Goal: Transaction & Acquisition: Purchase product/service

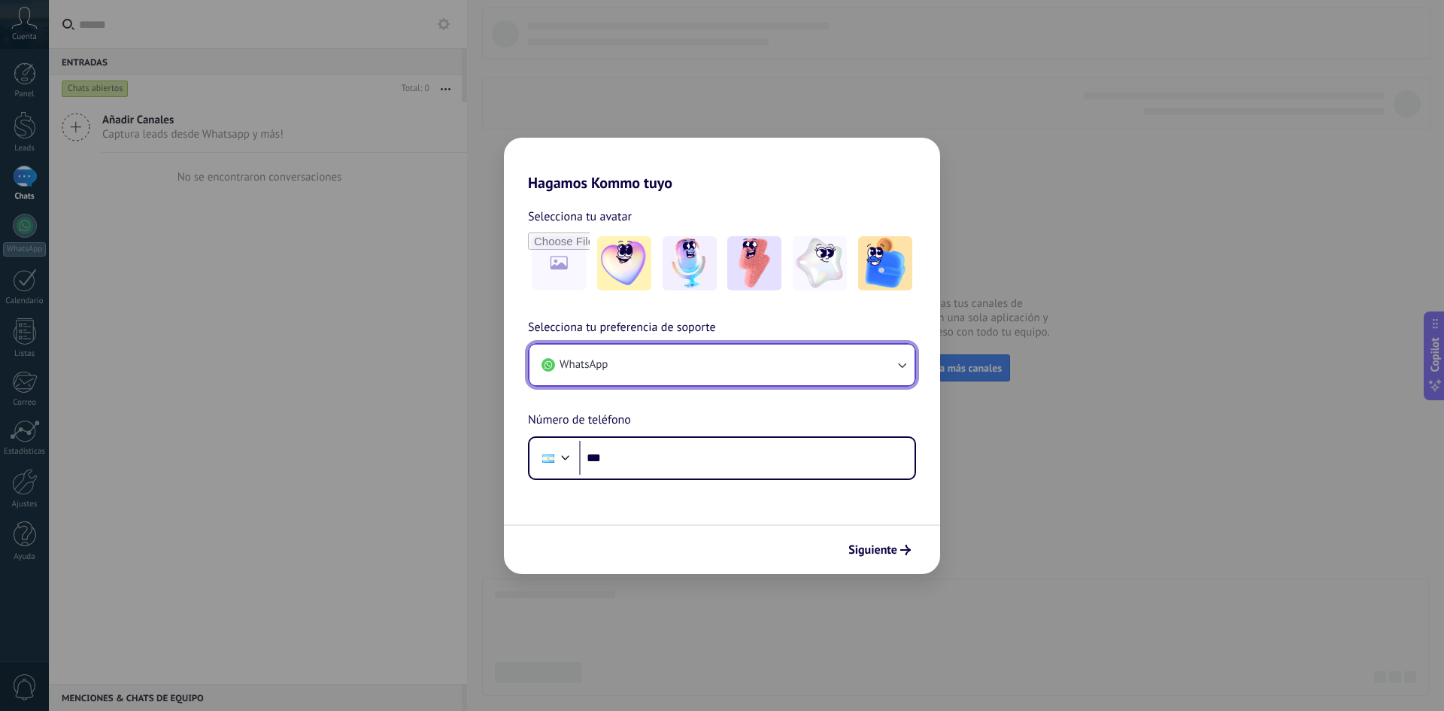
click at [717, 368] on button "WhatsApp" at bounding box center [721, 364] width 385 height 41
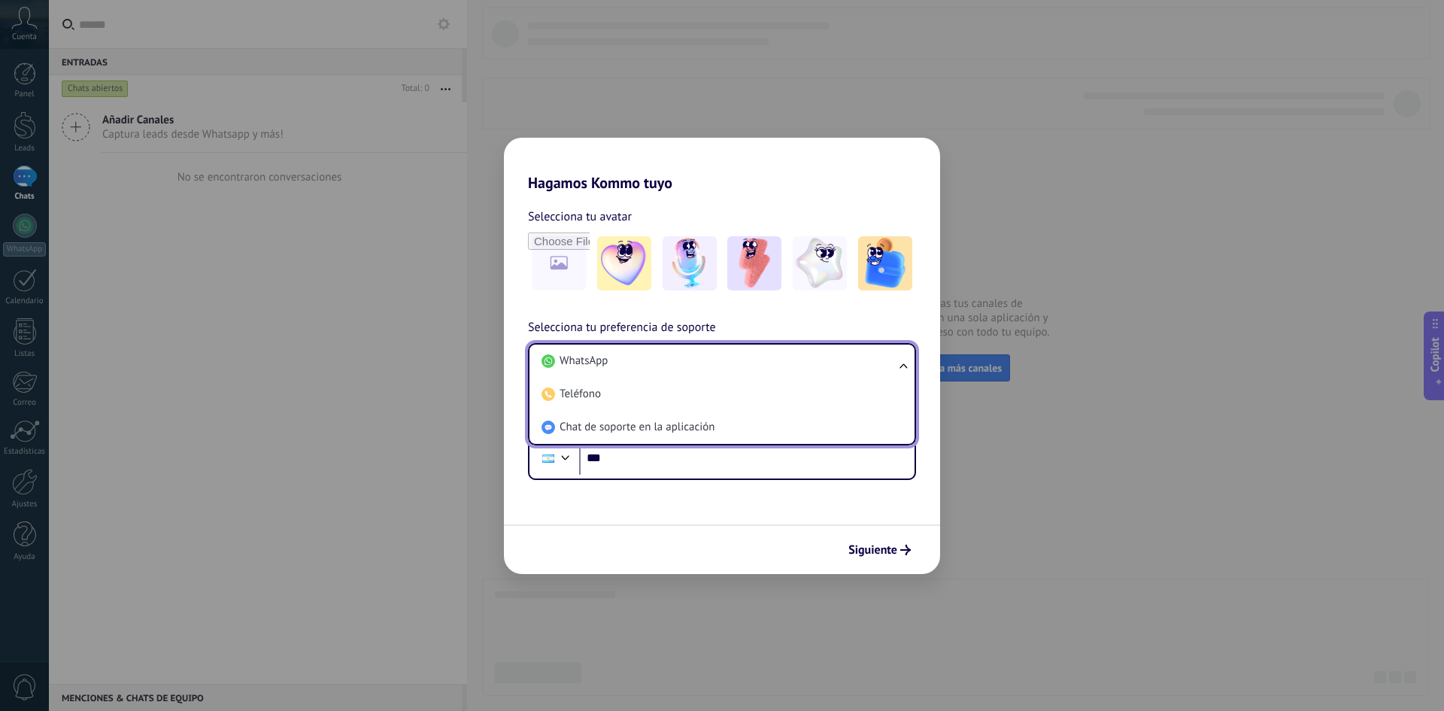
click at [525, 313] on div "Selecciona tu avatar Selecciona tu preferencia de soporte WhatsApp WhatsApp Tel…" at bounding box center [722, 336] width 436 height 288
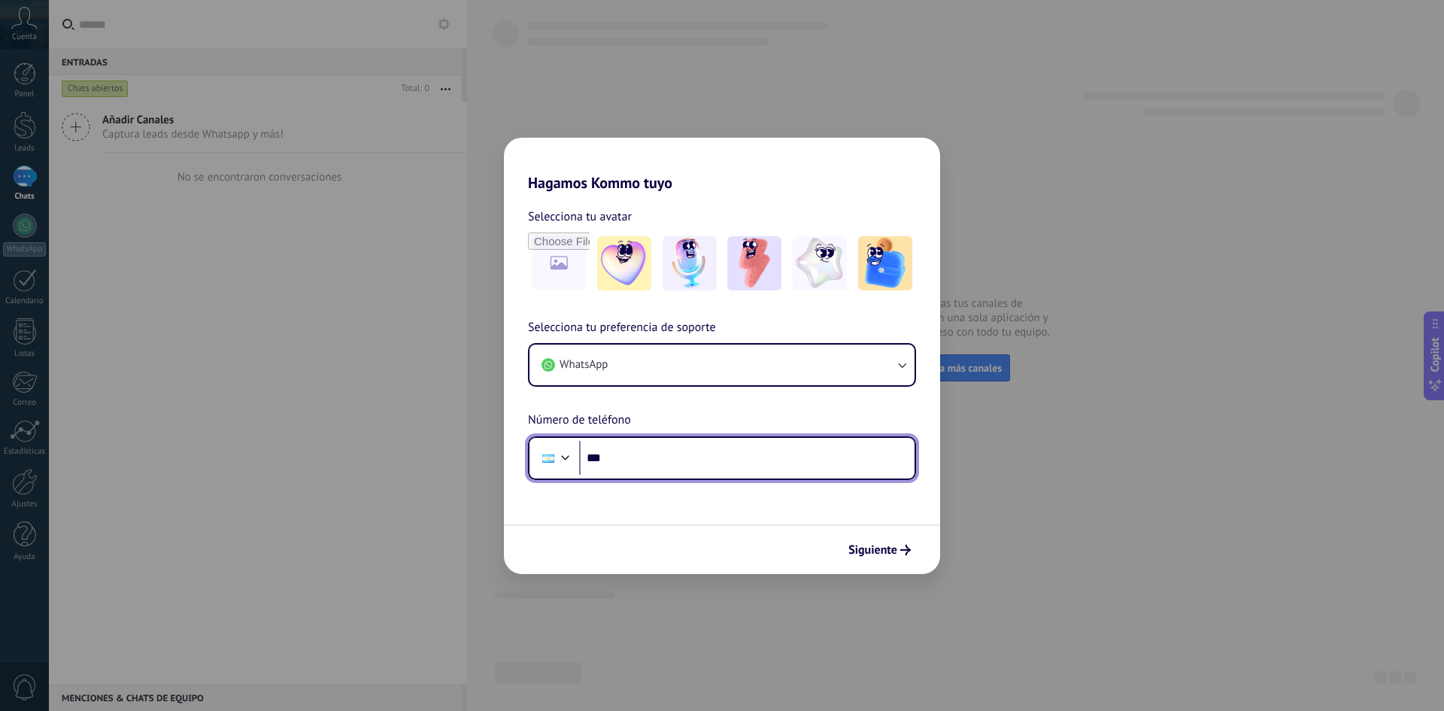
click at [663, 450] on input "***" at bounding box center [746, 458] width 335 height 35
type input "**********"
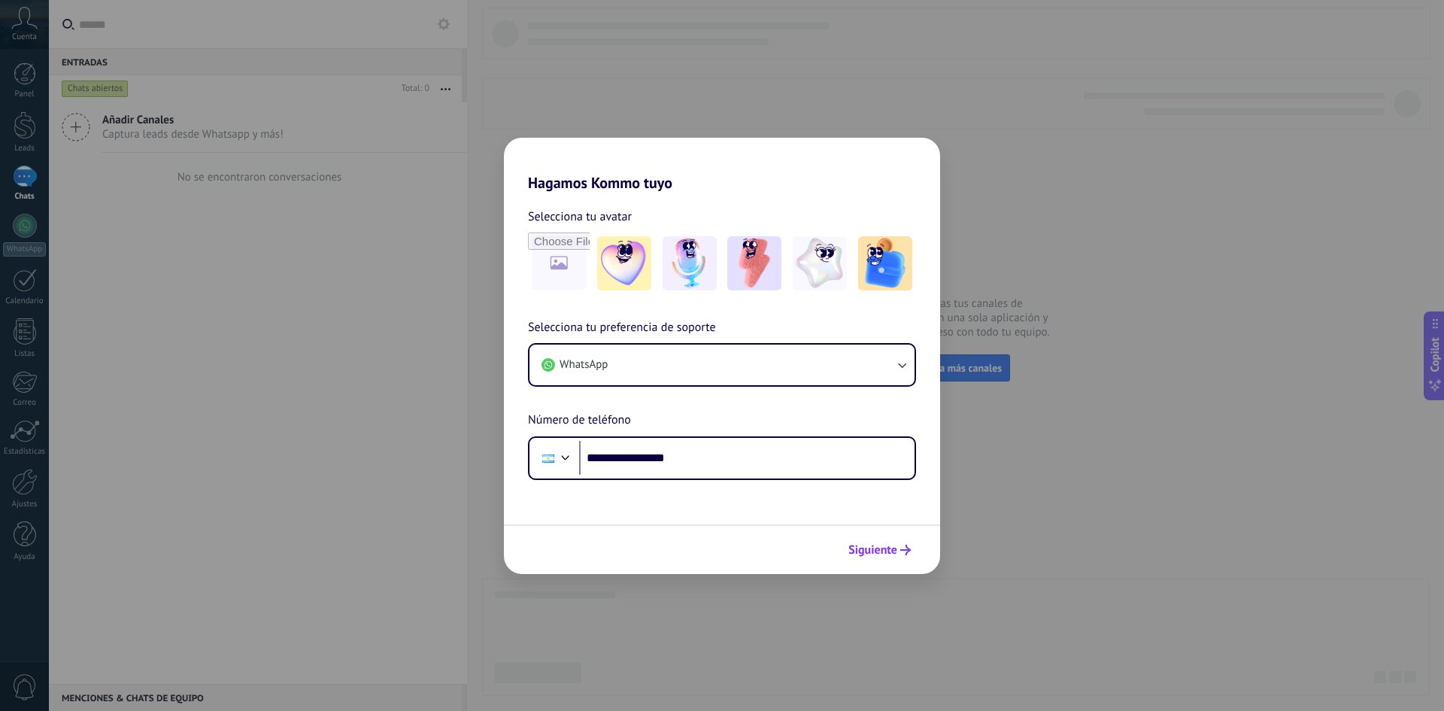
click at [903, 544] on button "Siguiente" at bounding box center [880, 550] width 76 height 26
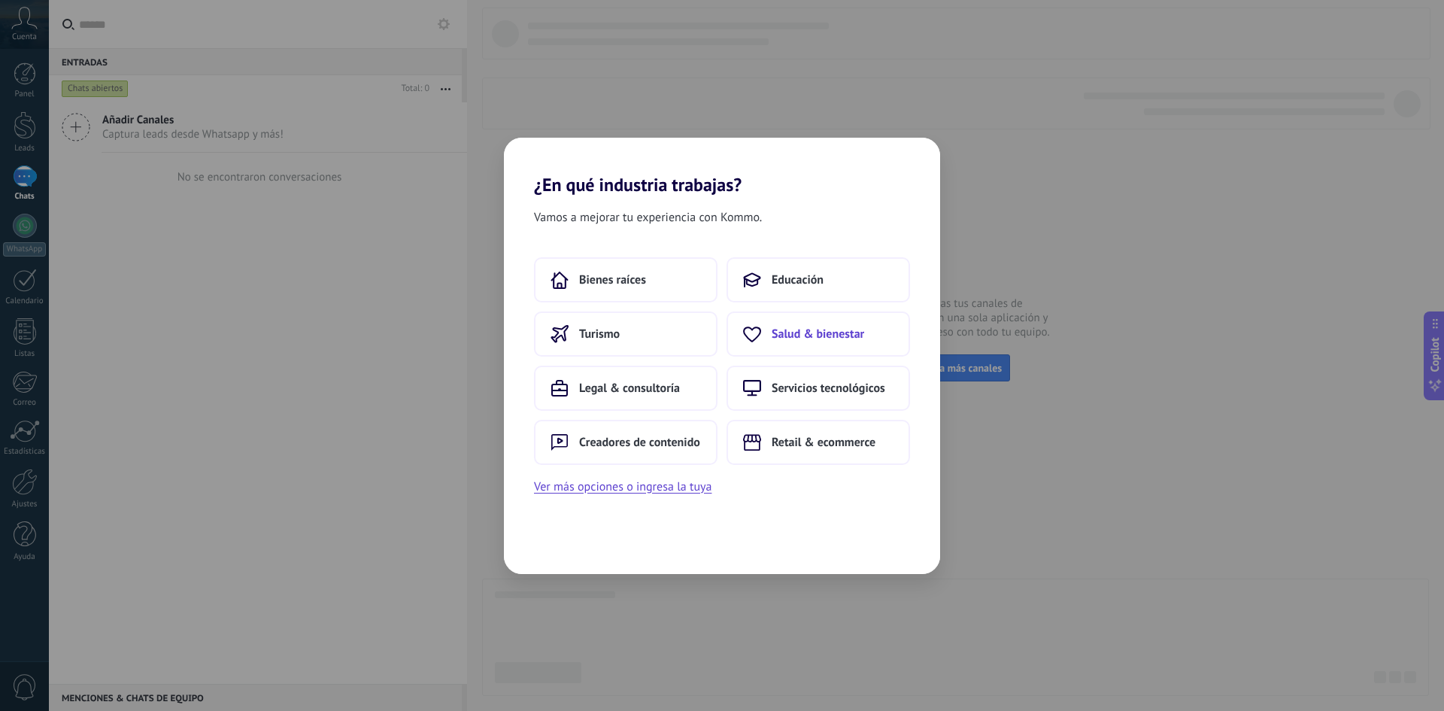
click at [801, 338] on span "Salud & bienestar" at bounding box center [818, 333] width 93 height 15
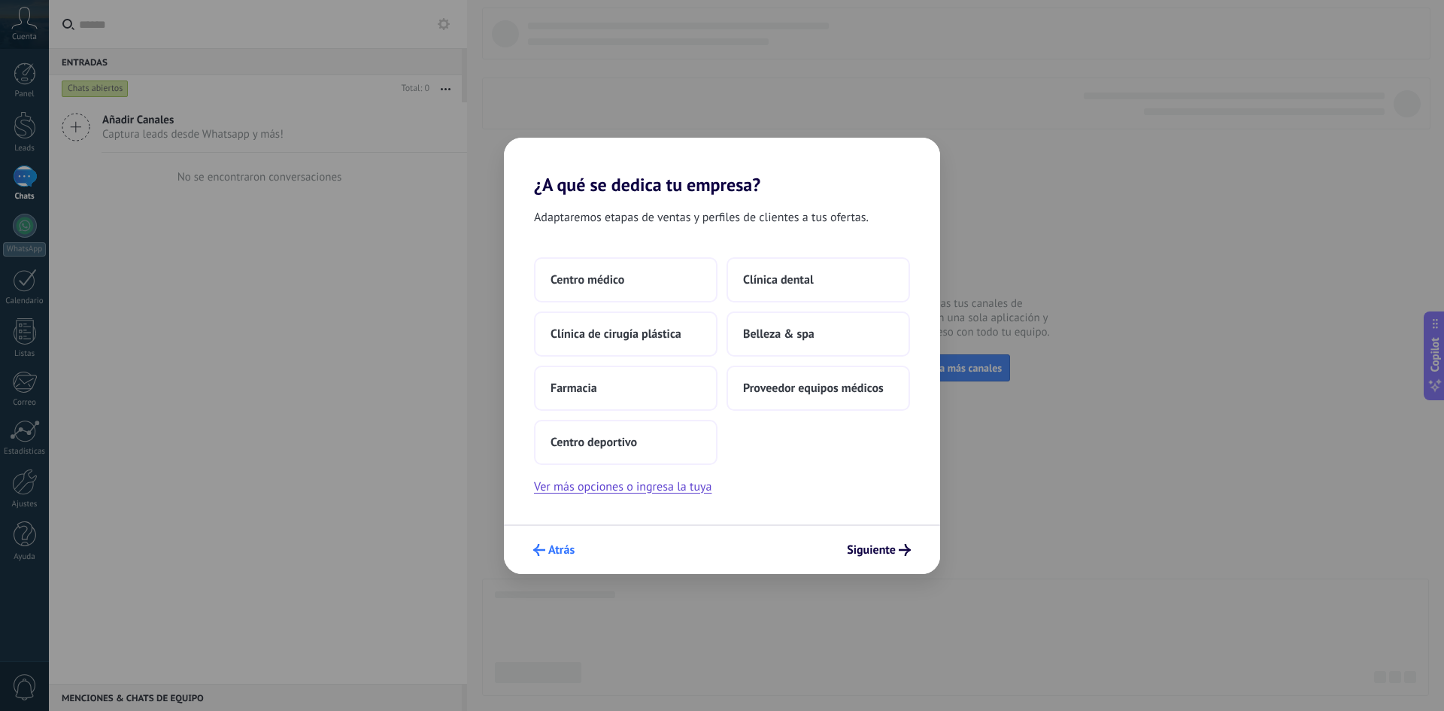
click at [572, 549] on span "Atrás" at bounding box center [561, 550] width 26 height 11
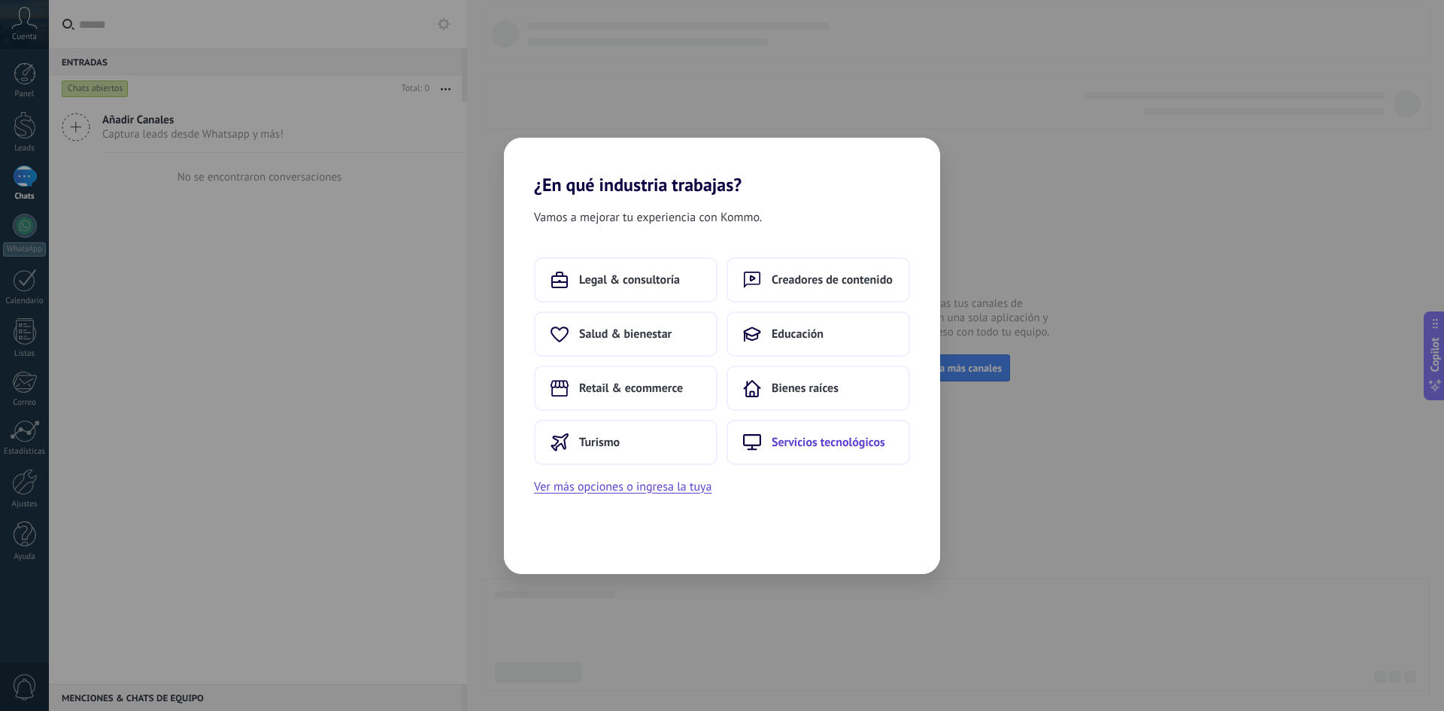
click at [805, 448] on span "Servicios tecnológicos" at bounding box center [829, 442] width 114 height 15
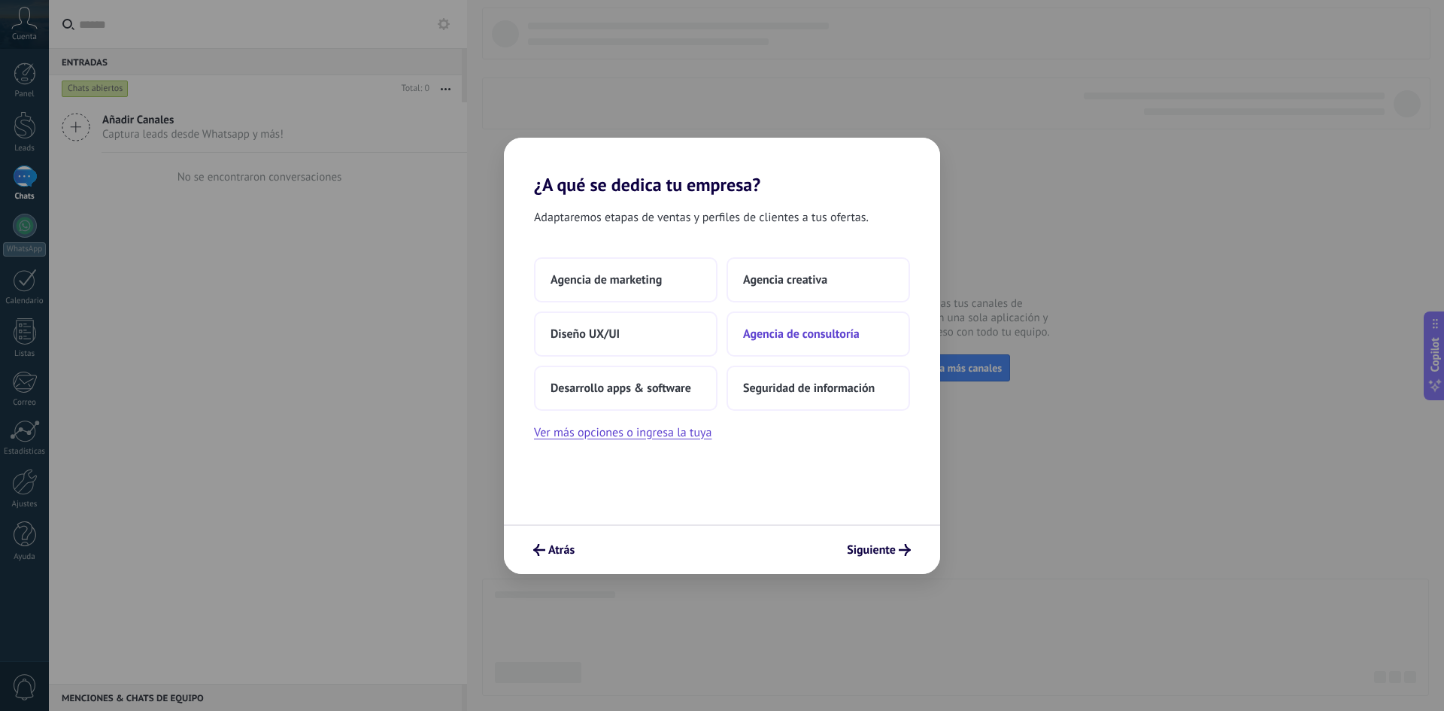
click at [781, 335] on span "Agencia de consultoría" at bounding box center [801, 333] width 117 height 15
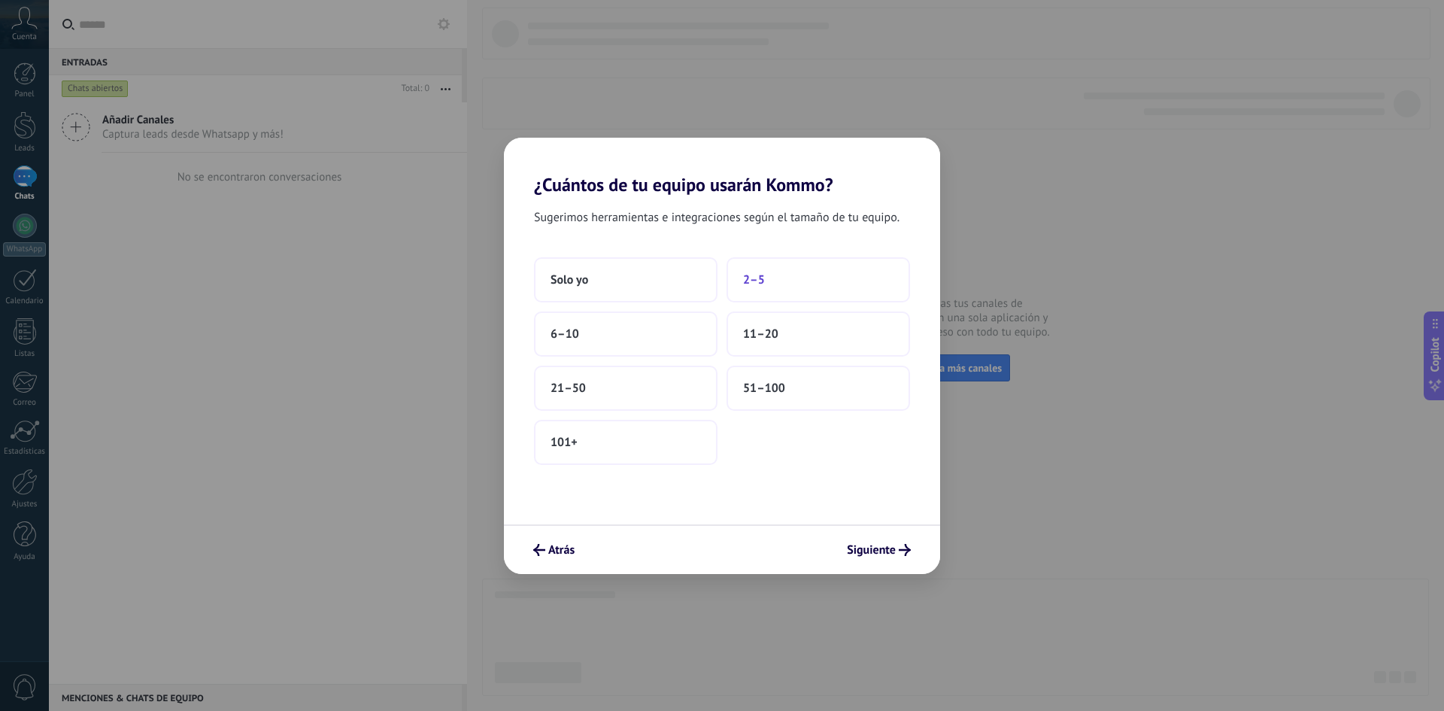
click at [808, 279] on button "2–5" at bounding box center [819, 279] width 184 height 45
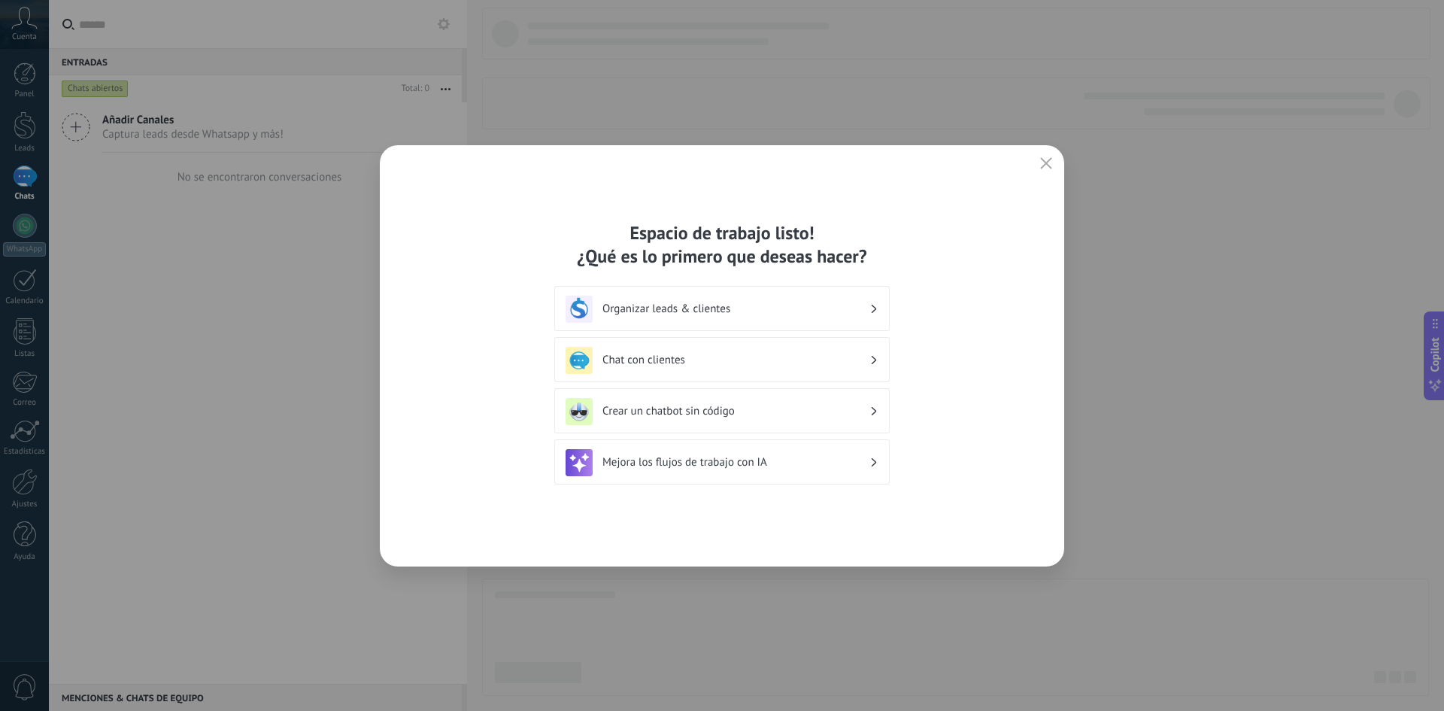
click at [700, 311] on h3 "Organizar leads & clientes" at bounding box center [735, 309] width 267 height 14
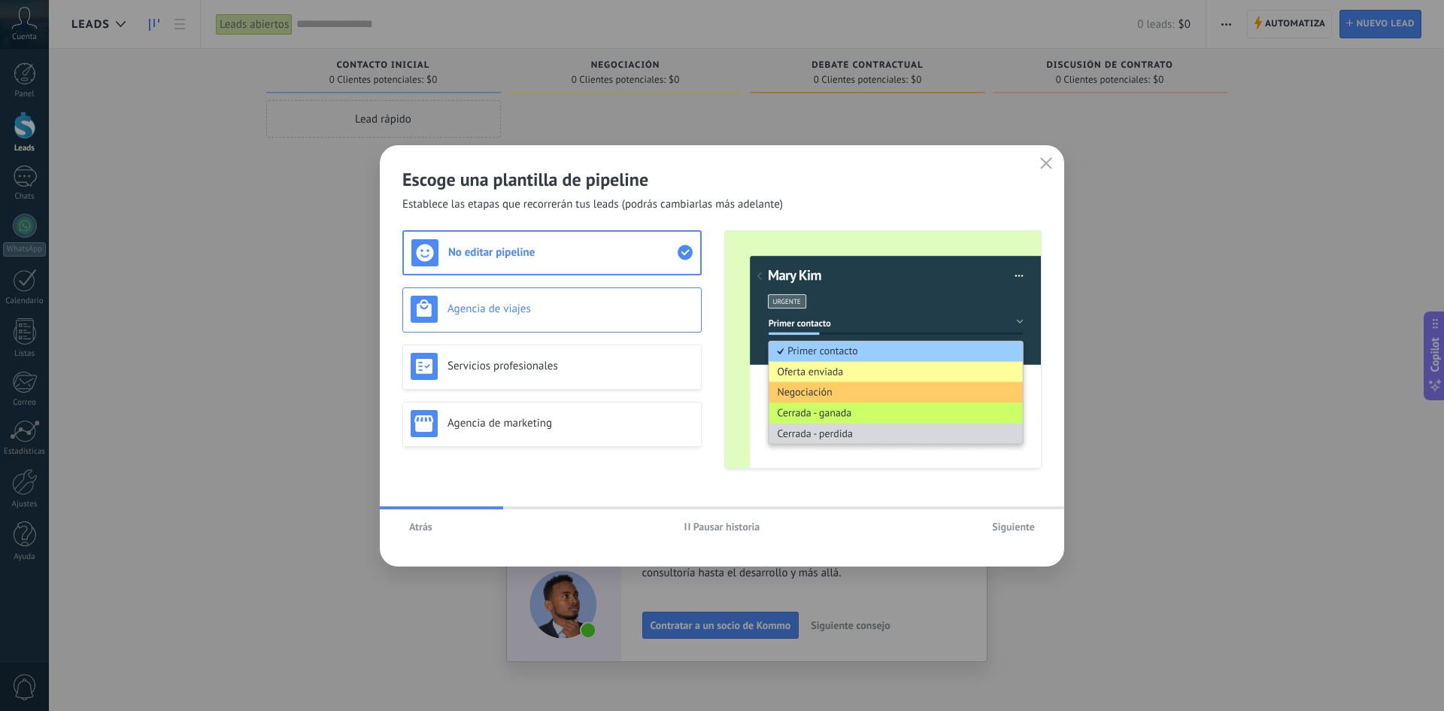
click at [616, 306] on h3 "Agencia de viajes" at bounding box center [571, 309] width 246 height 14
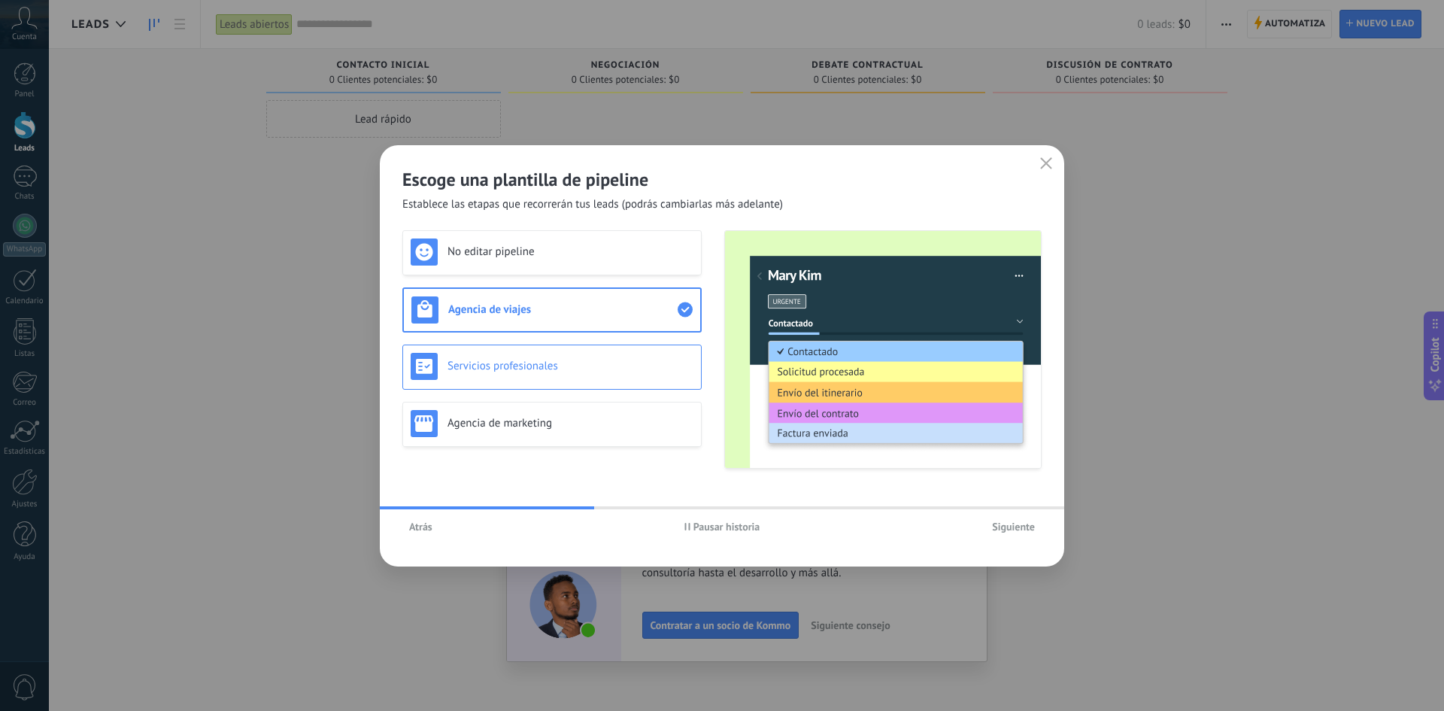
click at [588, 362] on h3 "Servicios profesionales" at bounding box center [571, 366] width 246 height 14
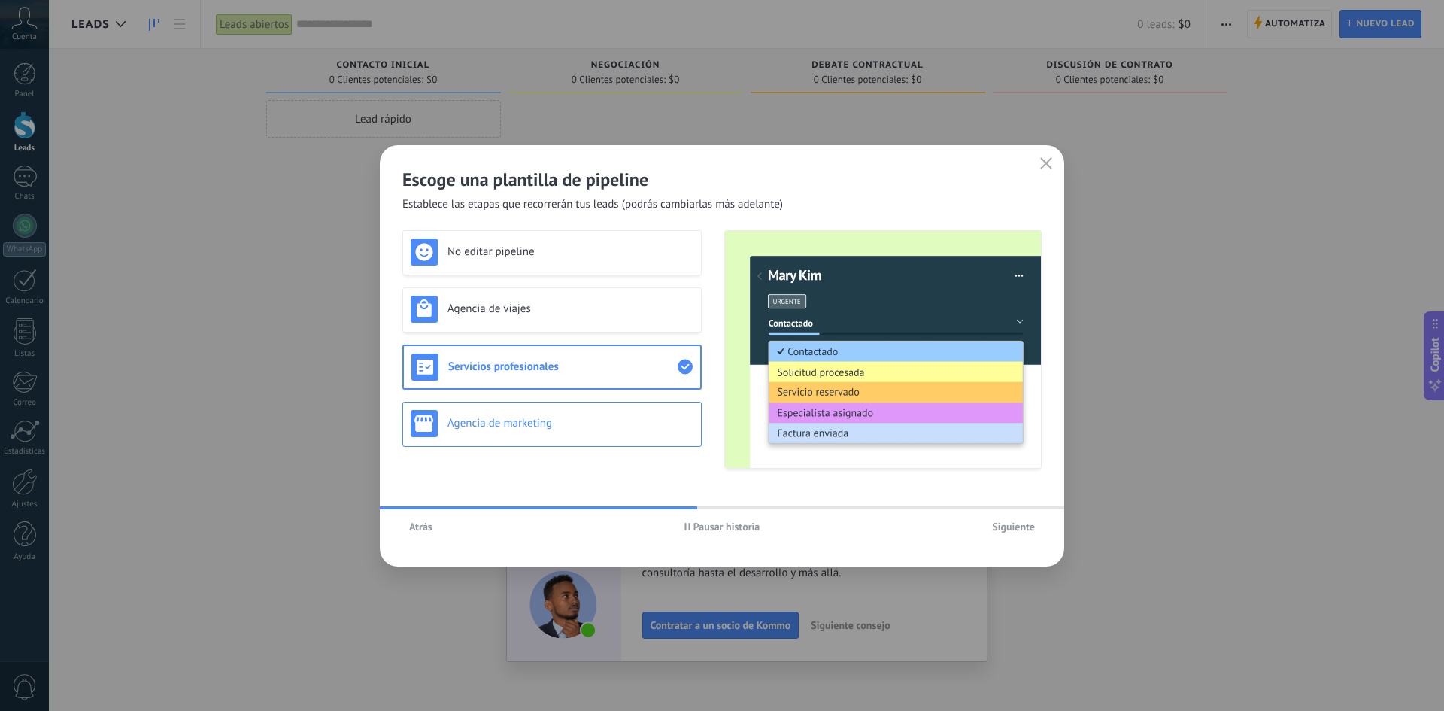
click at [582, 414] on div "Agencia de marketing" at bounding box center [552, 423] width 283 height 27
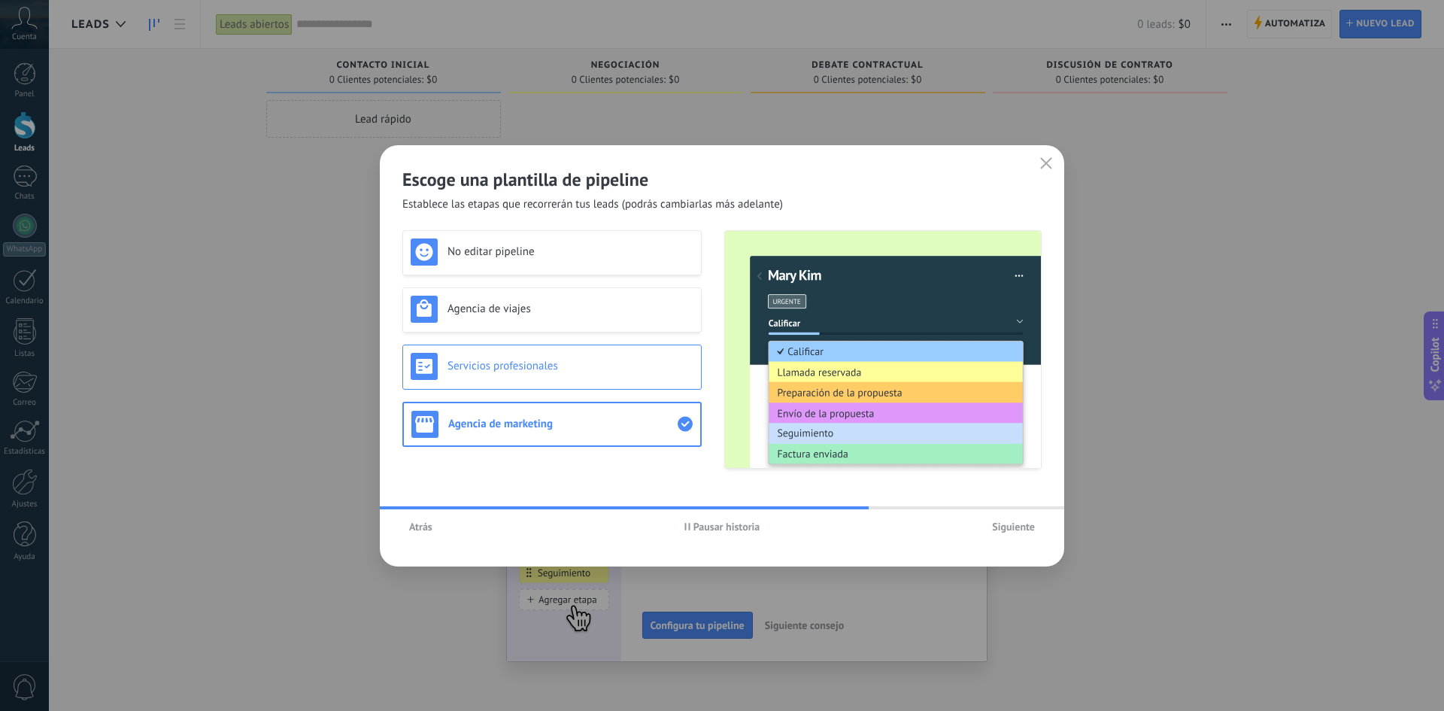
click at [578, 368] on h3 "Servicios profesionales" at bounding box center [571, 366] width 246 height 14
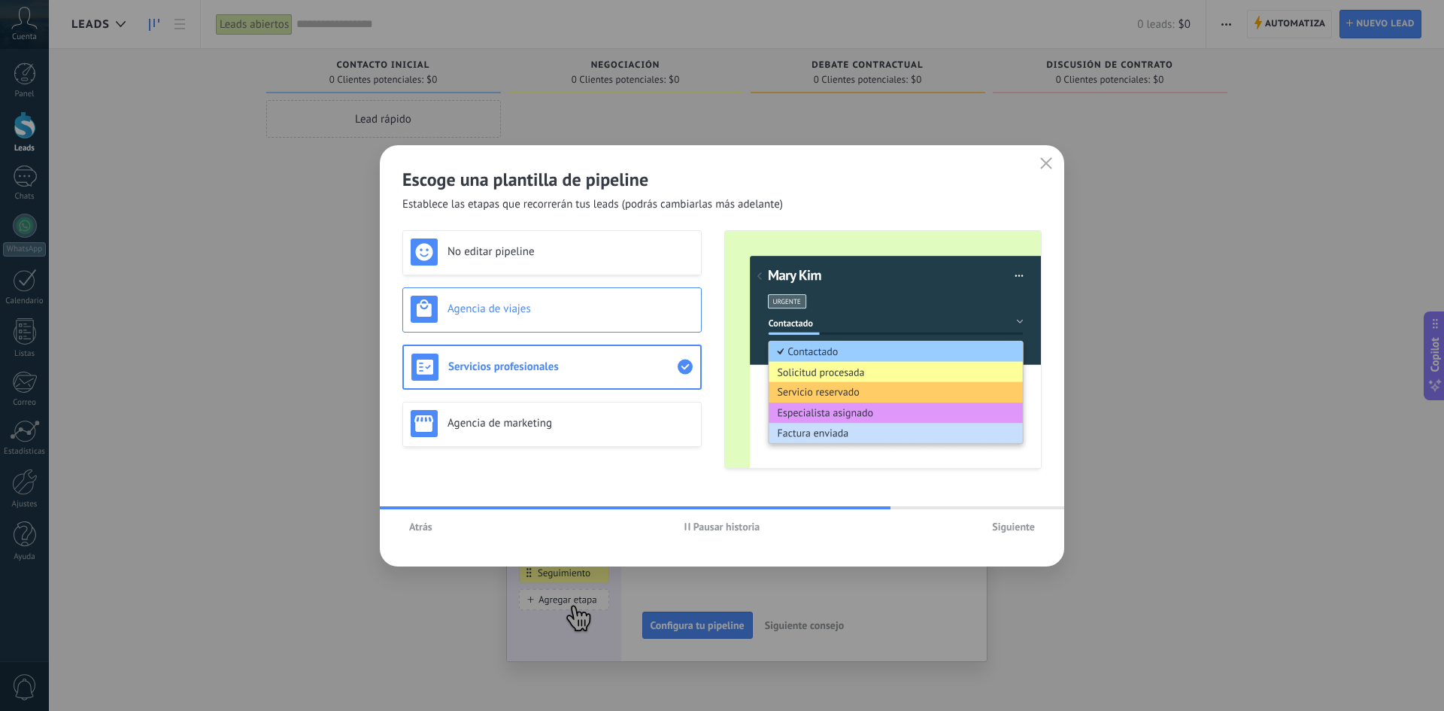
click at [573, 317] on div "Agencia de viajes" at bounding box center [552, 309] width 283 height 27
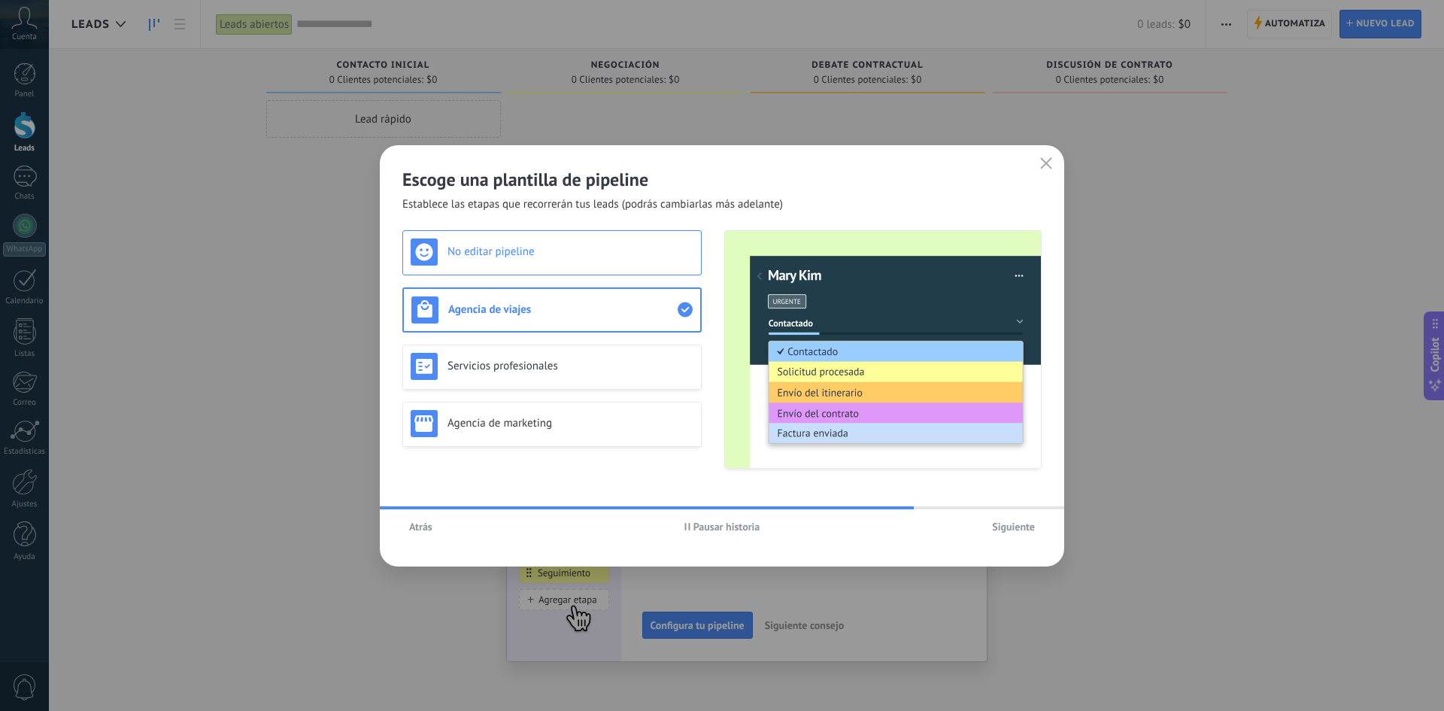
click at [569, 261] on div "No editar pipeline" at bounding box center [552, 251] width 283 height 27
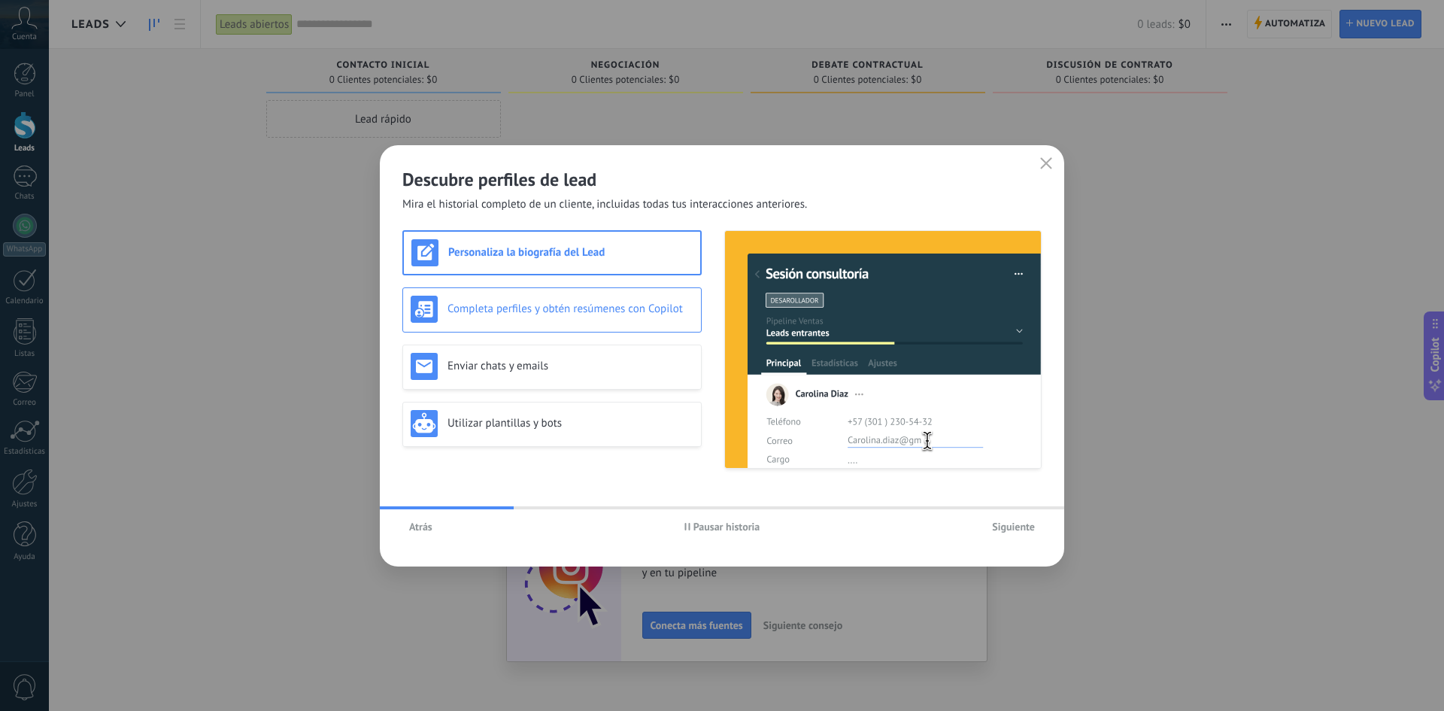
click at [633, 312] on h3 "Completa perfiles y obtén resúmenes con Copilot" at bounding box center [571, 309] width 246 height 14
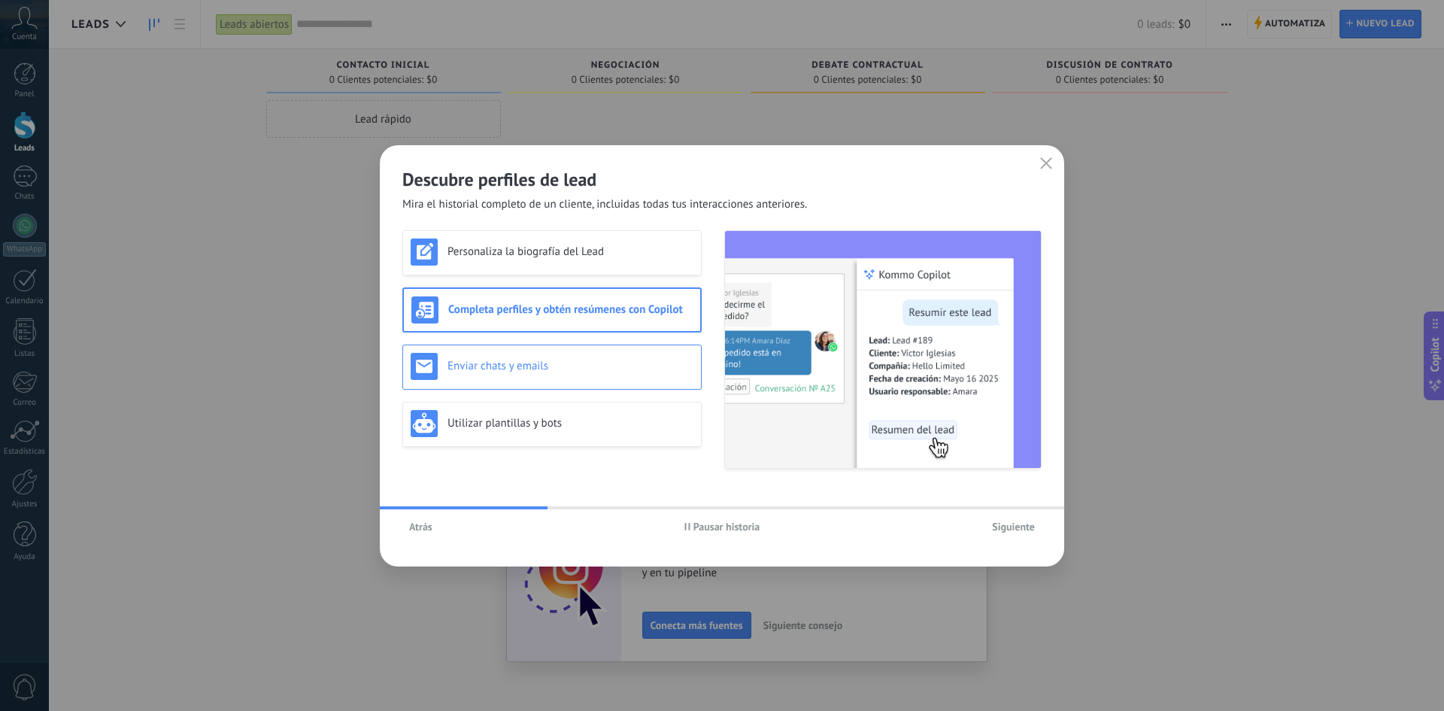
click at [643, 384] on div "Enviar chats y emails" at bounding box center [551, 366] width 299 height 45
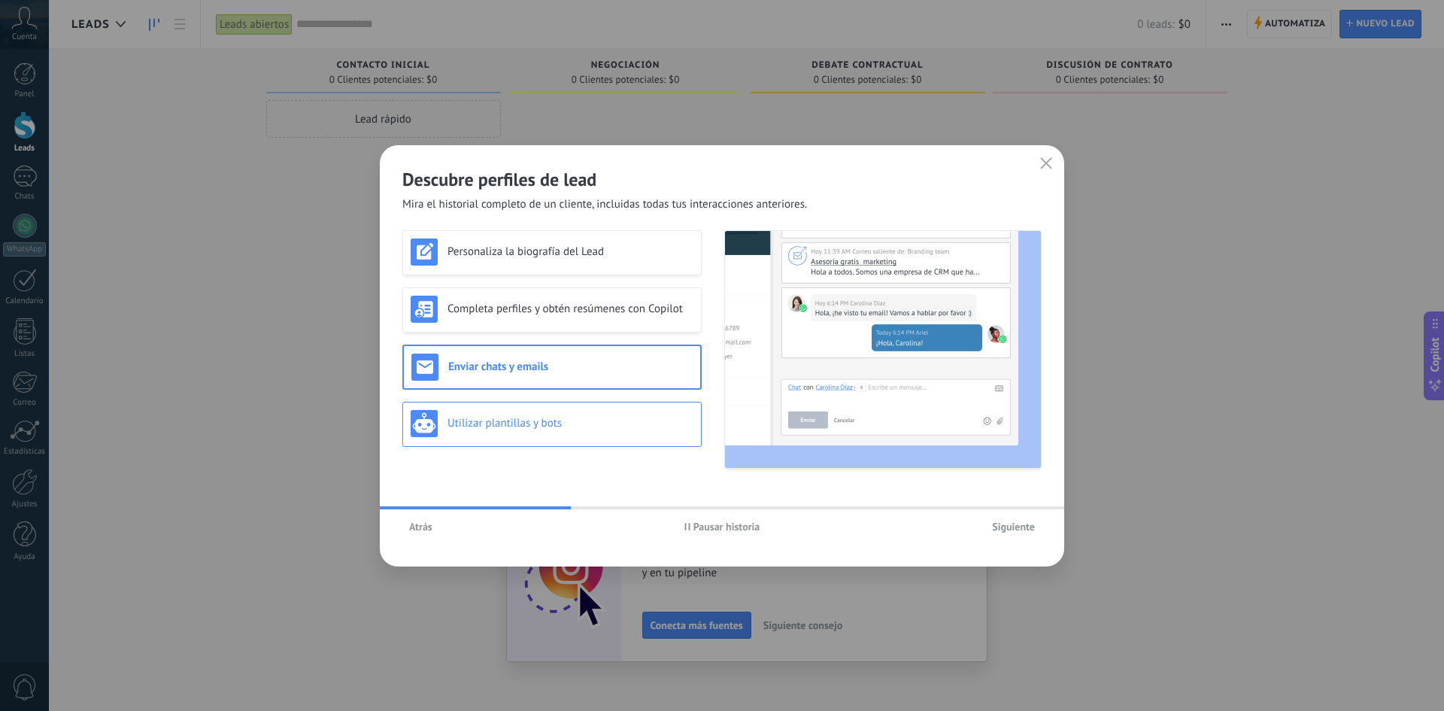
click at [651, 429] on h3 "Utilizar plantillas y bots" at bounding box center [571, 423] width 246 height 14
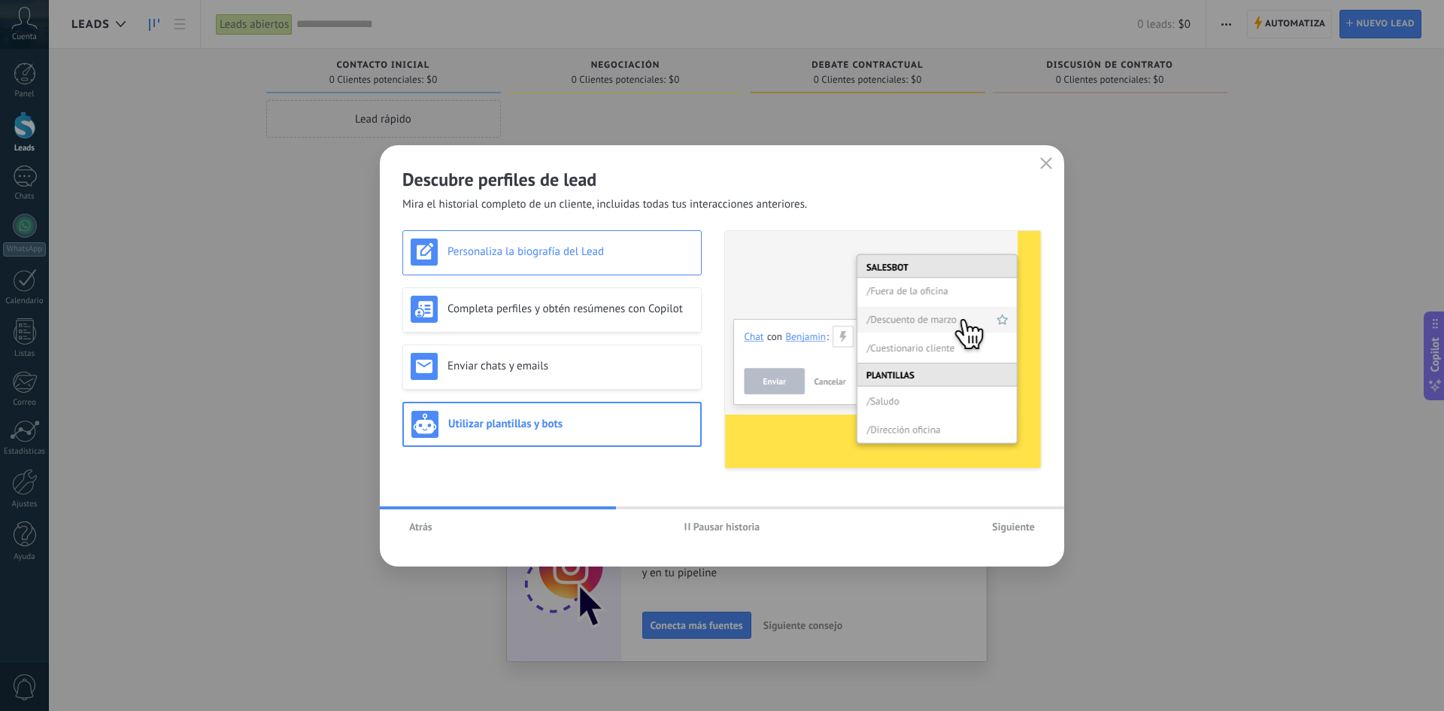
click at [620, 261] on div "Personaliza la biografía del Lead" at bounding box center [552, 251] width 283 height 27
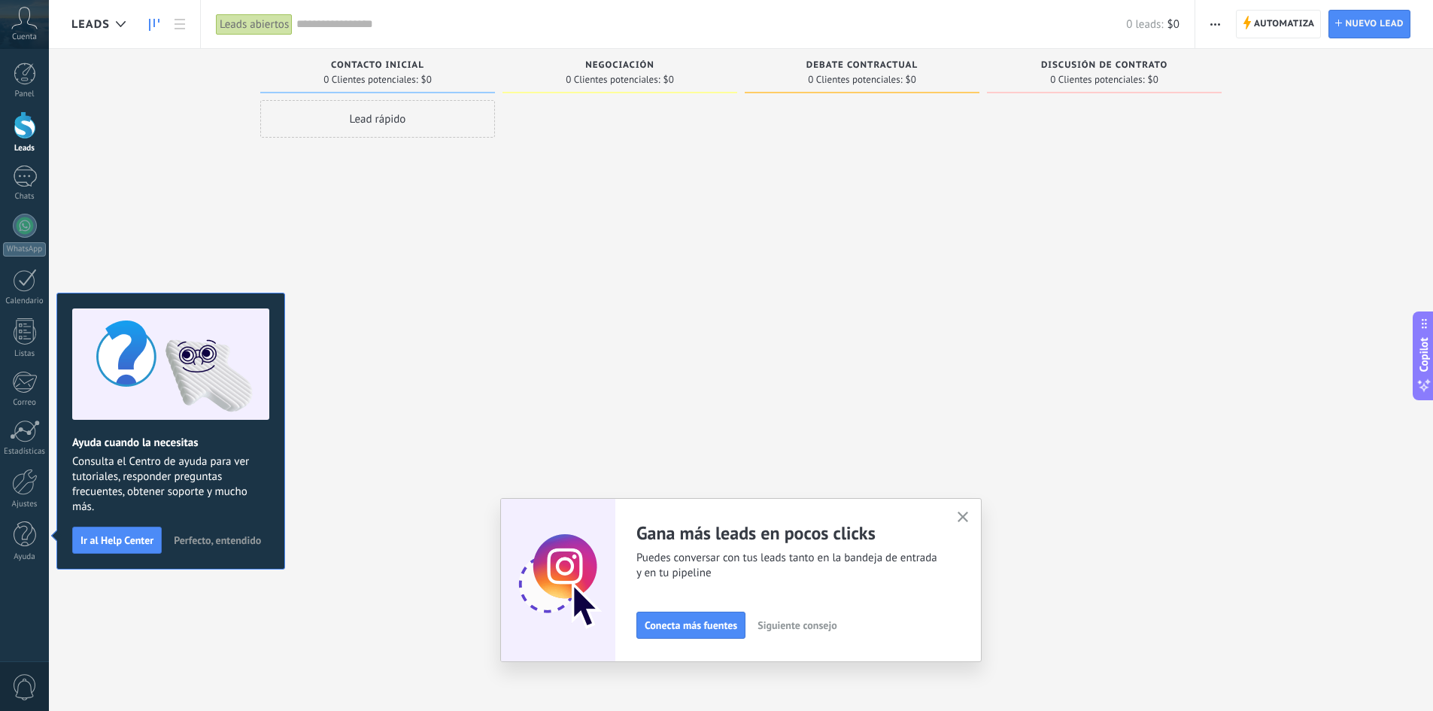
click at [969, 517] on use "button" at bounding box center [962, 516] width 11 height 11
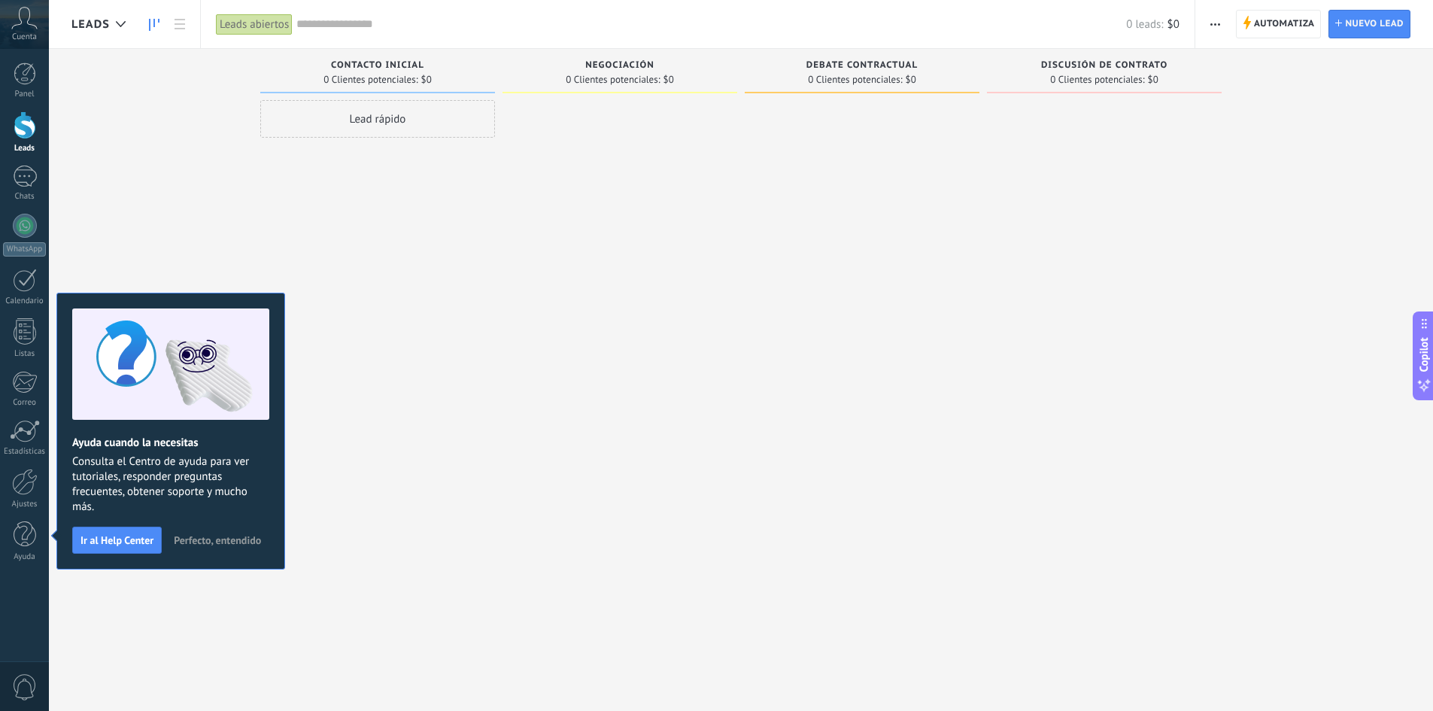
click at [145, 176] on div "Leads Entrantes Solicitudes: 0 0 0 0 0 0 0 0 0 Contacto inicial 0 Clientes pote…" at bounding box center [751, 332] width 1361 height 566
click at [32, 488] on div at bounding box center [25, 482] width 26 height 26
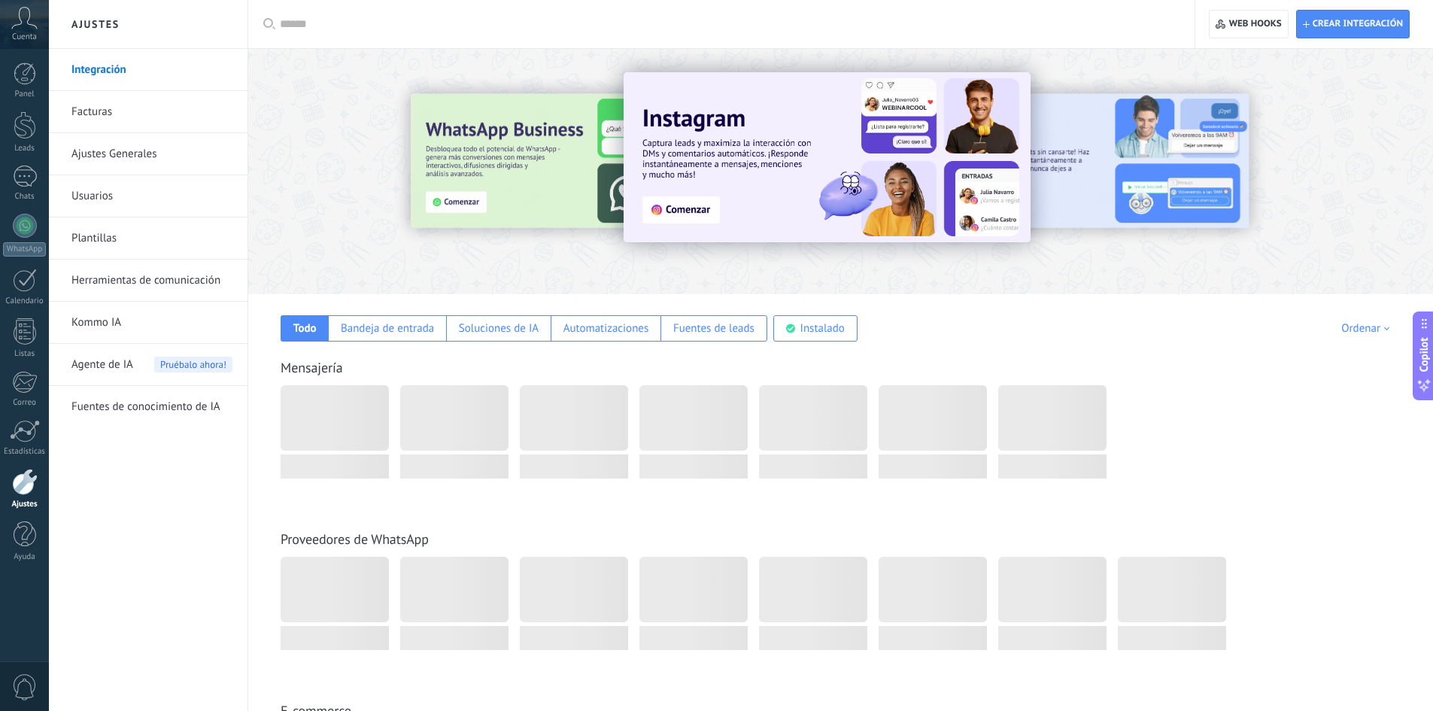
drag, startPoint x: 832, startPoint y: 344, endPoint x: 827, endPoint y: 334, distance: 11.5
click at [832, 341] on div "Mensajería" at bounding box center [840, 414] width 1154 height 171
click at [827, 334] on div "Instalado" at bounding box center [822, 328] width 44 height 14
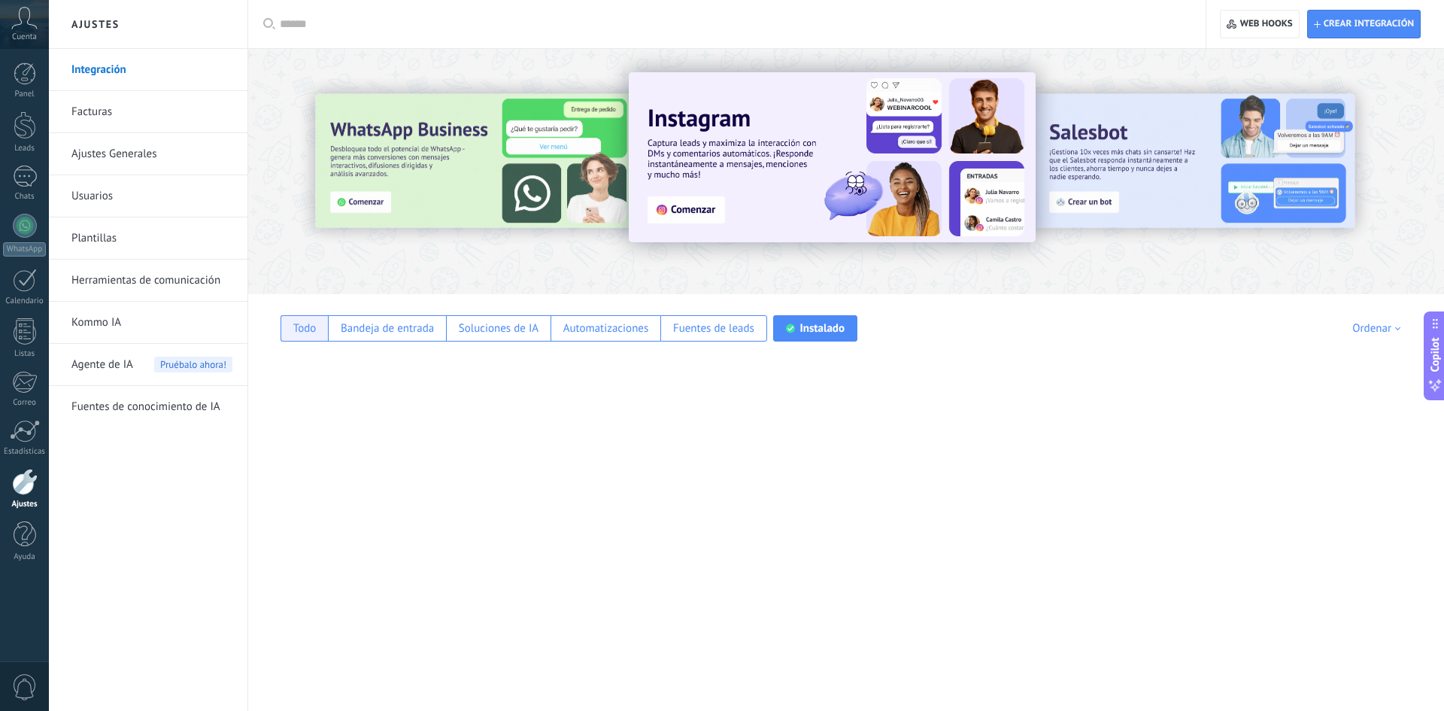
click at [319, 332] on div "Todo" at bounding box center [304, 328] width 47 height 26
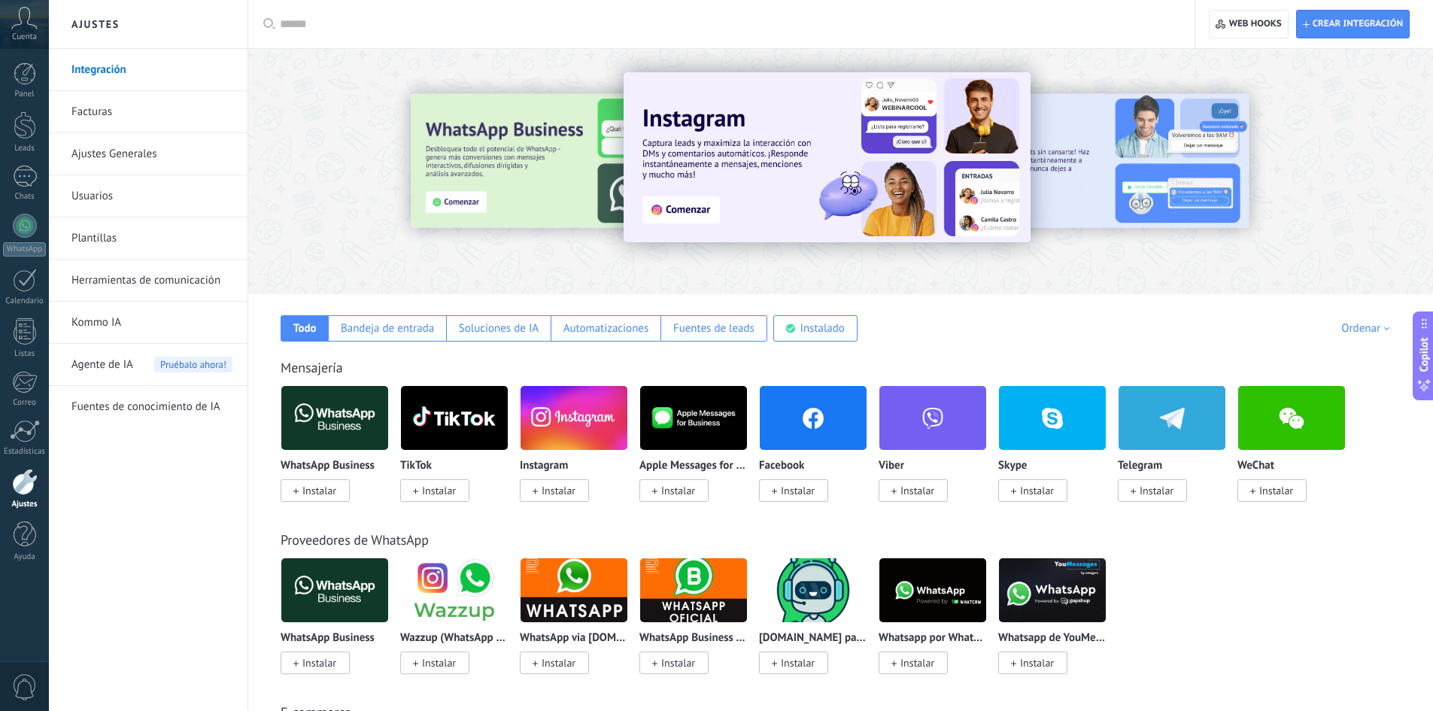
scroll to position [250, 0]
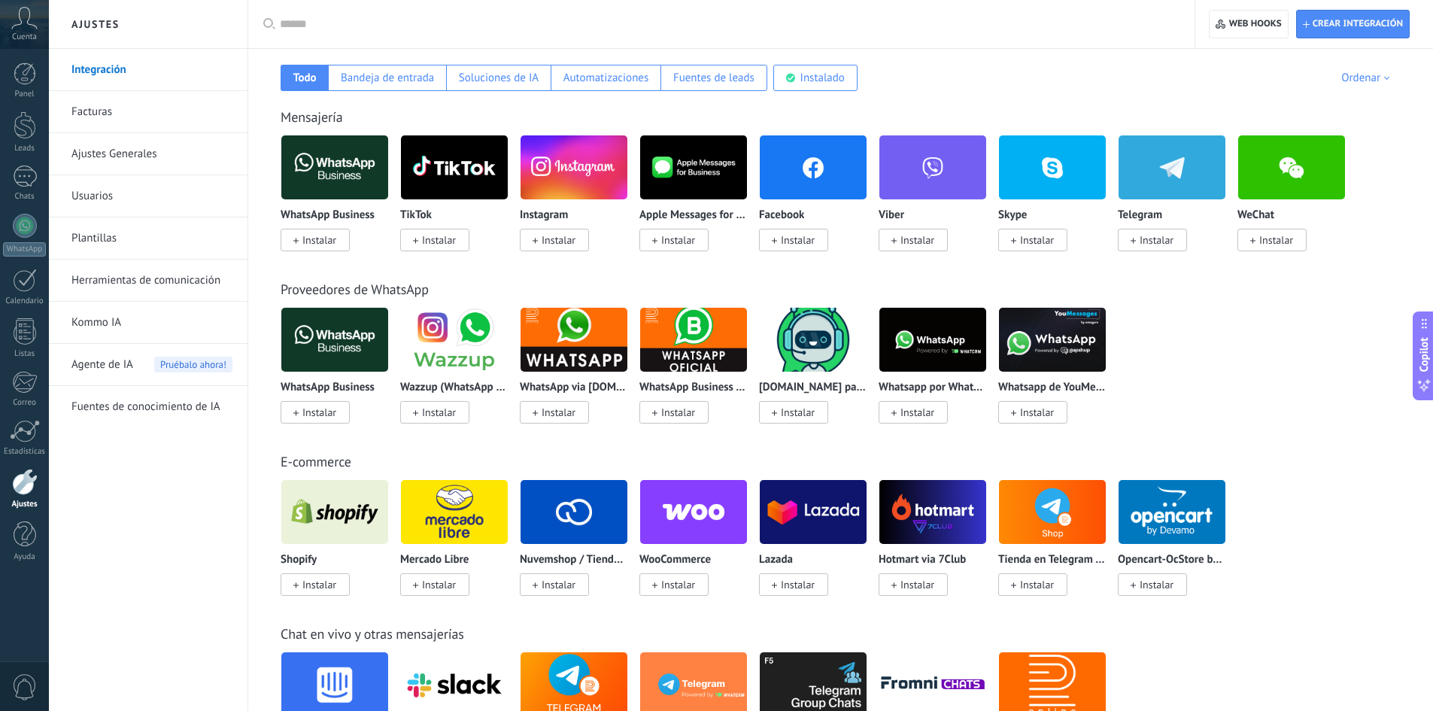
click at [326, 414] on span "Instalar" at bounding box center [319, 412] width 34 height 14
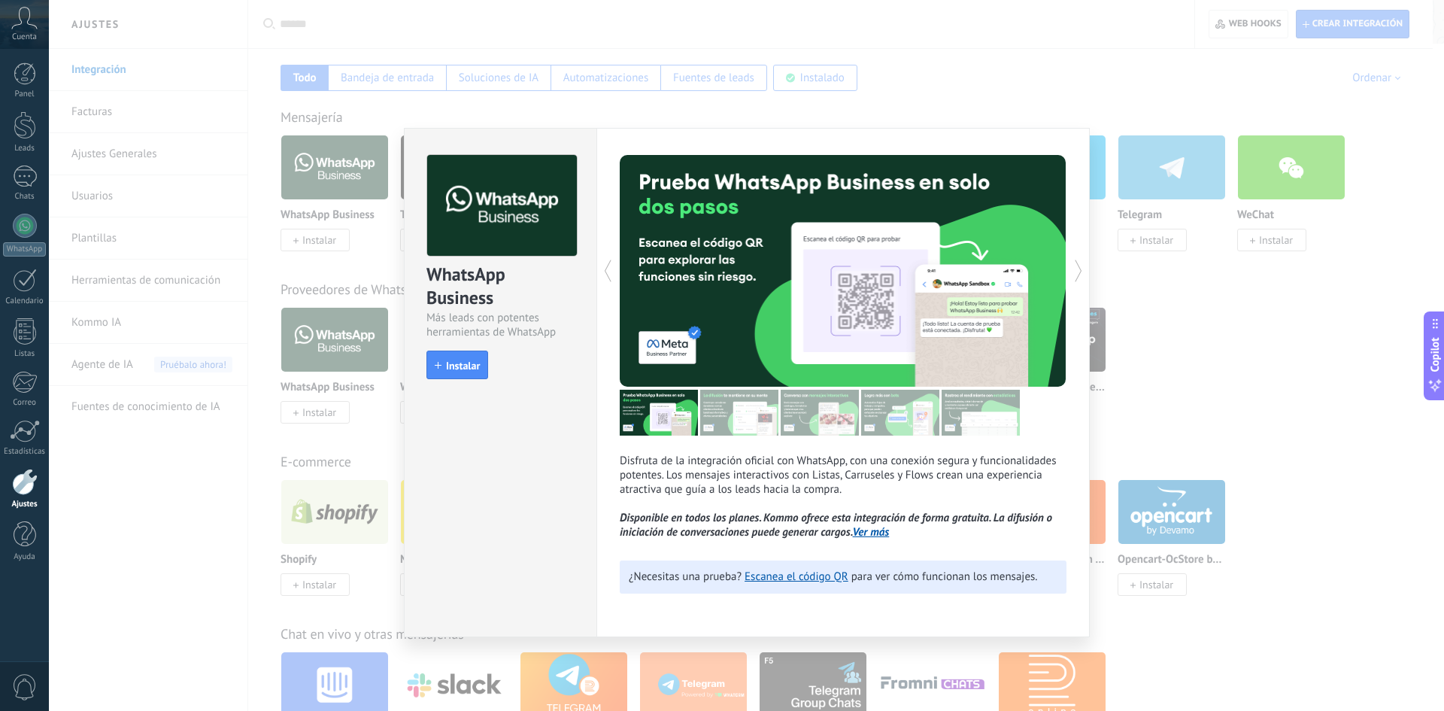
click at [275, 438] on div "WhatsApp Business Más leads con potentes herramientas de WhatsApp install Insta…" at bounding box center [746, 355] width 1395 height 711
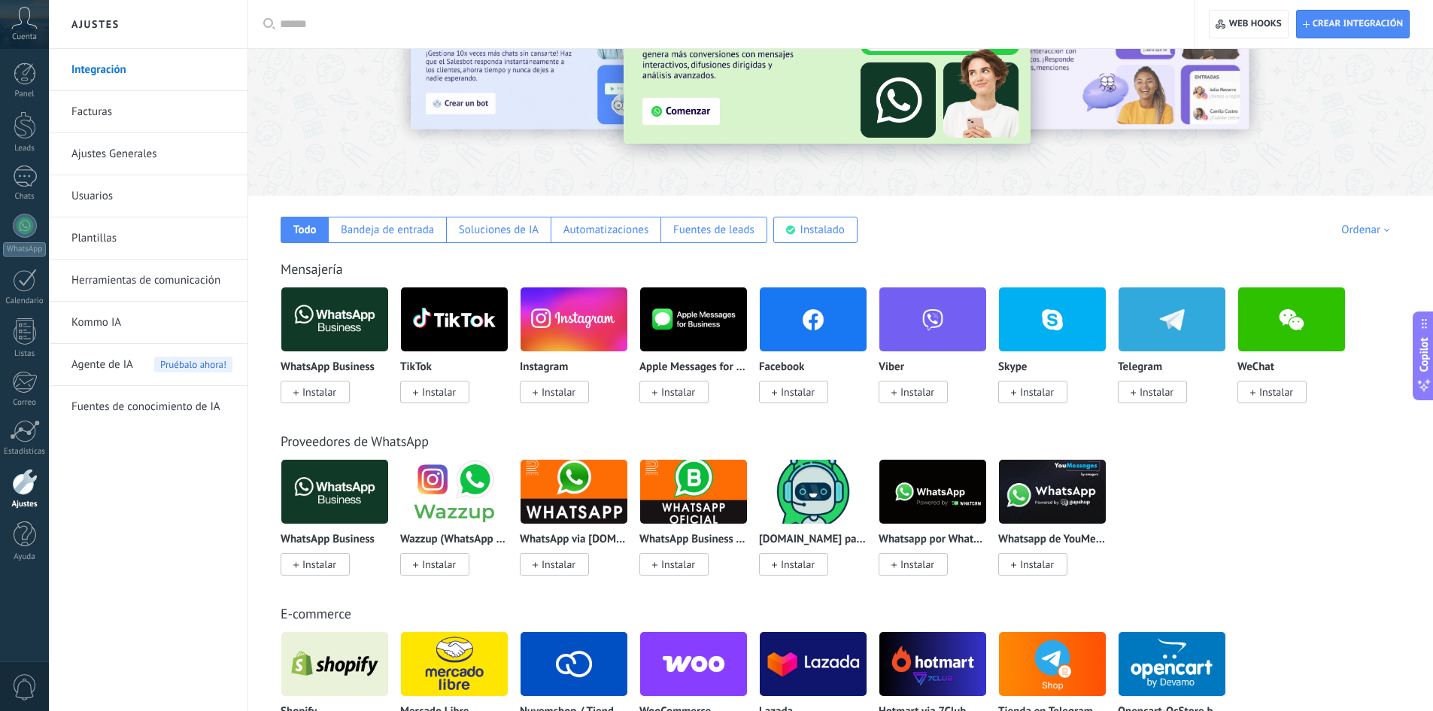
scroll to position [0, 0]
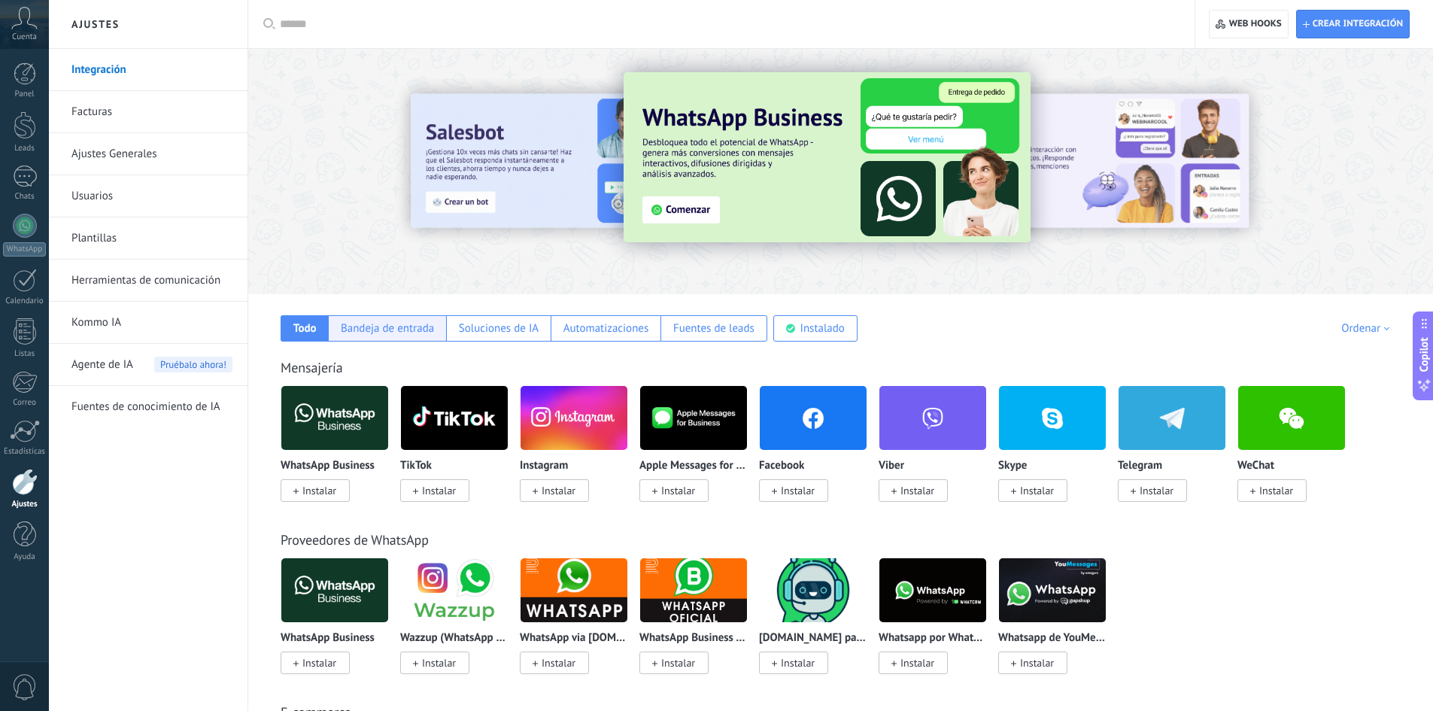
click at [404, 332] on div "Bandeja de entrada" at bounding box center [387, 328] width 93 height 14
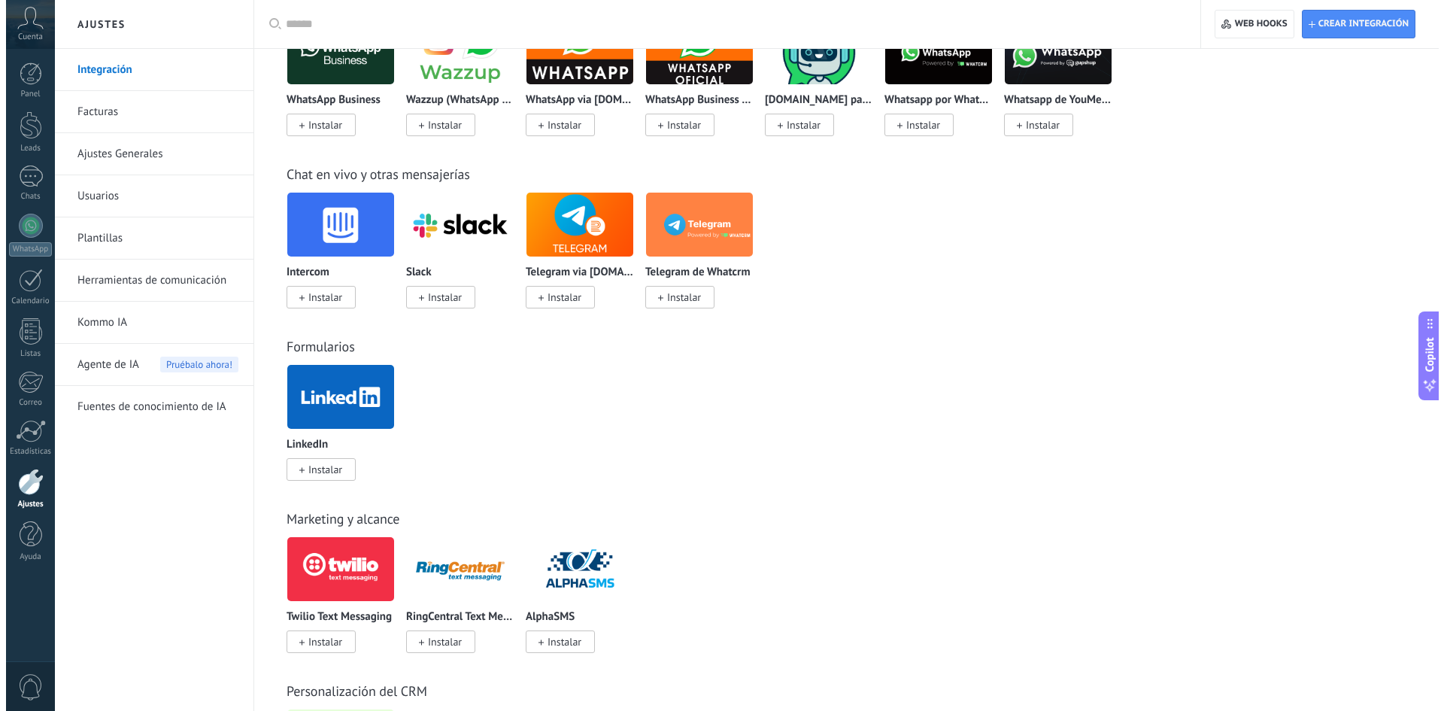
scroll to position [689, 0]
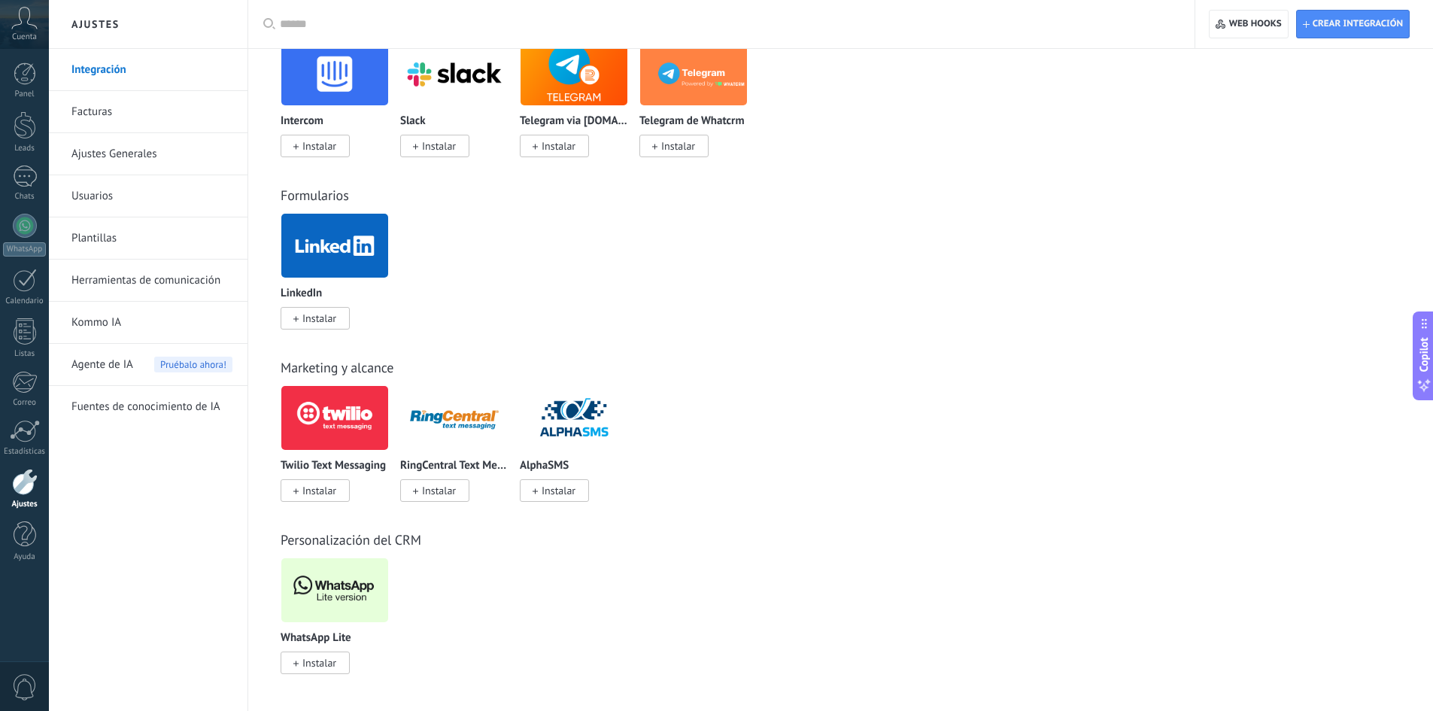
click at [326, 669] on span "Instalar" at bounding box center [319, 663] width 34 height 14
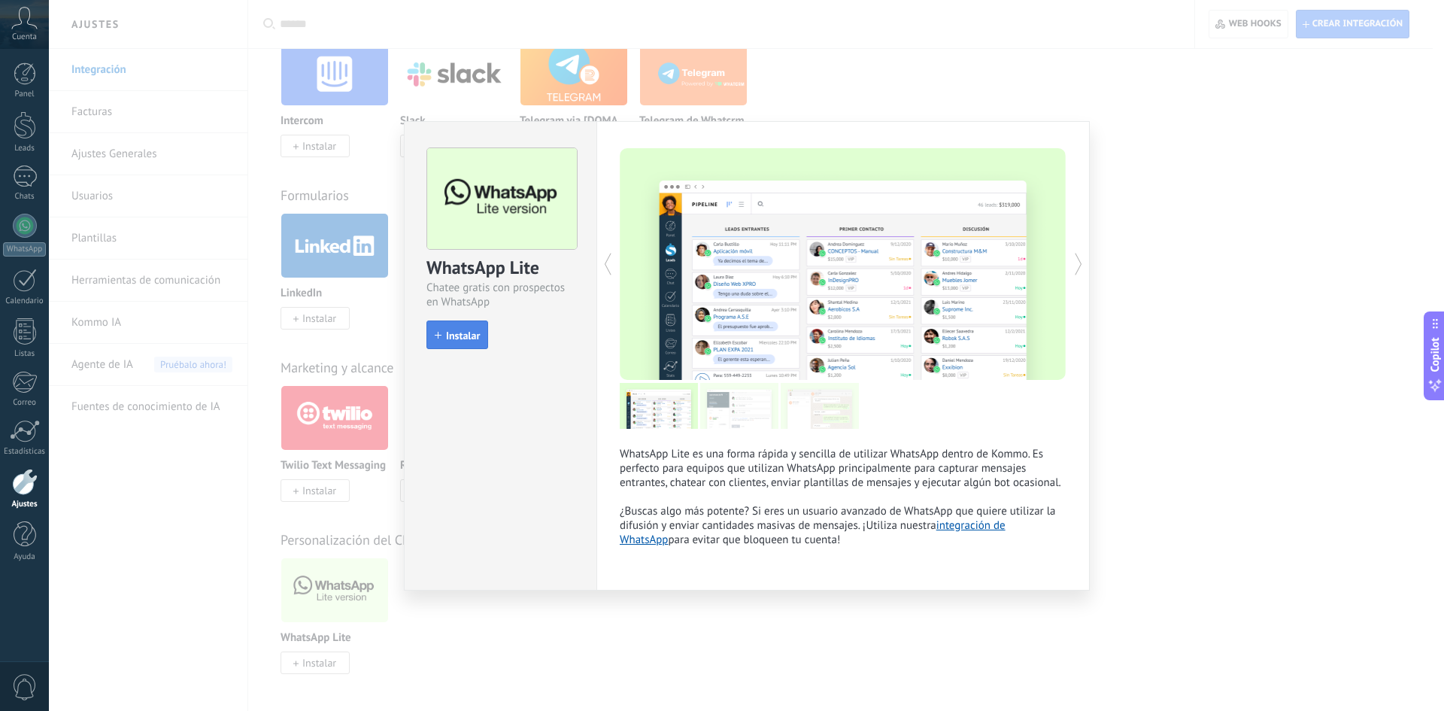
click at [456, 333] on span "Instalar" at bounding box center [463, 335] width 34 height 11
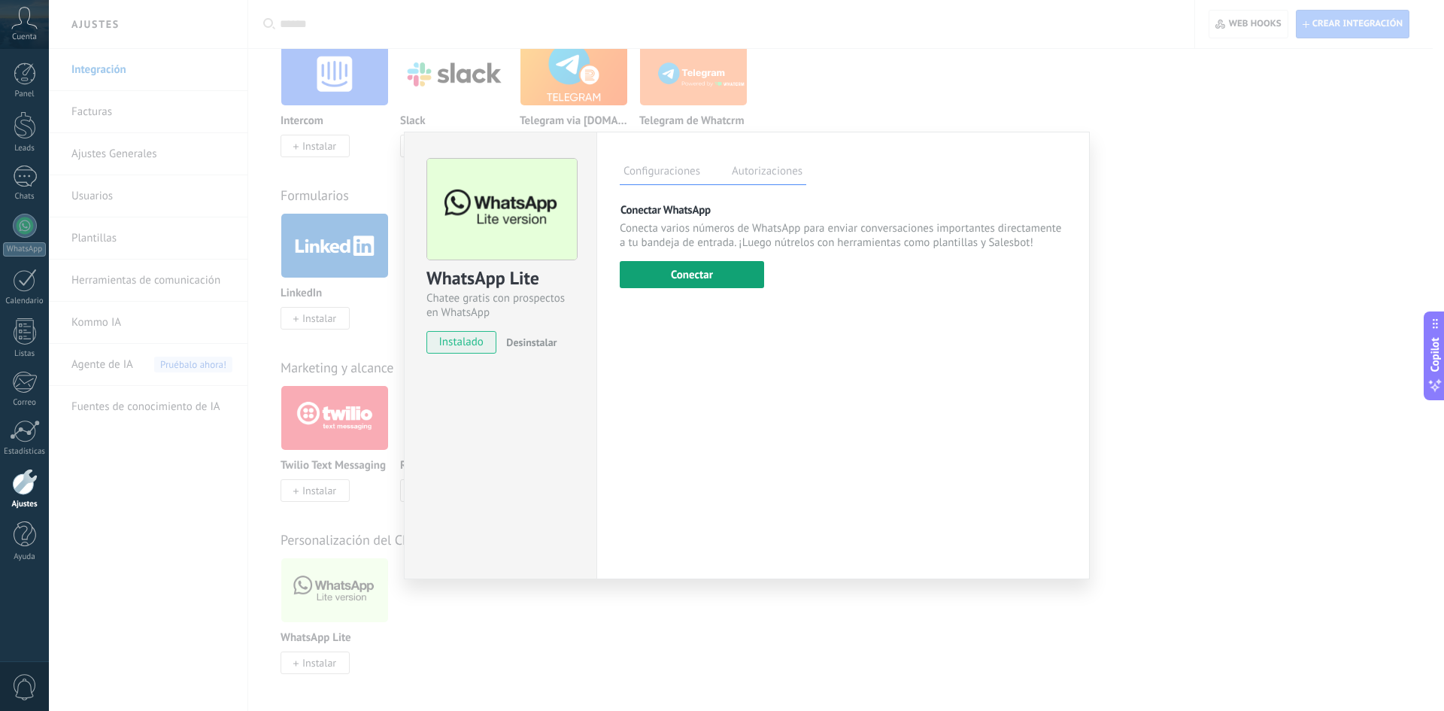
click at [665, 267] on button "Conectar" at bounding box center [692, 274] width 144 height 27
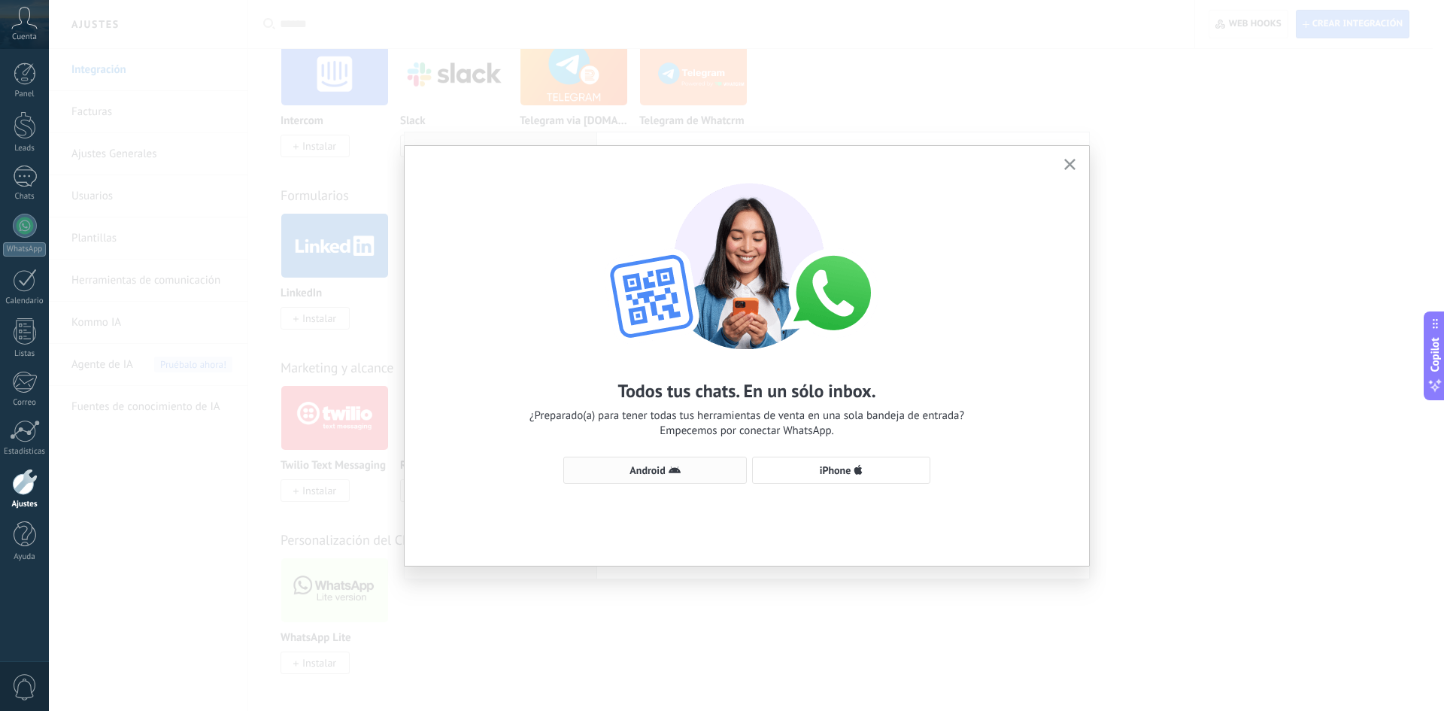
click at [690, 464] on button "Android" at bounding box center [655, 470] width 184 height 27
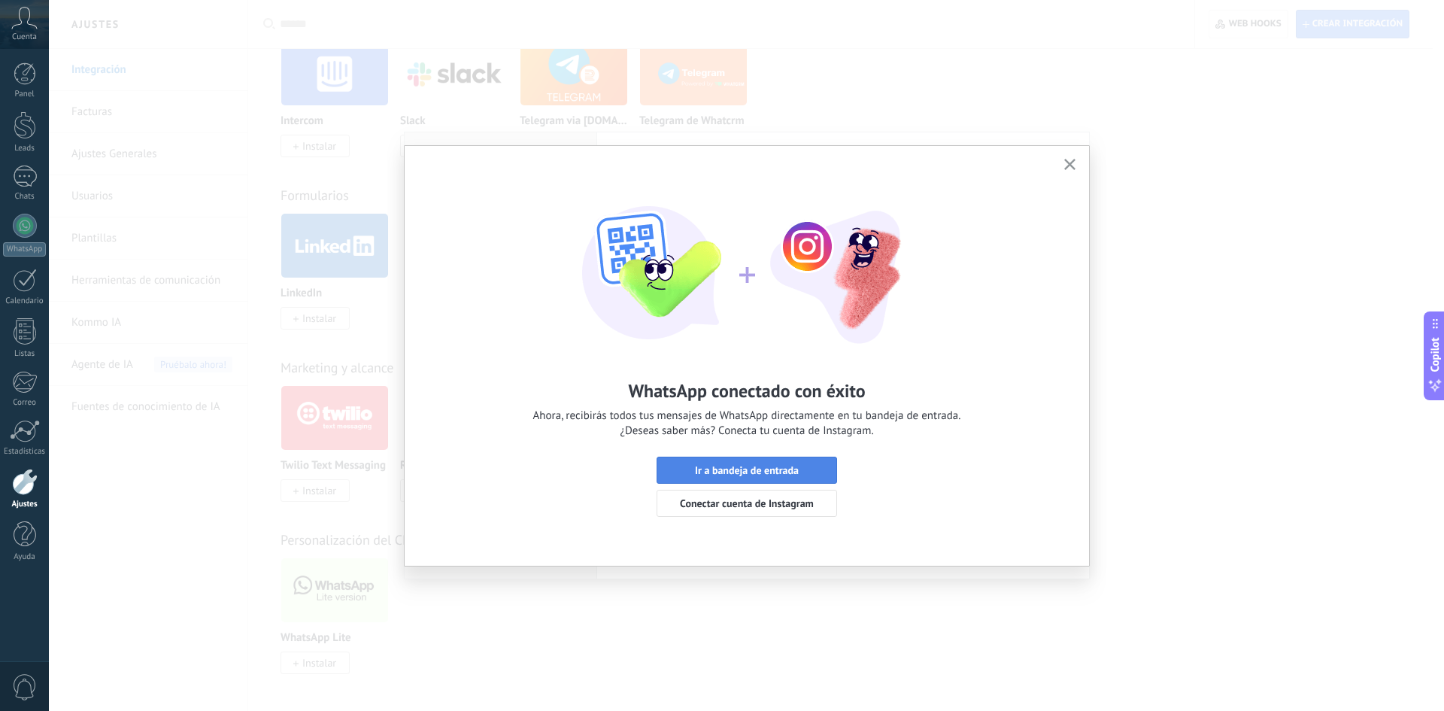
click at [760, 465] on span "Ir a bandeja de entrada" at bounding box center [747, 470] width 104 height 11
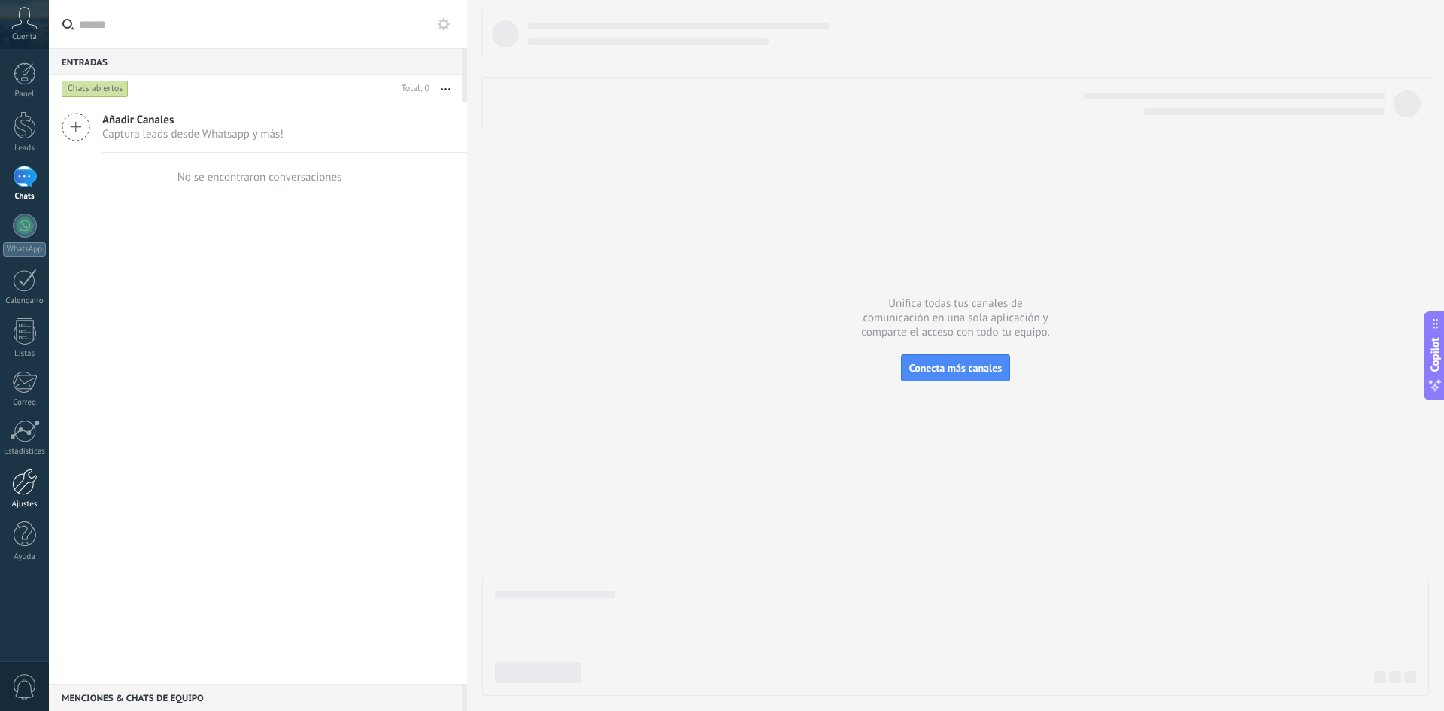
click at [26, 474] on div at bounding box center [25, 482] width 26 height 26
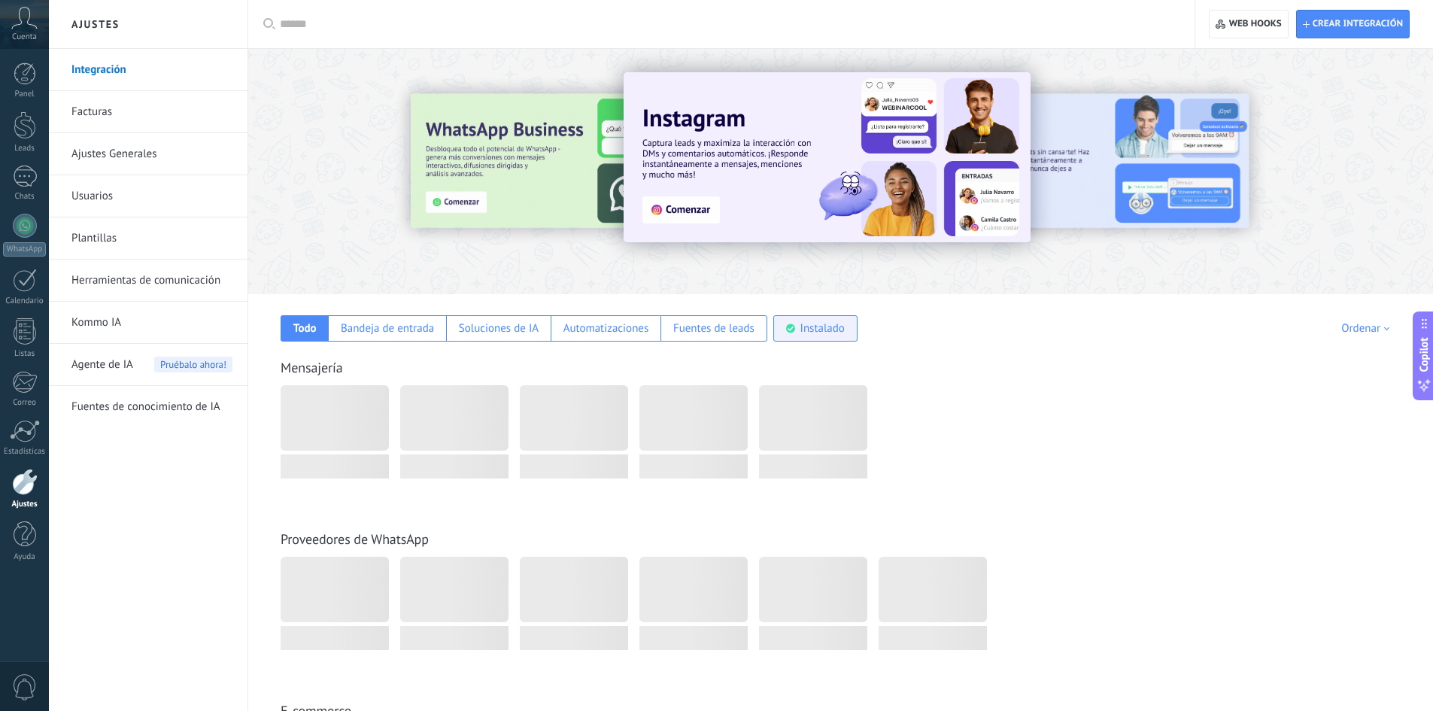
click at [810, 323] on div "Instalado" at bounding box center [822, 328] width 44 height 14
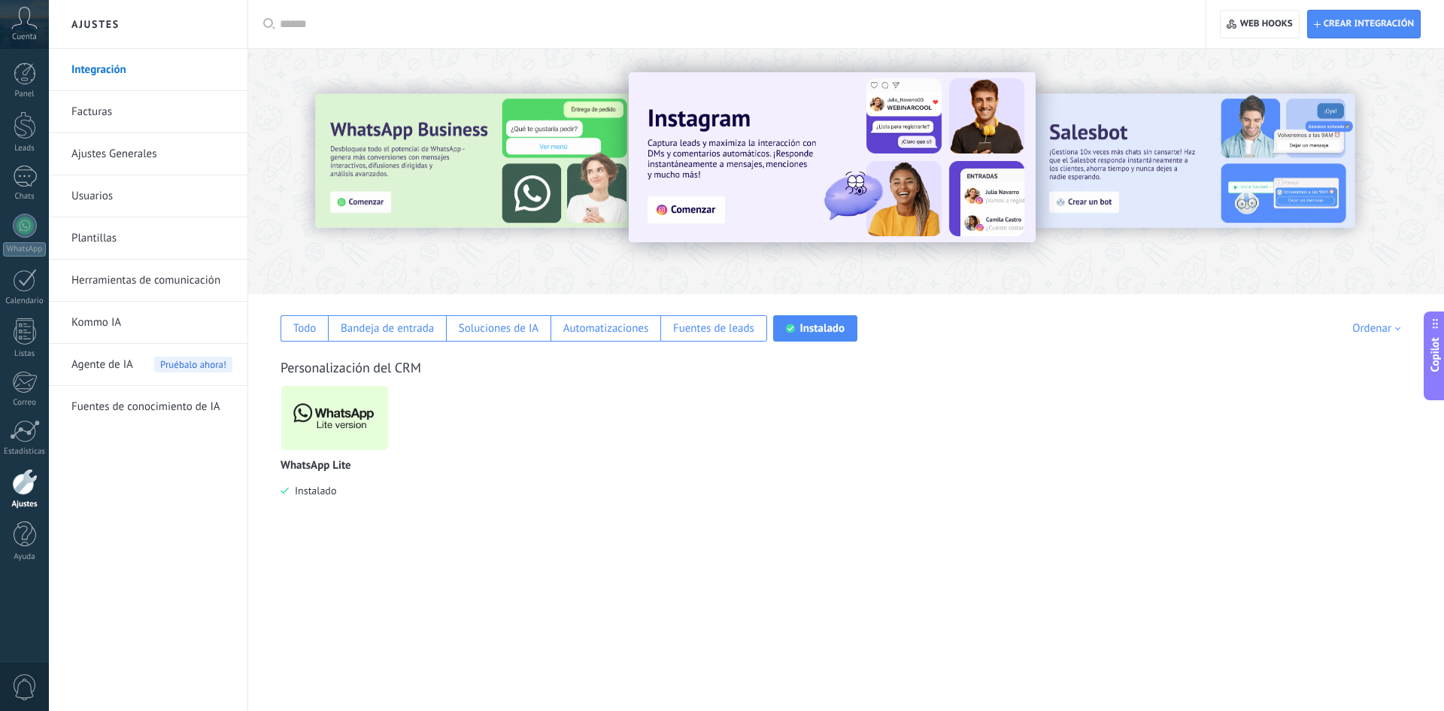
click at [320, 429] on img at bounding box center [334, 417] width 107 height 73
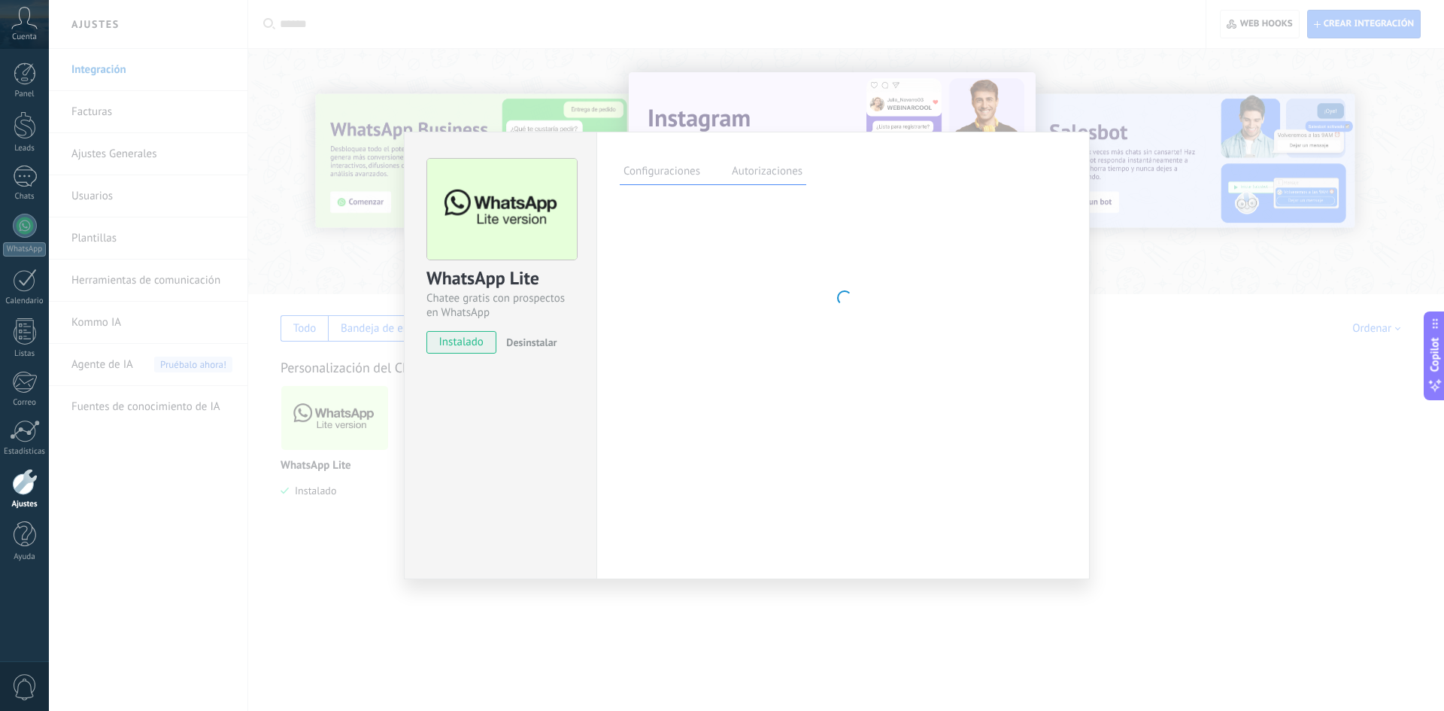
click at [348, 444] on div "WhatsApp Lite Chatee gratis con prospectos en WhatsApp instalado Desinstalar Co…" at bounding box center [746, 355] width 1395 height 711
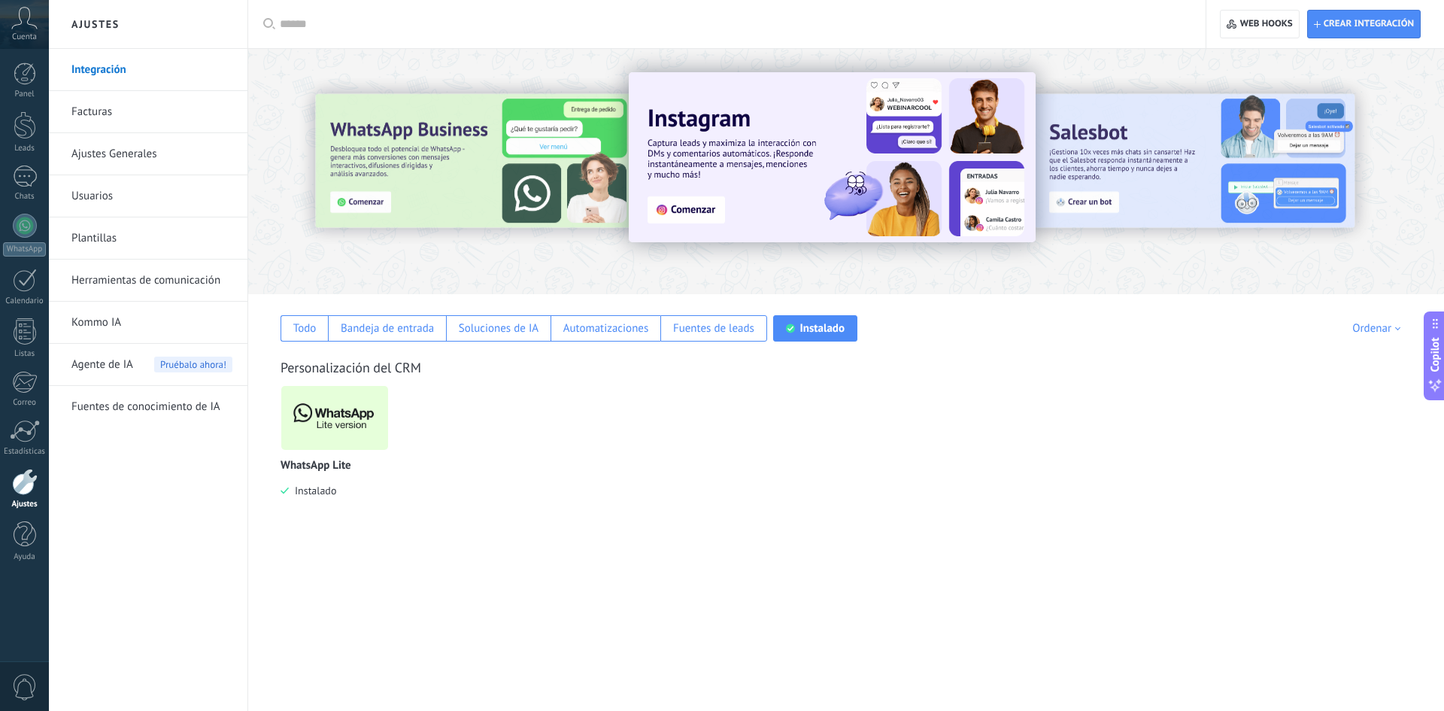
click at [348, 436] on img at bounding box center [334, 417] width 107 height 73
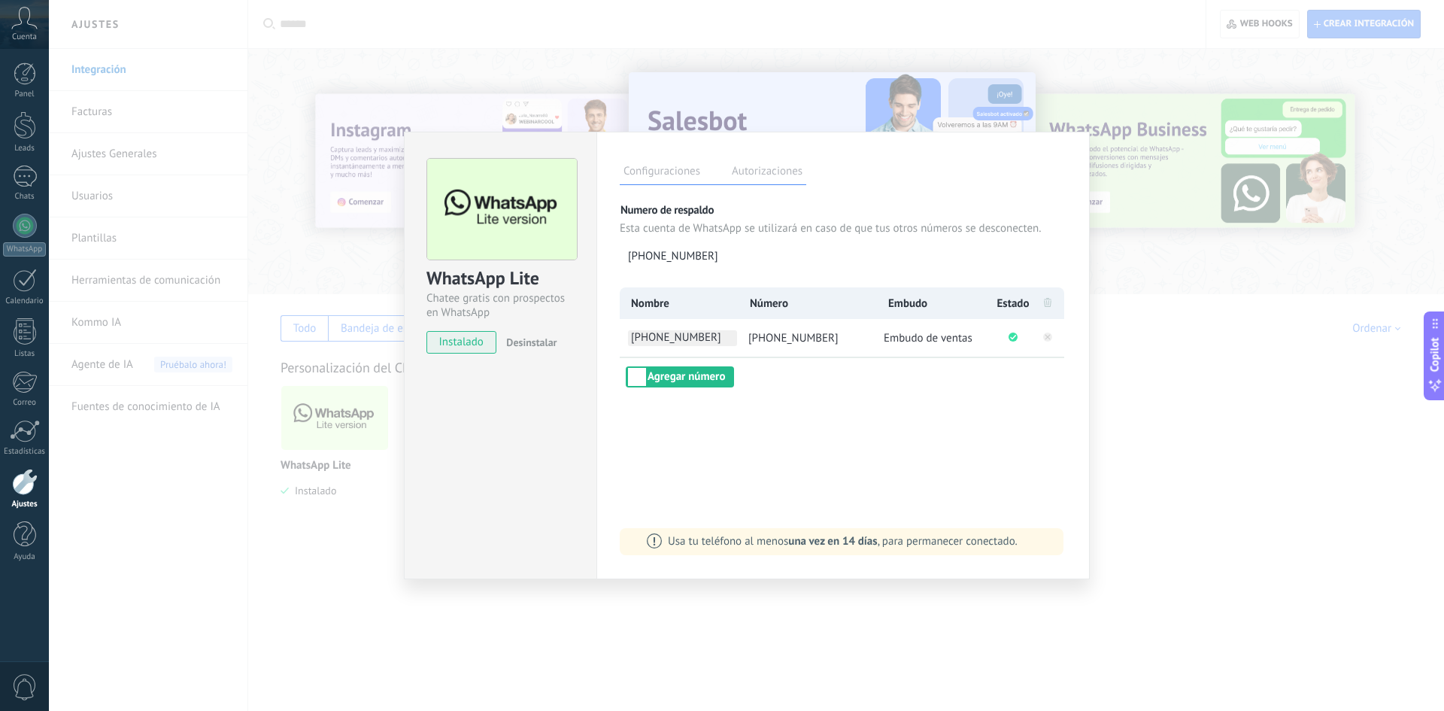
click at [719, 338] on span "+54 9 11 7852-5835" at bounding box center [682, 338] width 109 height 16
drag, startPoint x: 727, startPoint y: 338, endPoint x: 375, endPoint y: 345, distance: 352.1
click at [393, 348] on div "WhatsApp Lite Chatee gratis con prospectos en WhatsApp instalado Desinstalar Co…" at bounding box center [746, 355] width 1395 height 711
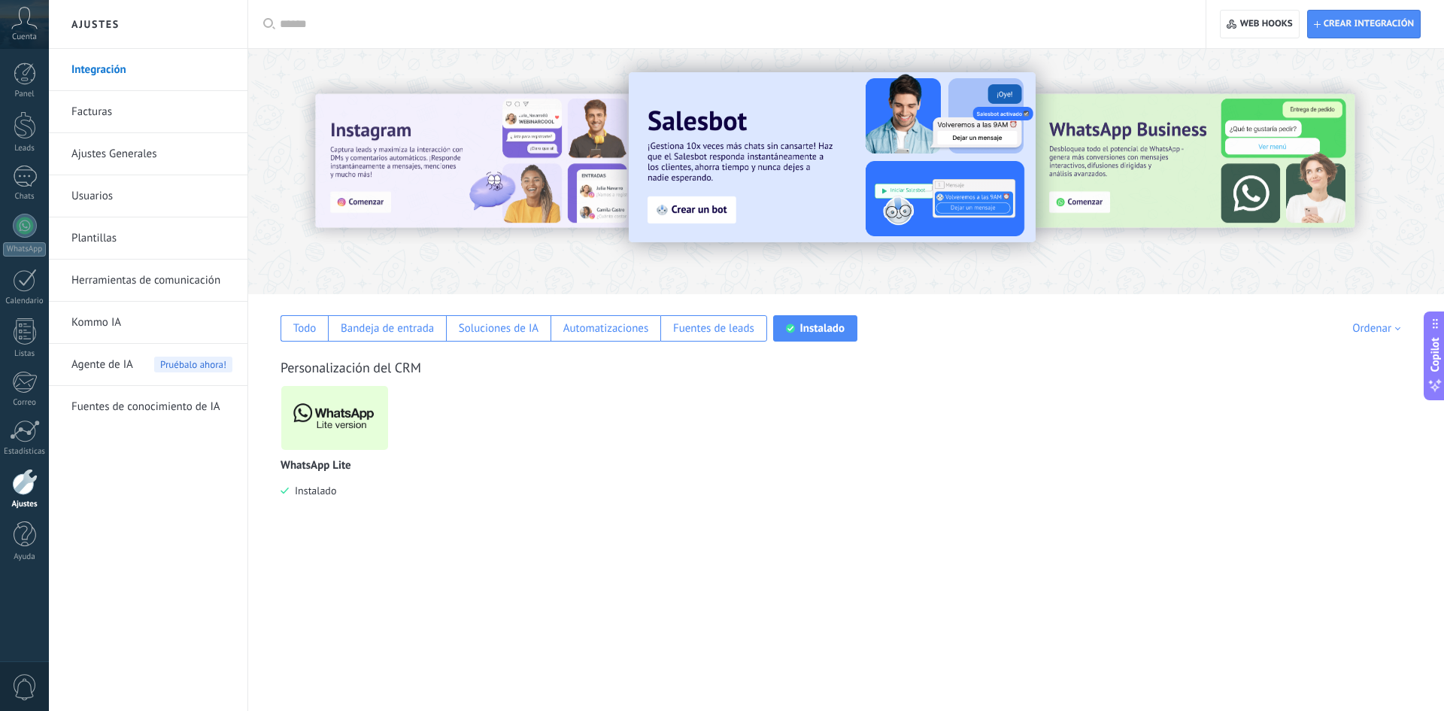
click at [363, 427] on img at bounding box center [334, 417] width 107 height 73
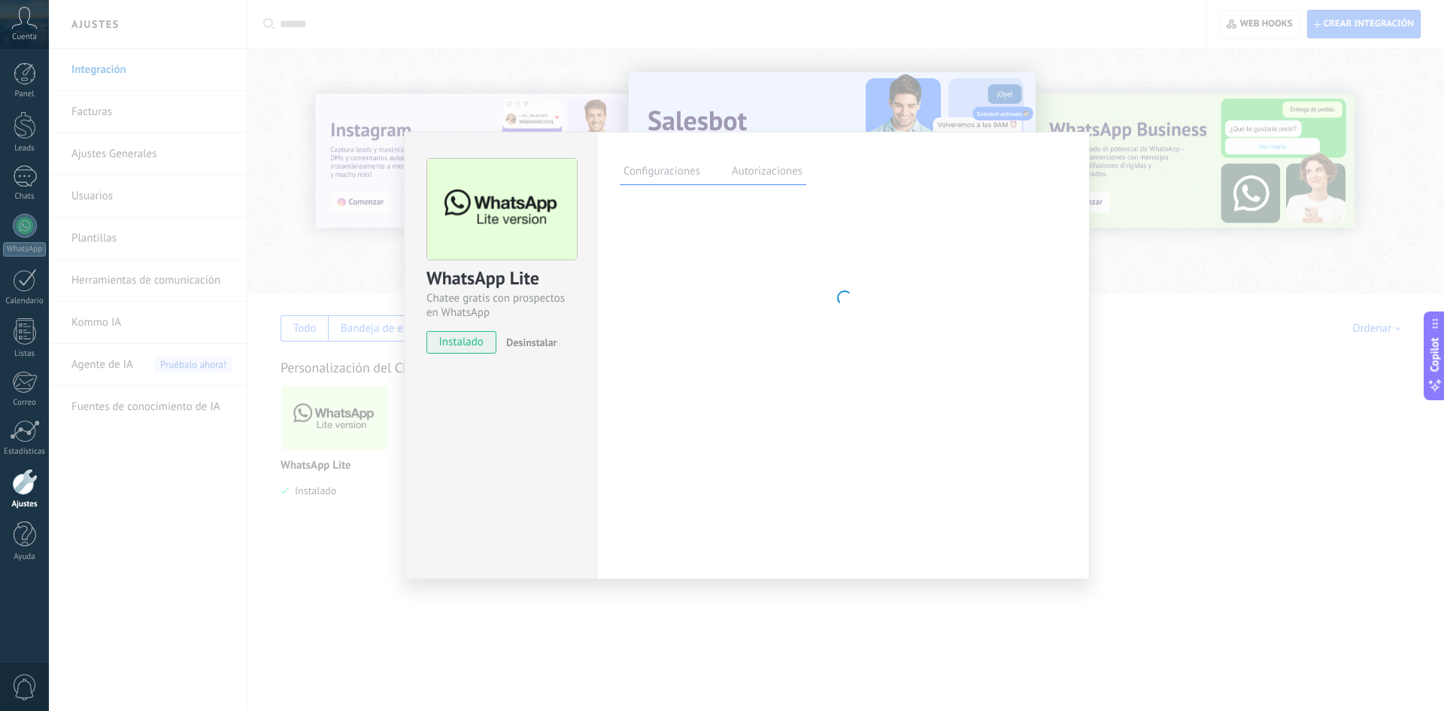
click at [363, 427] on div "WhatsApp Lite Chatee gratis con prospectos en WhatsApp instalado Desinstalar Co…" at bounding box center [746, 355] width 1395 height 711
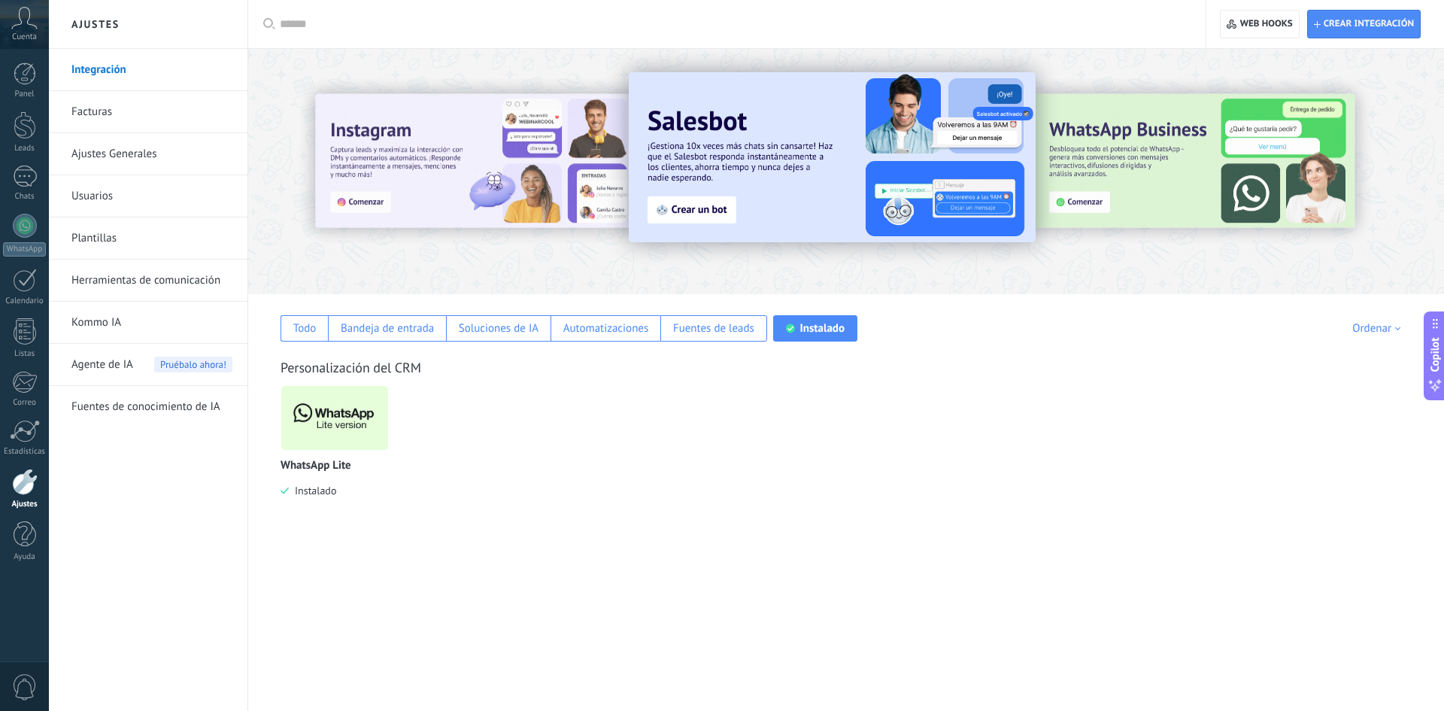
click at [363, 402] on img at bounding box center [334, 417] width 107 height 73
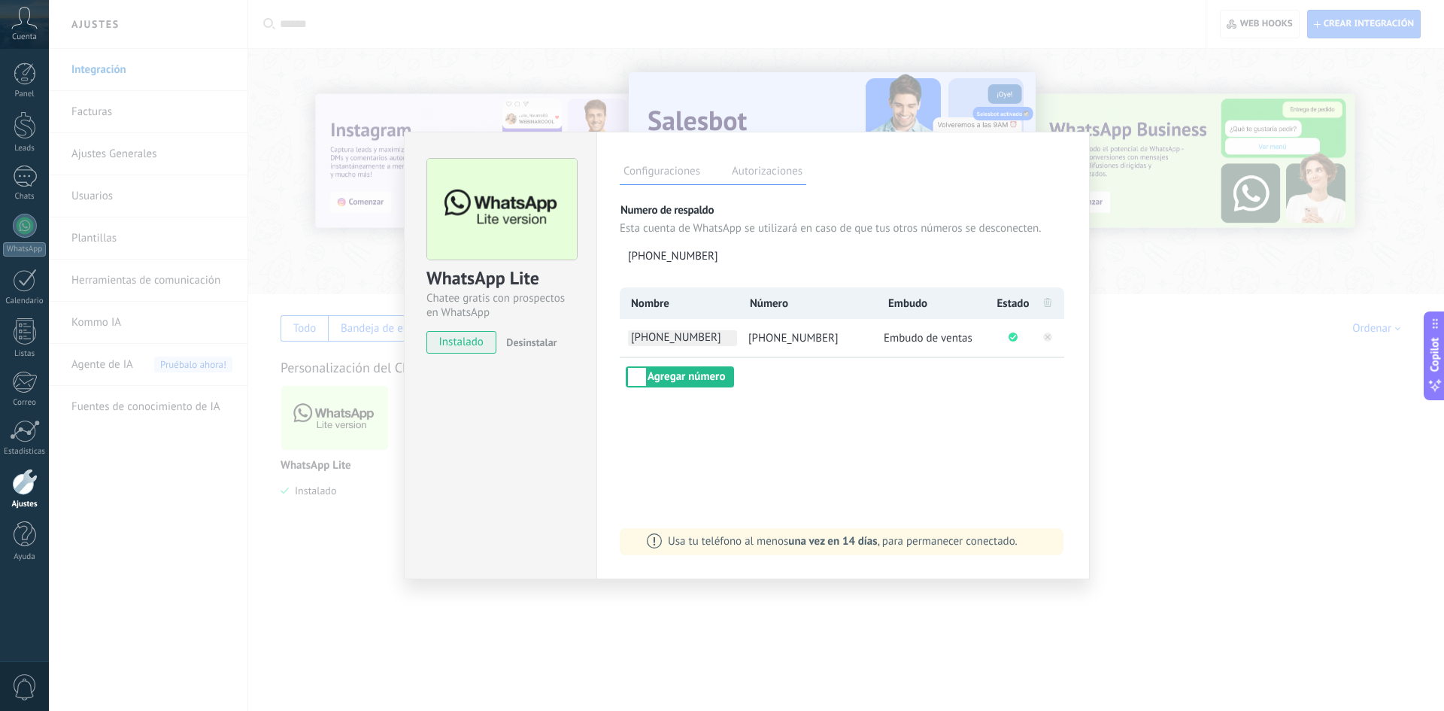
click at [723, 338] on span "+54 9 11 7852-5835" at bounding box center [682, 338] width 109 height 16
click at [719, 340] on input "**********" at bounding box center [682, 338] width 109 height 16
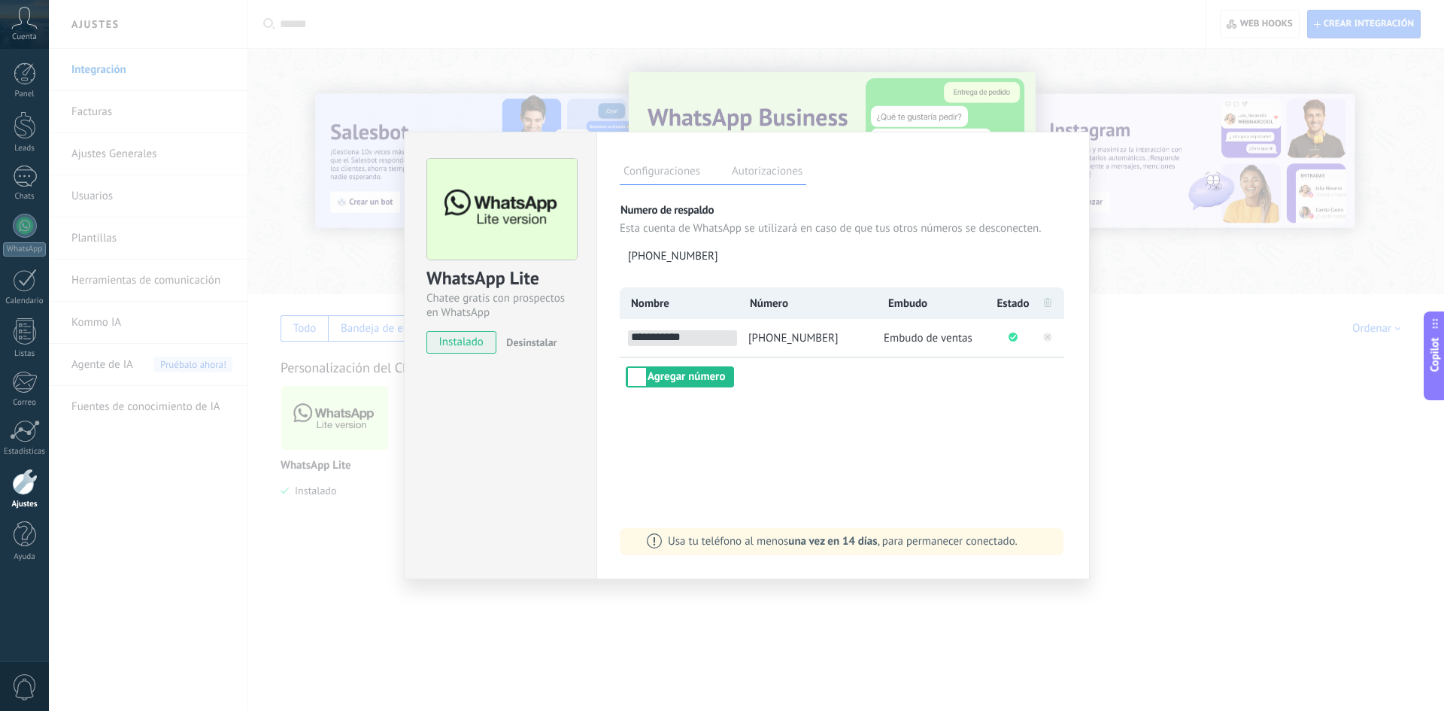
type input "**********"
click at [824, 417] on div "**********" at bounding box center [842, 356] width 493 height 448
click at [687, 616] on div "WhatsApp Lite Chatee gratis con prospectos en WhatsApp instalado Desinstalar Co…" at bounding box center [746, 355] width 1395 height 711
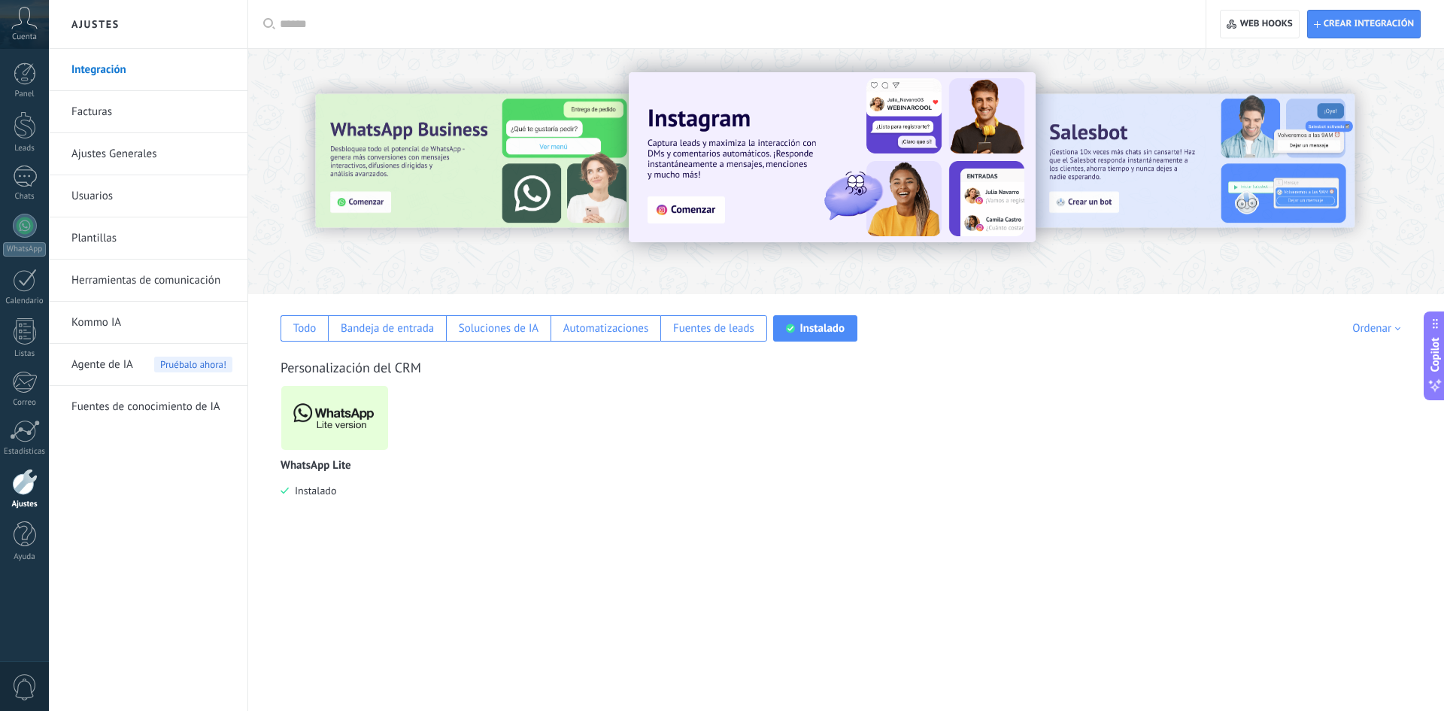
click at [35, 481] on div at bounding box center [25, 482] width 26 height 26
click at [21, 438] on div at bounding box center [25, 431] width 30 height 23
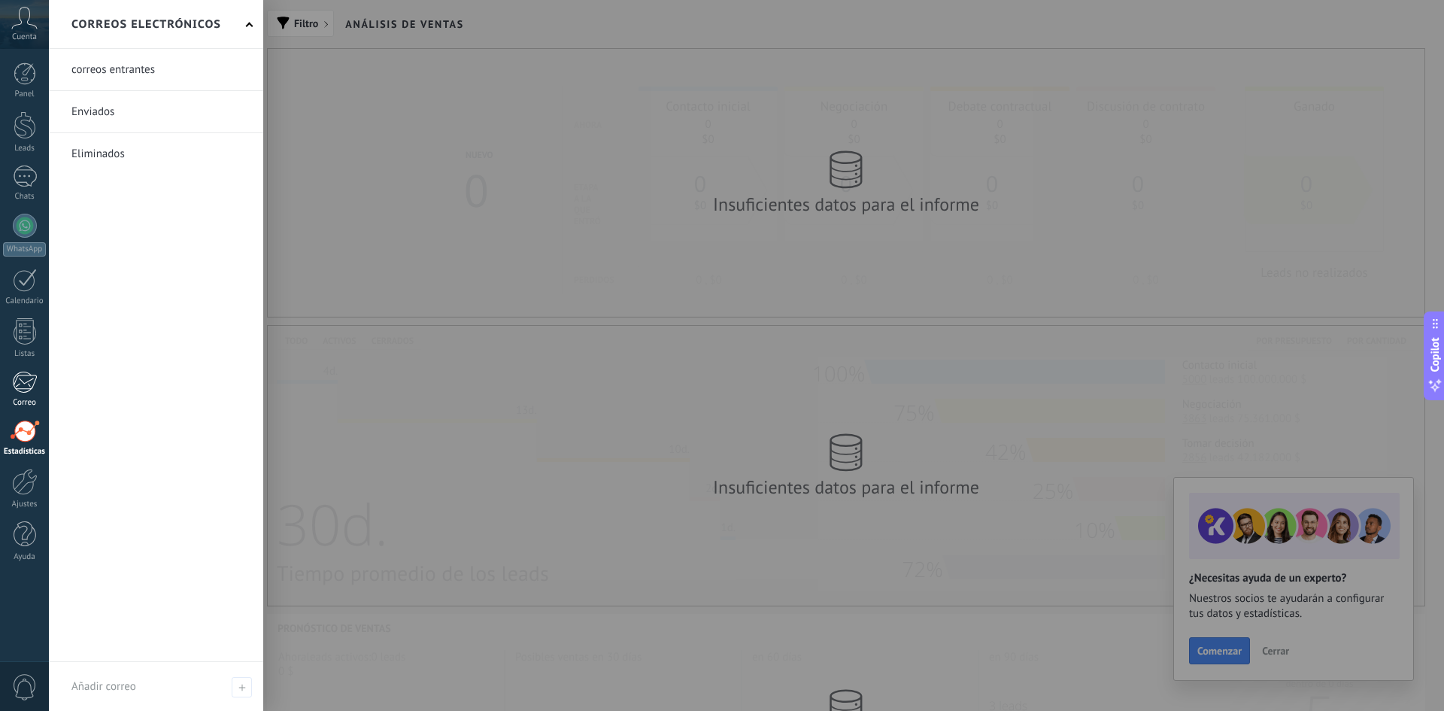
click at [23, 387] on div at bounding box center [24, 382] width 25 height 23
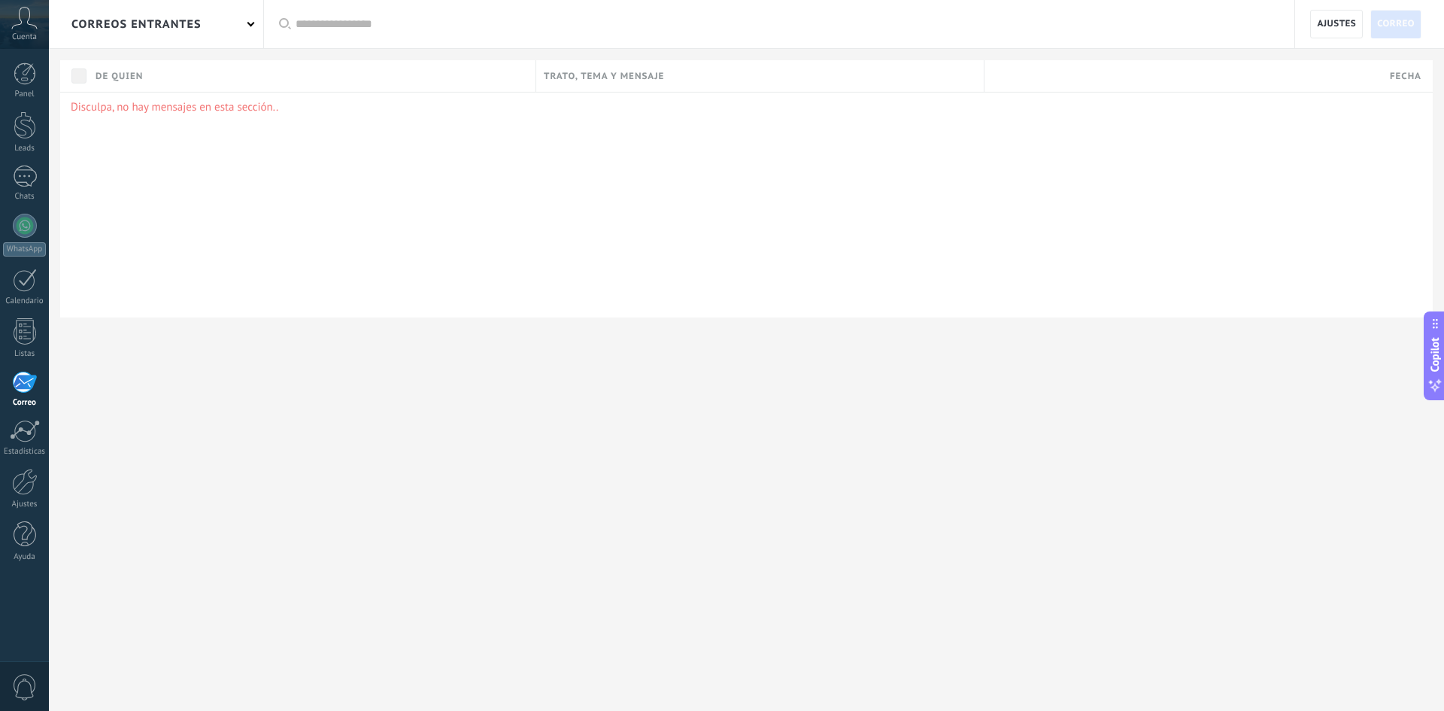
click at [26, 35] on span "Cuenta" at bounding box center [24, 37] width 25 height 10
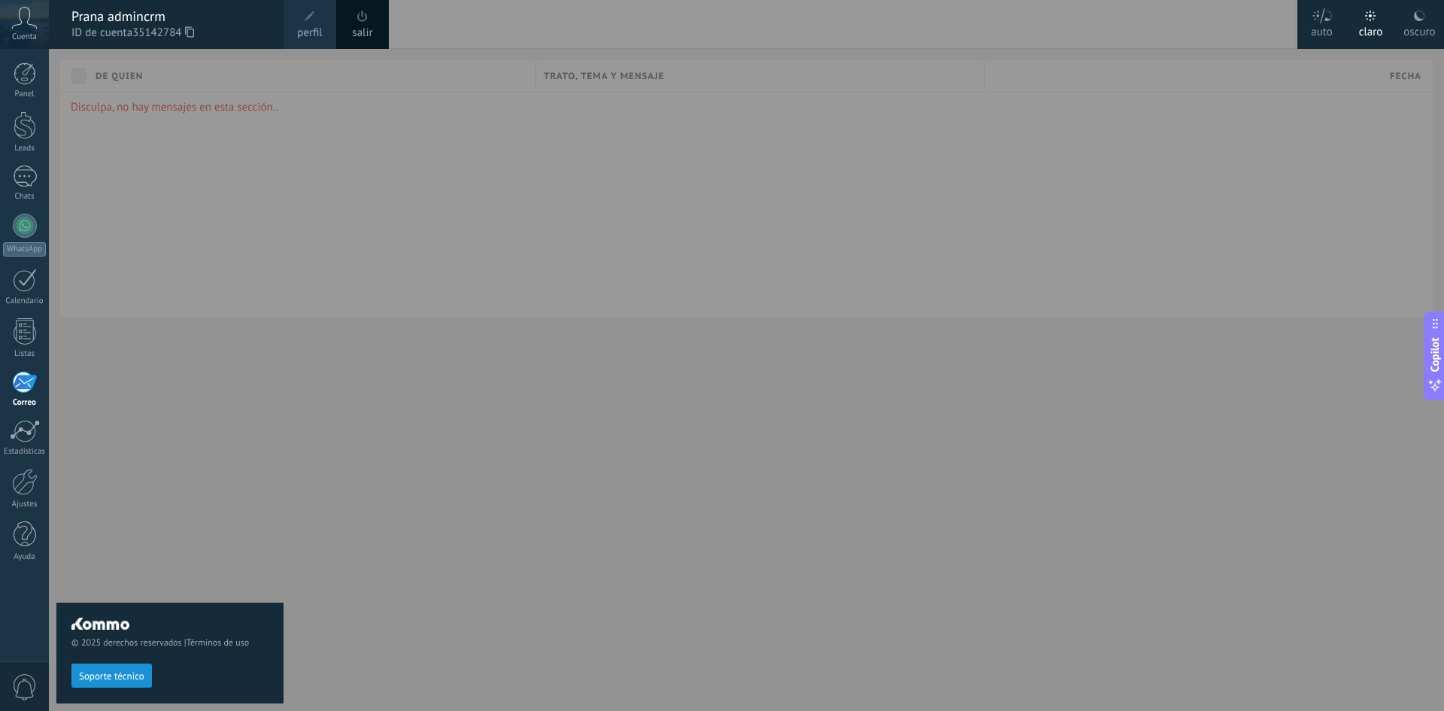
click at [20, 23] on icon at bounding box center [24, 18] width 26 height 23
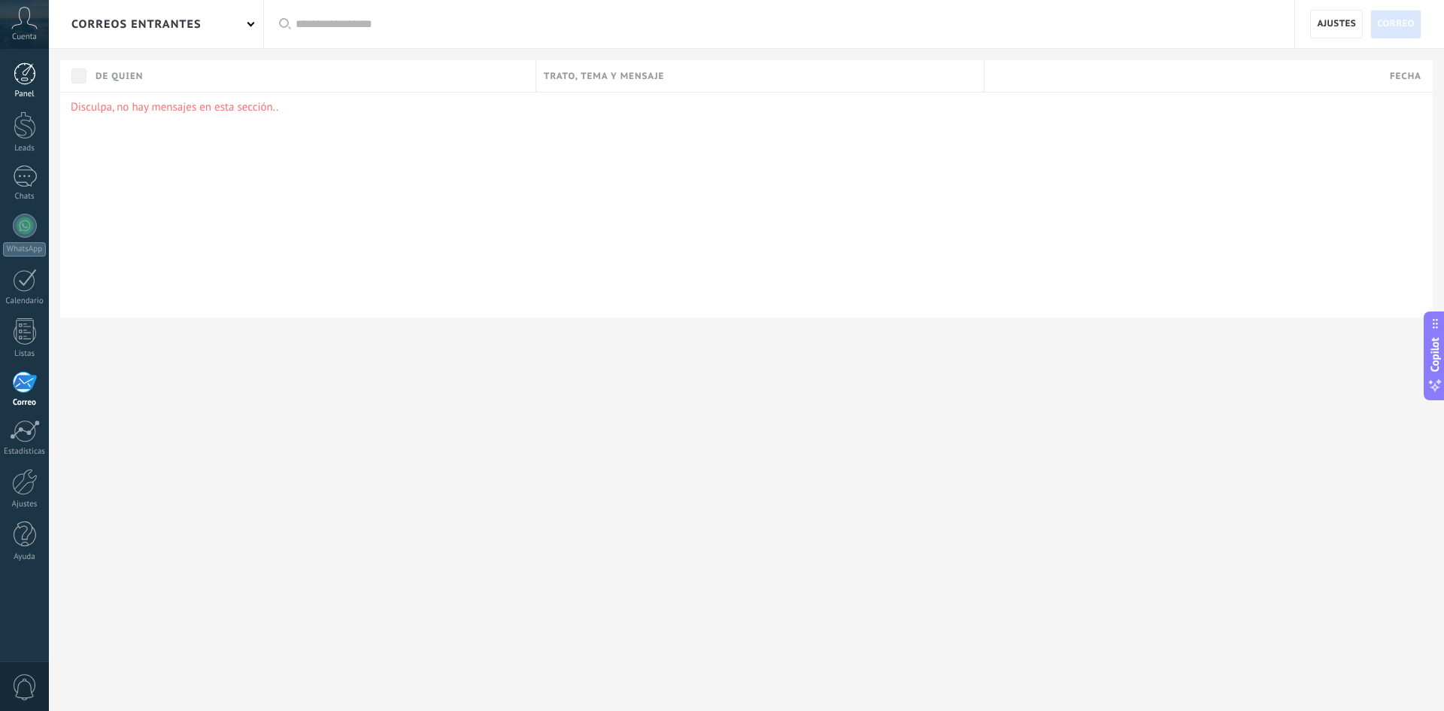
click at [31, 78] on div at bounding box center [25, 73] width 23 height 23
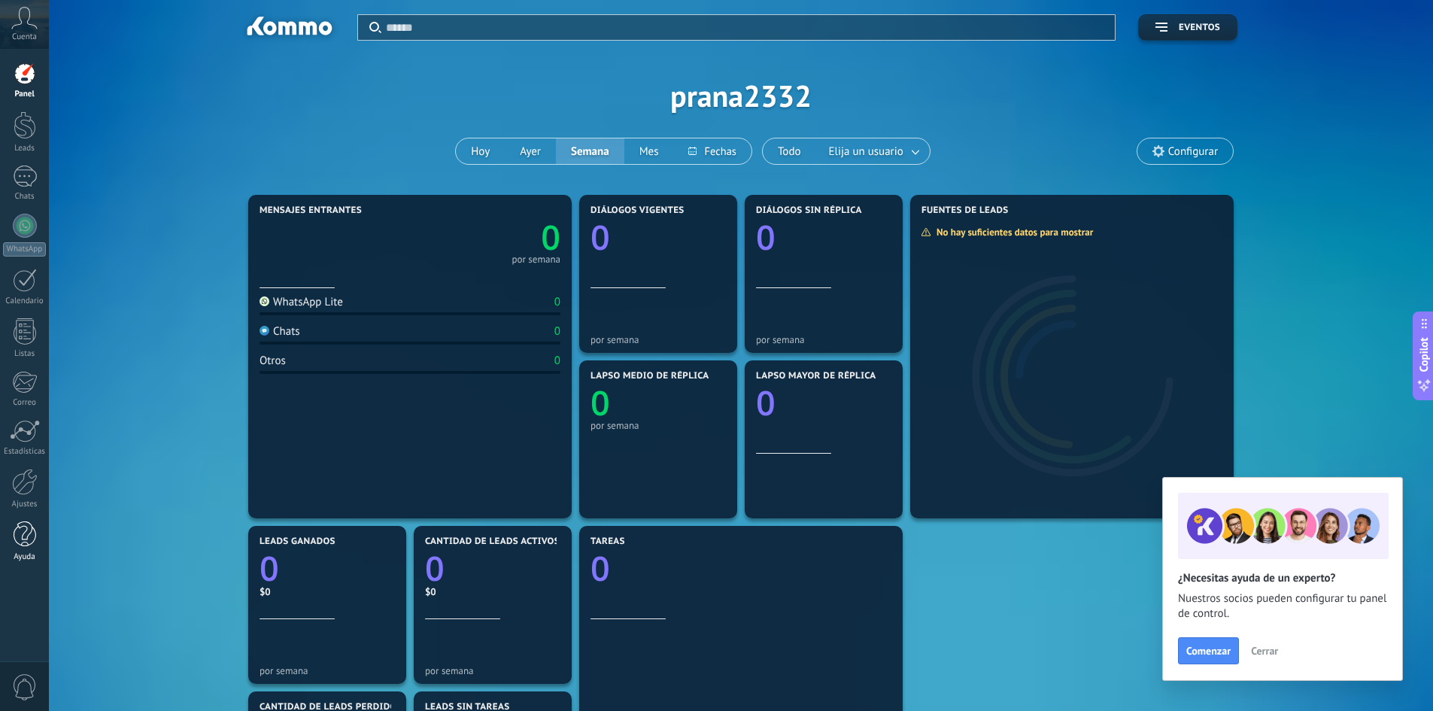
click at [14, 539] on div at bounding box center [25, 534] width 23 height 26
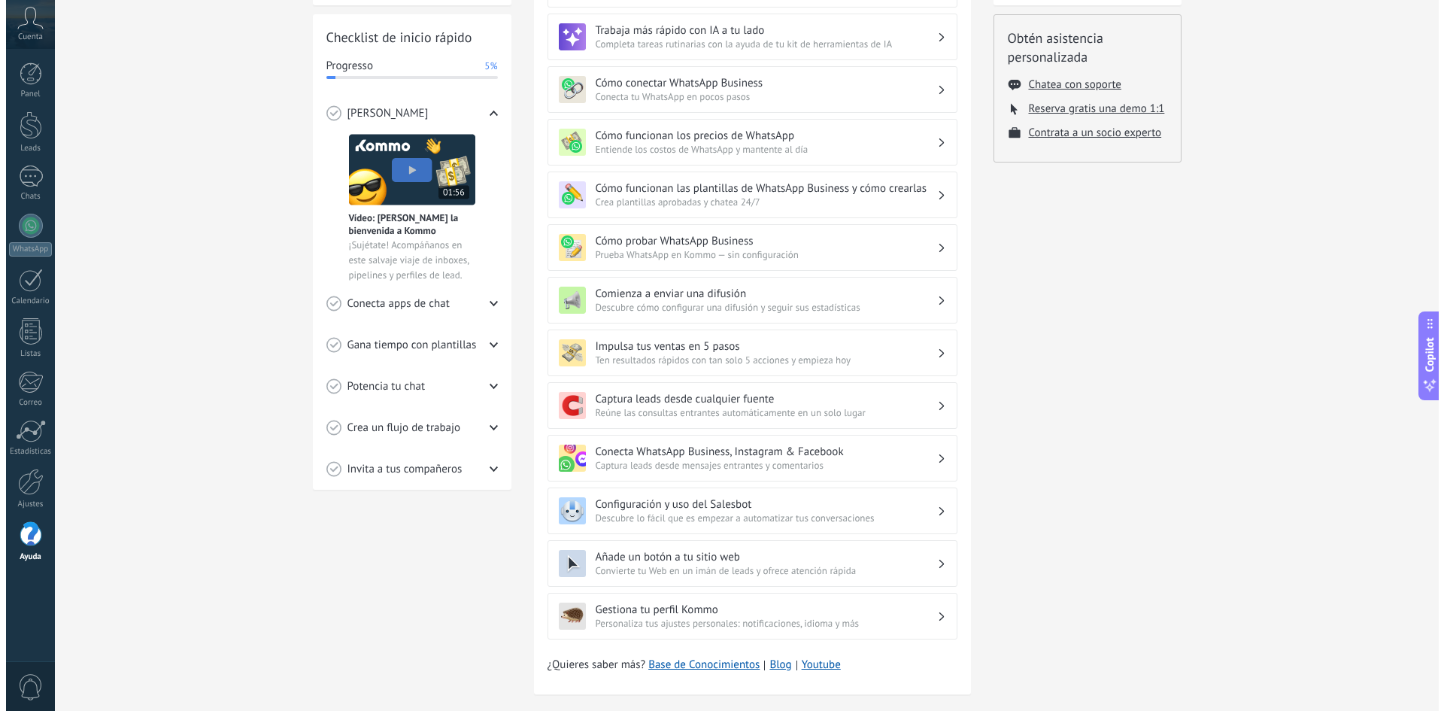
scroll to position [220, 0]
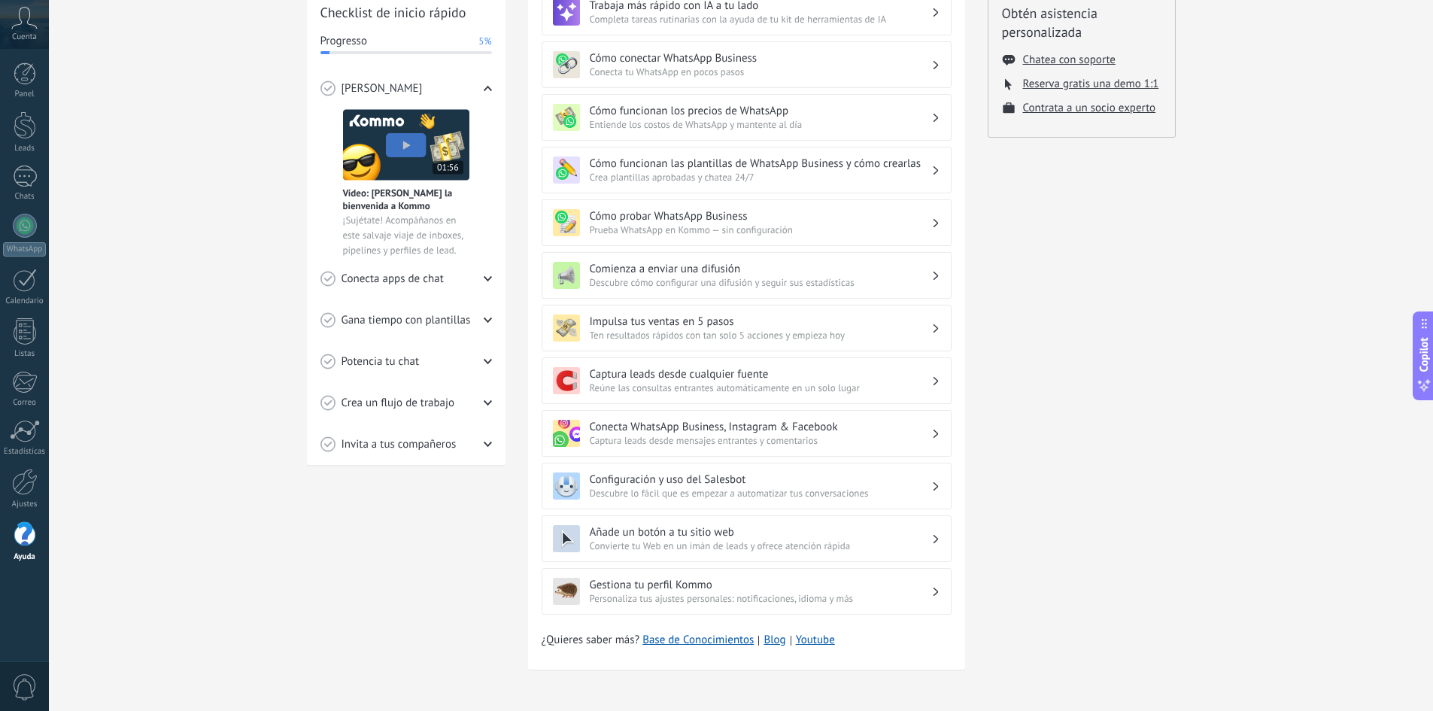
click at [476, 286] on div "Conecta apps de chat" at bounding box center [405, 278] width 171 height 41
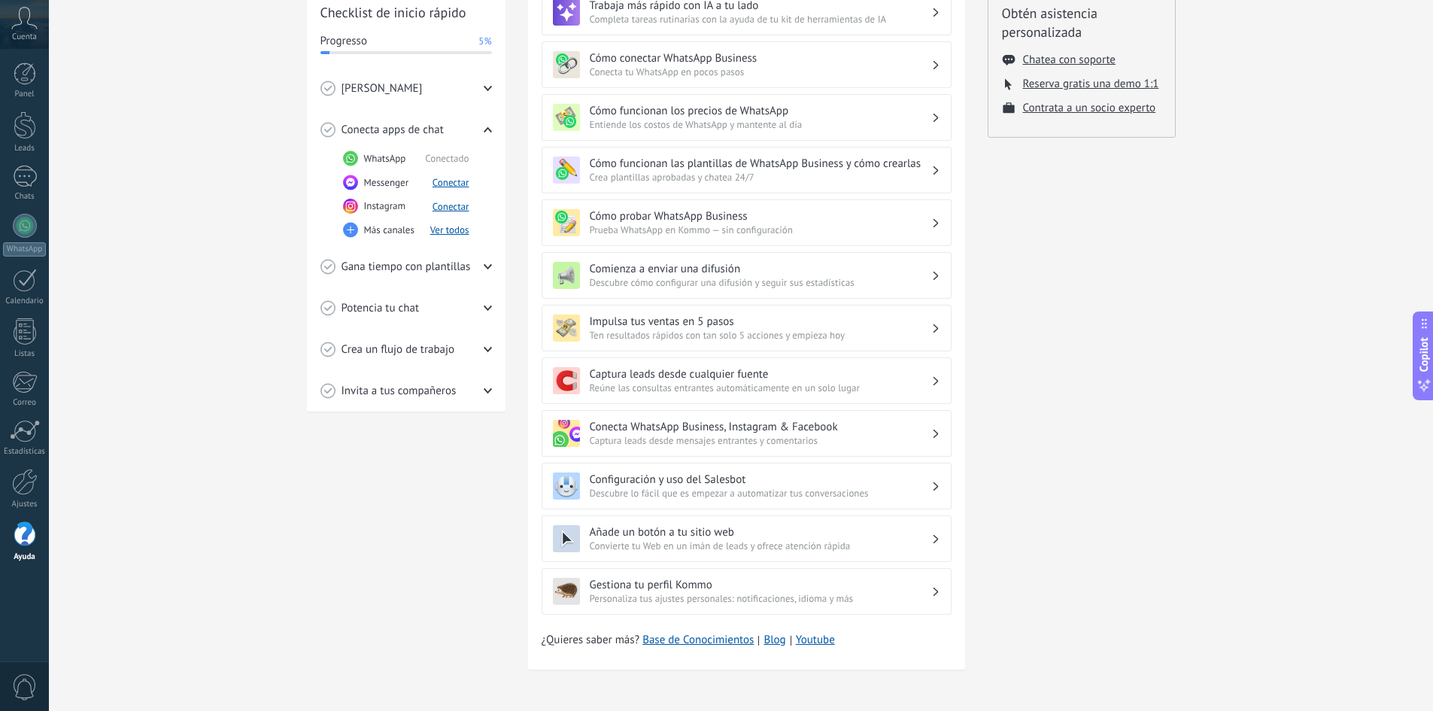
click at [355, 232] on rect at bounding box center [350, 230] width 15 height 15
click at [353, 231] on rect at bounding box center [350, 230] width 15 height 15
click at [448, 232] on button "Ver todos" at bounding box center [449, 229] width 39 height 13
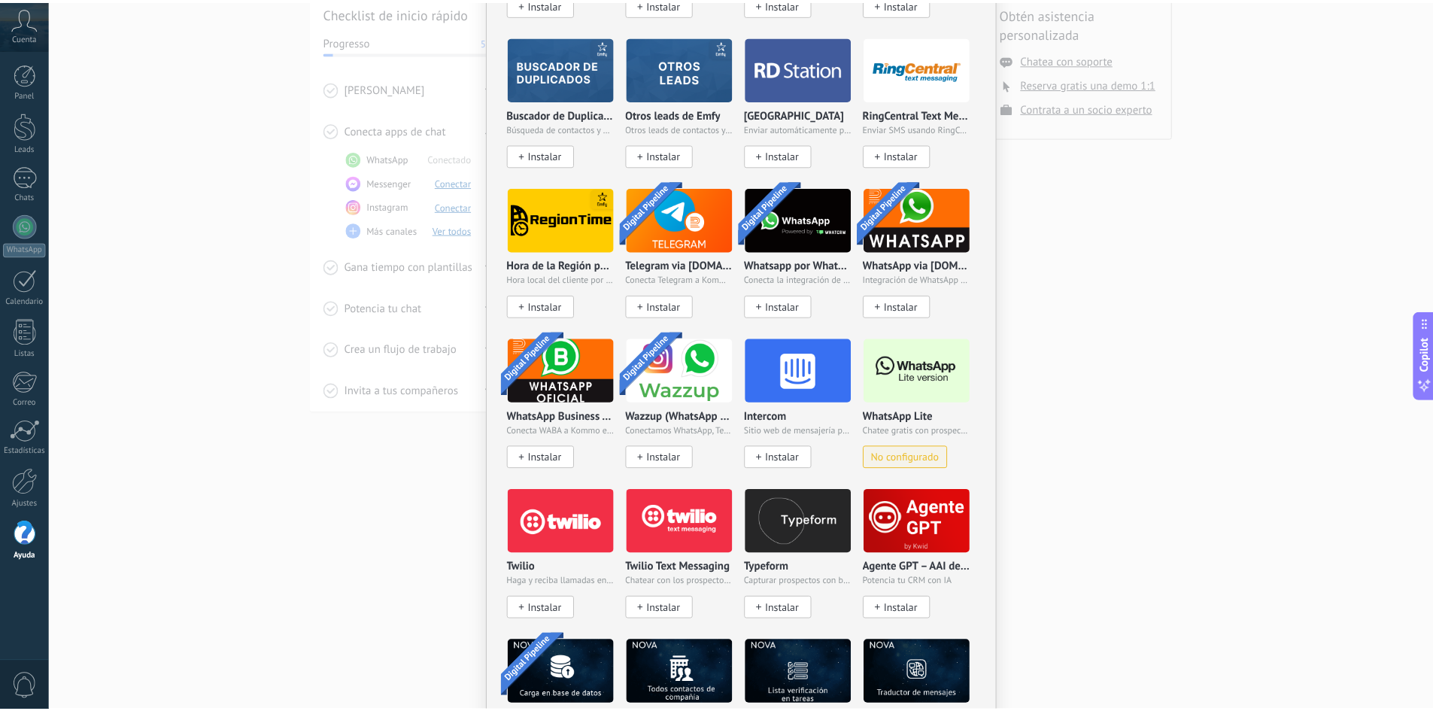
scroll to position [0, 0]
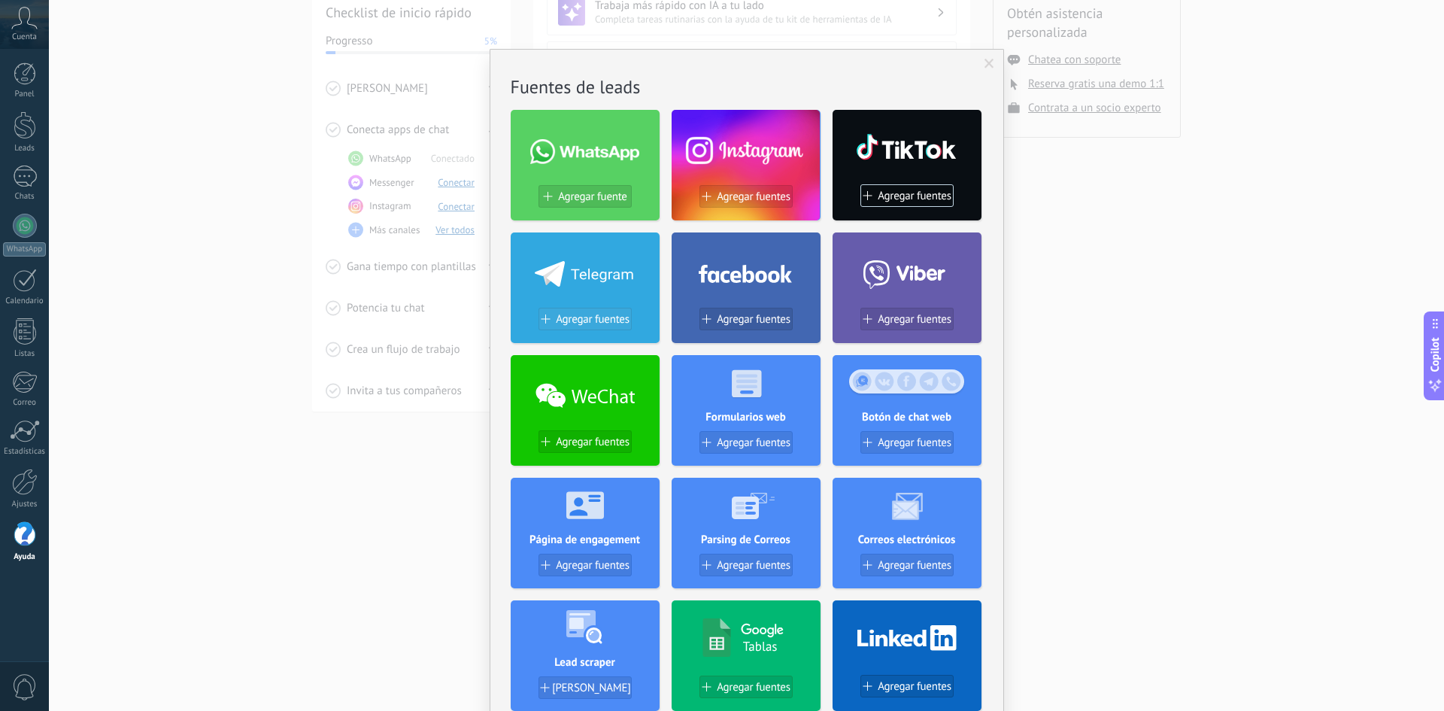
click at [602, 322] on span "Agregar fuentes" at bounding box center [593, 319] width 74 height 13
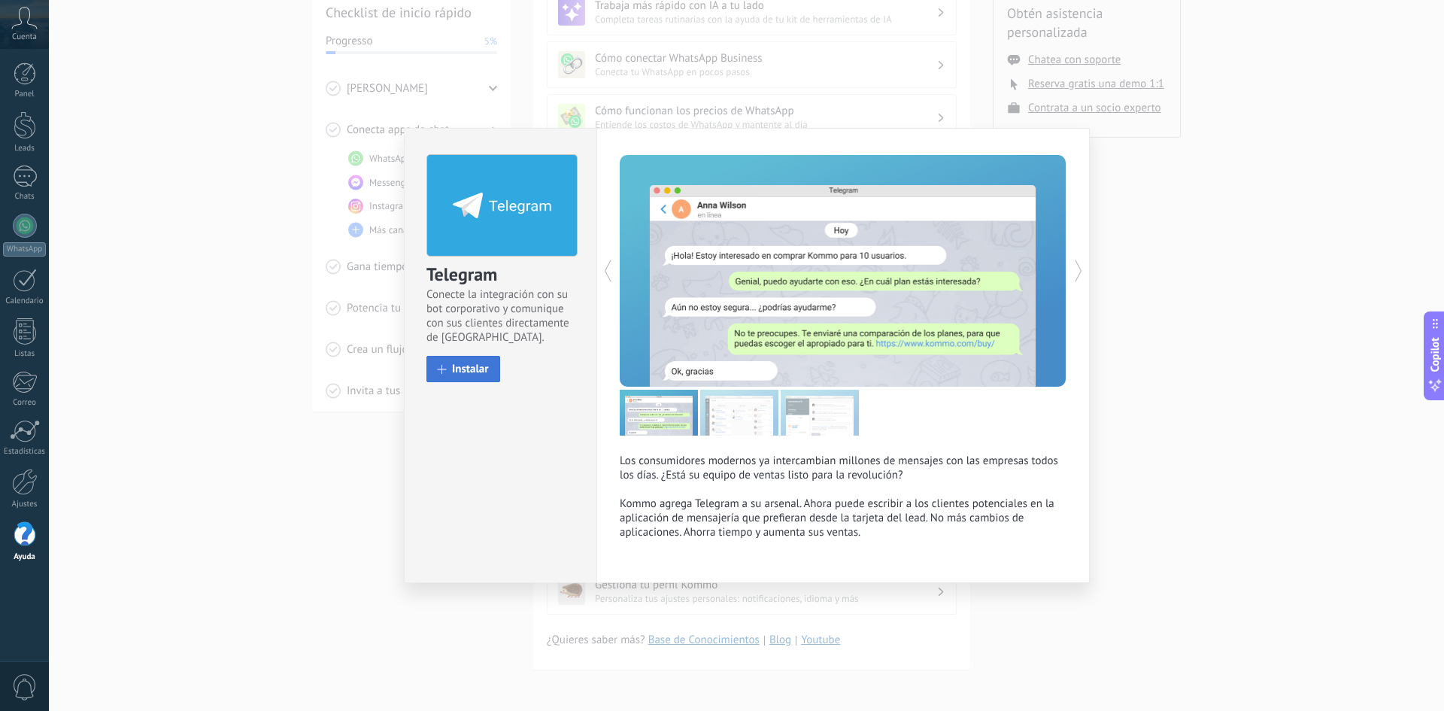
click at [481, 372] on span "Instalar" at bounding box center [470, 368] width 37 height 11
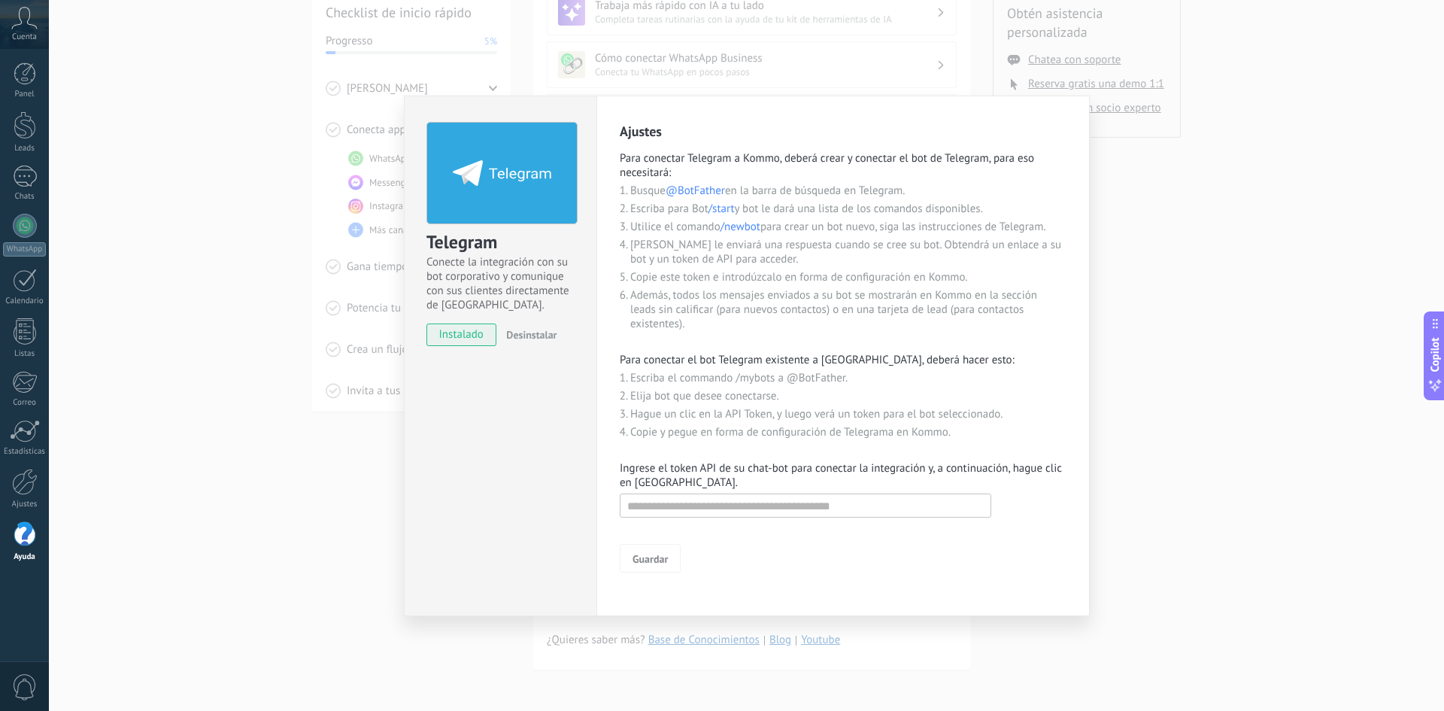
click at [292, 519] on div "Telegram Conecte la integración con su bot corporativo y comunique con sus clie…" at bounding box center [746, 355] width 1395 height 711
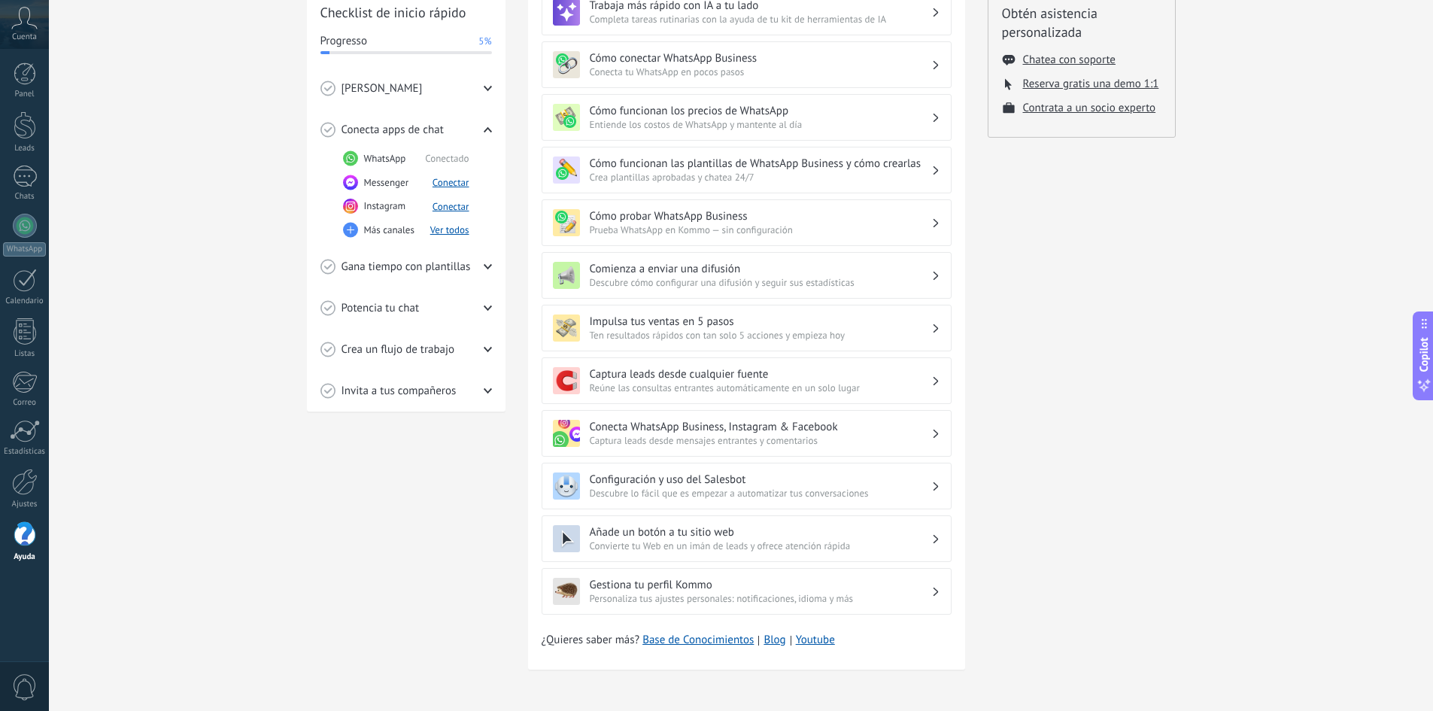
click at [397, 269] on span "Gana tiempo con plantillas" at bounding box center [405, 266] width 129 height 15
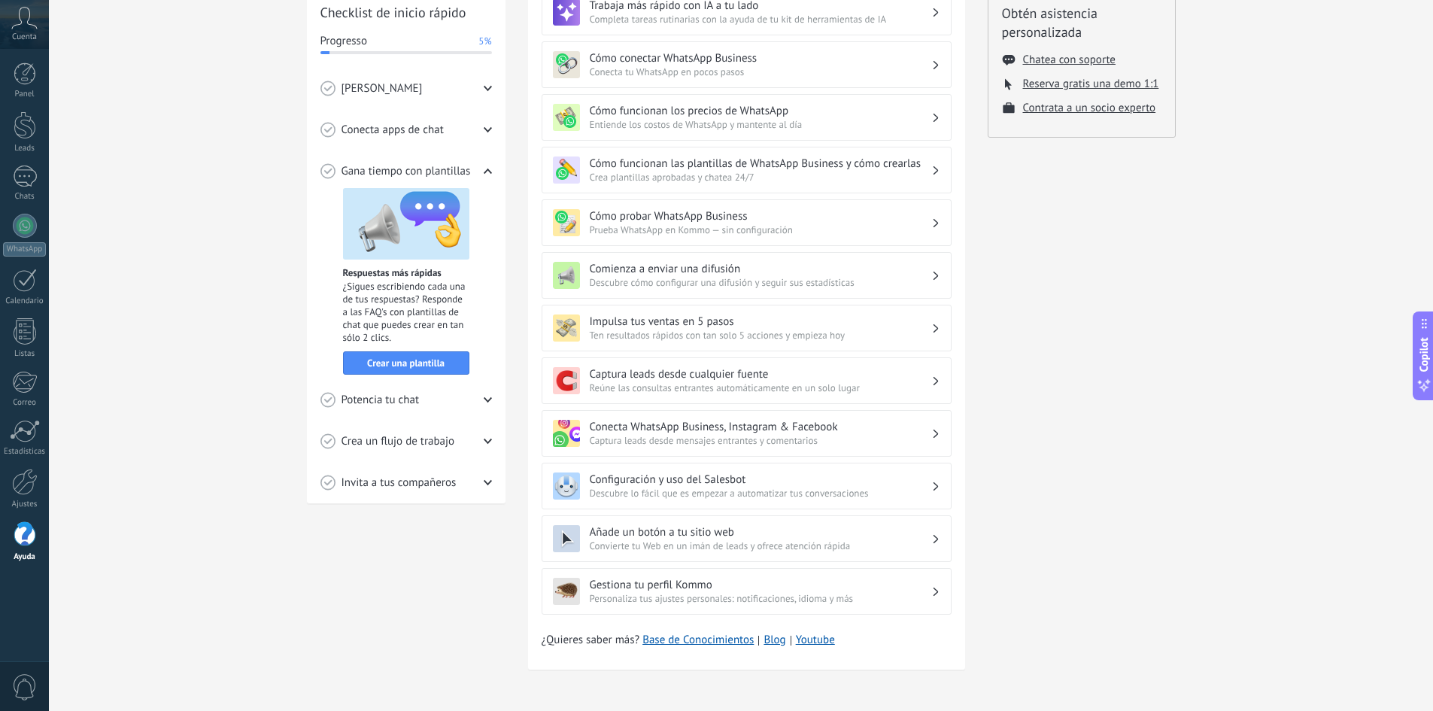
click at [429, 404] on div "Potencia tu chat" at bounding box center [405, 399] width 171 height 41
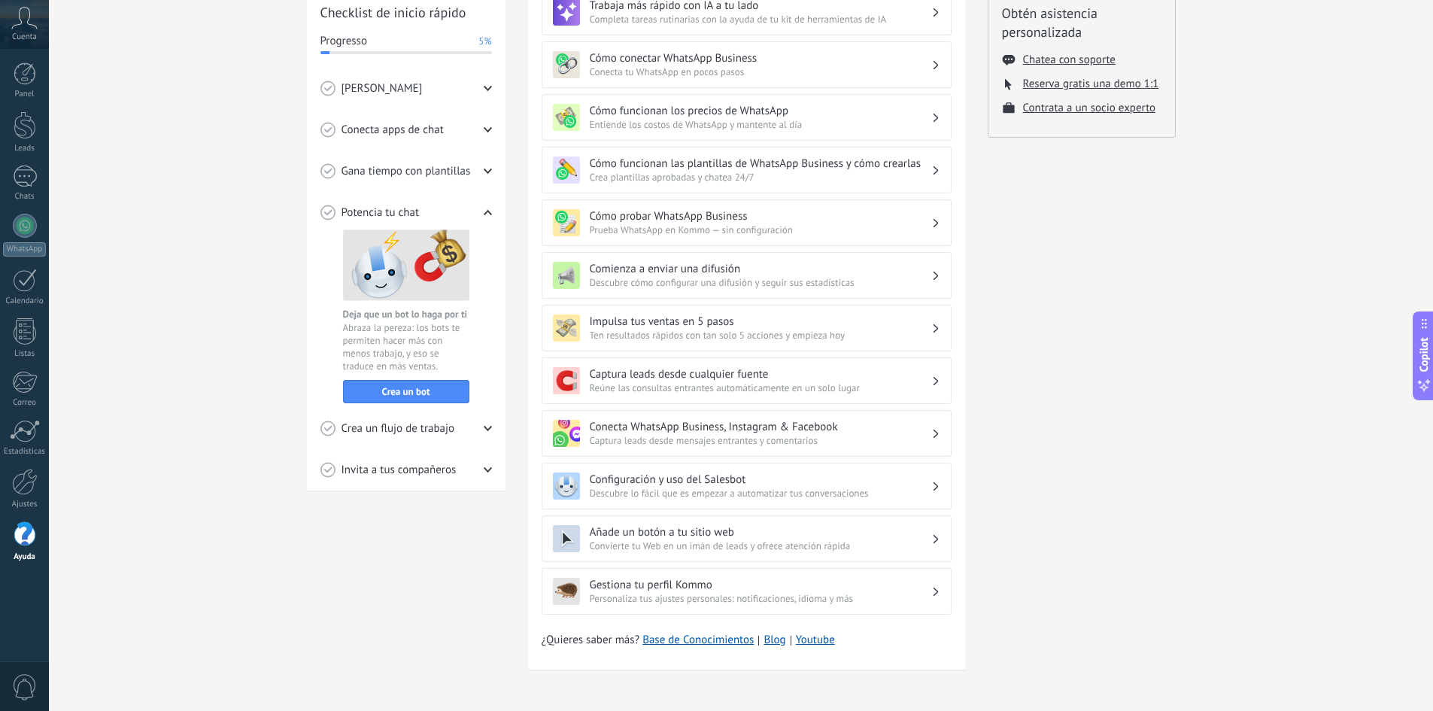
click at [412, 428] on span "Crea un flujo de trabajo" at bounding box center [398, 428] width 114 height 15
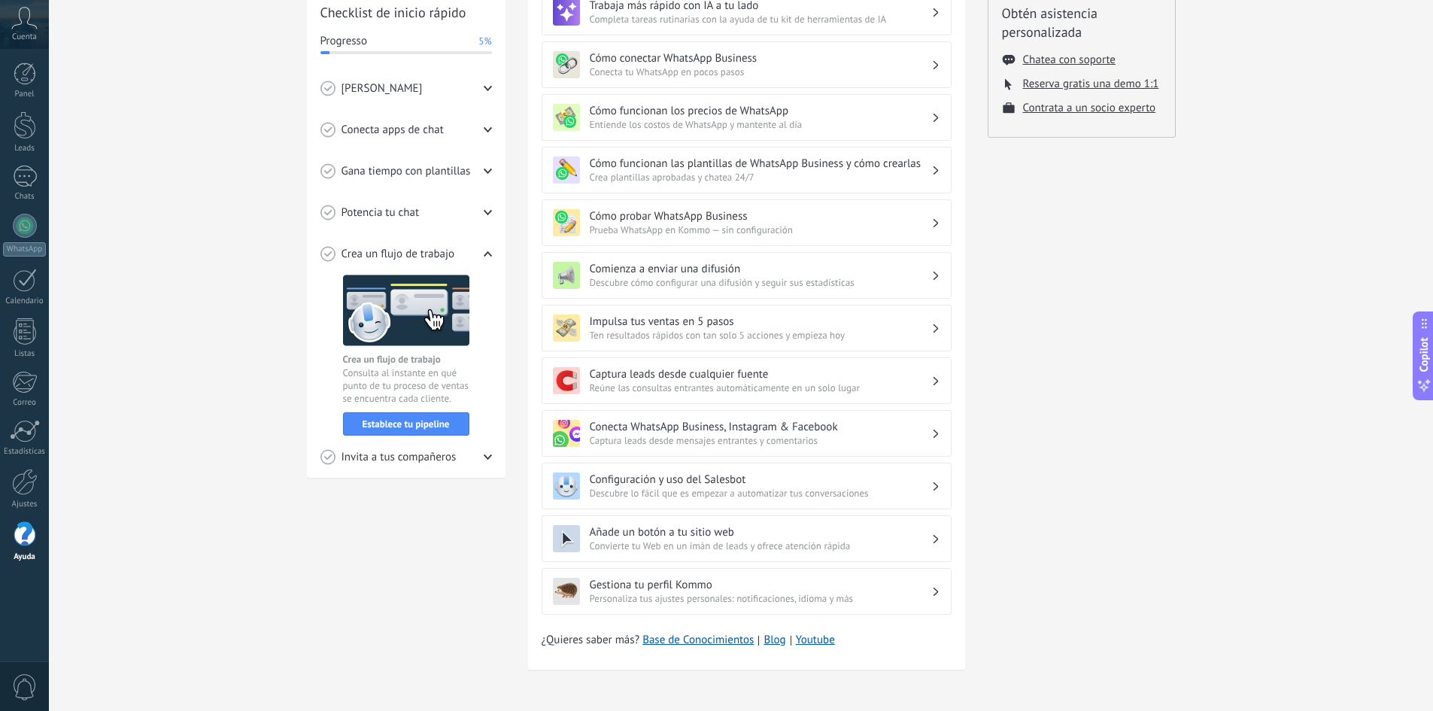
click at [478, 250] on div "Crea un flujo de trabajo" at bounding box center [405, 253] width 171 height 41
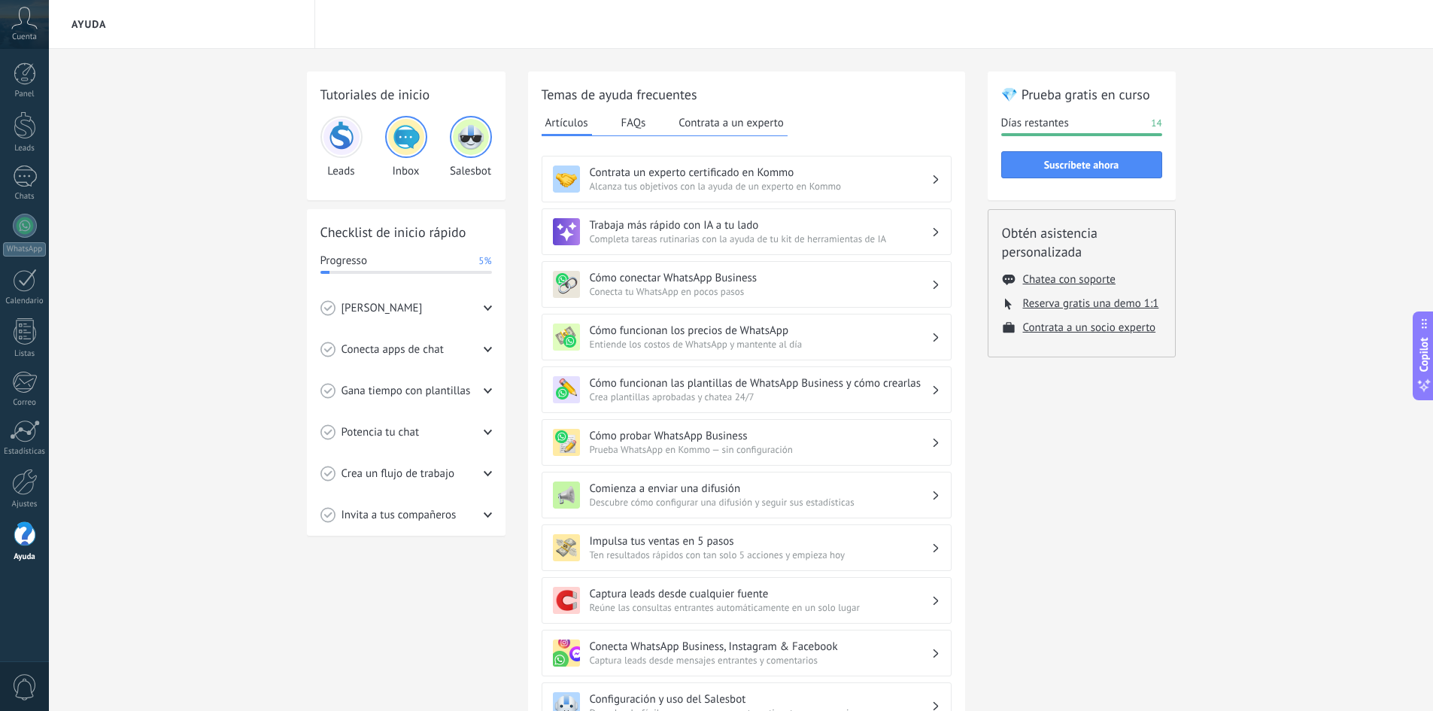
click at [760, 124] on button "Contrata a un experto" at bounding box center [731, 122] width 112 height 23
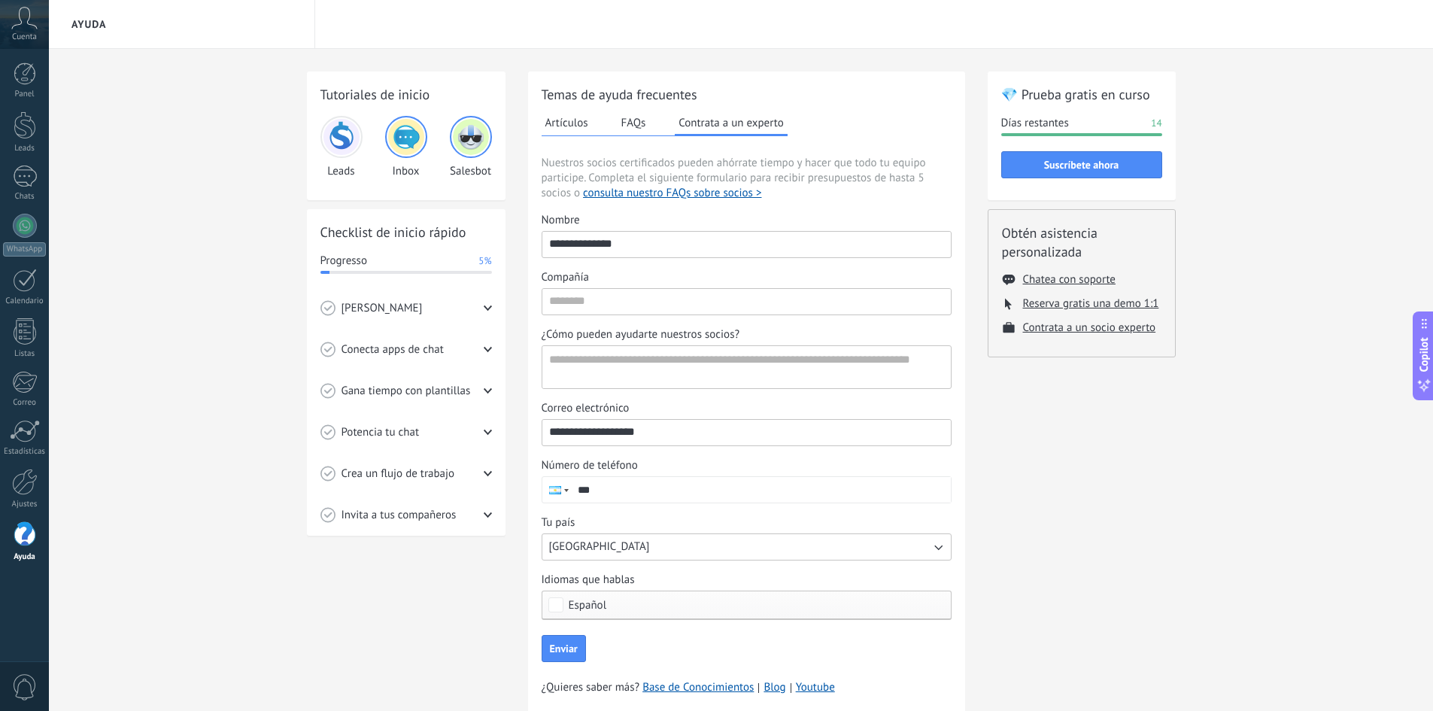
click at [560, 118] on button "Artículos" at bounding box center [567, 122] width 50 height 23
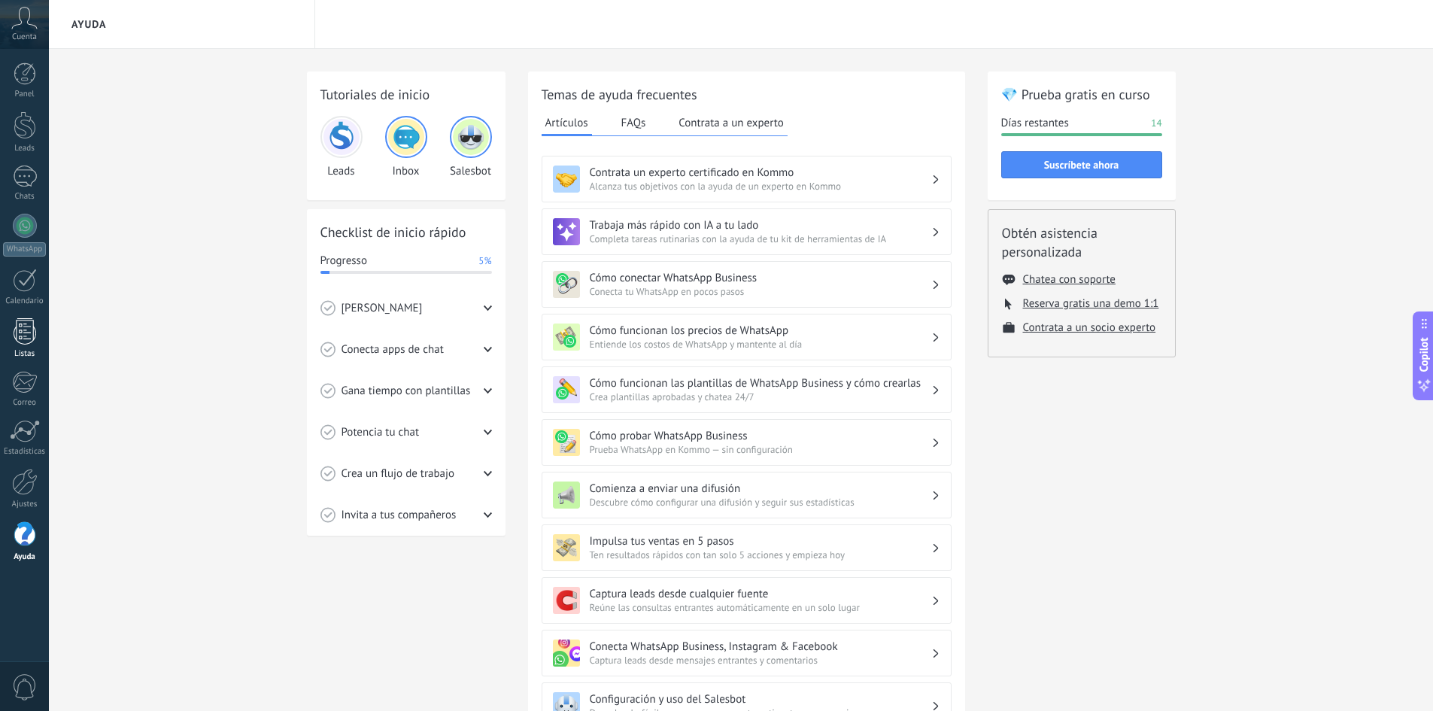
click at [37, 318] on link "Listas" at bounding box center [24, 338] width 49 height 41
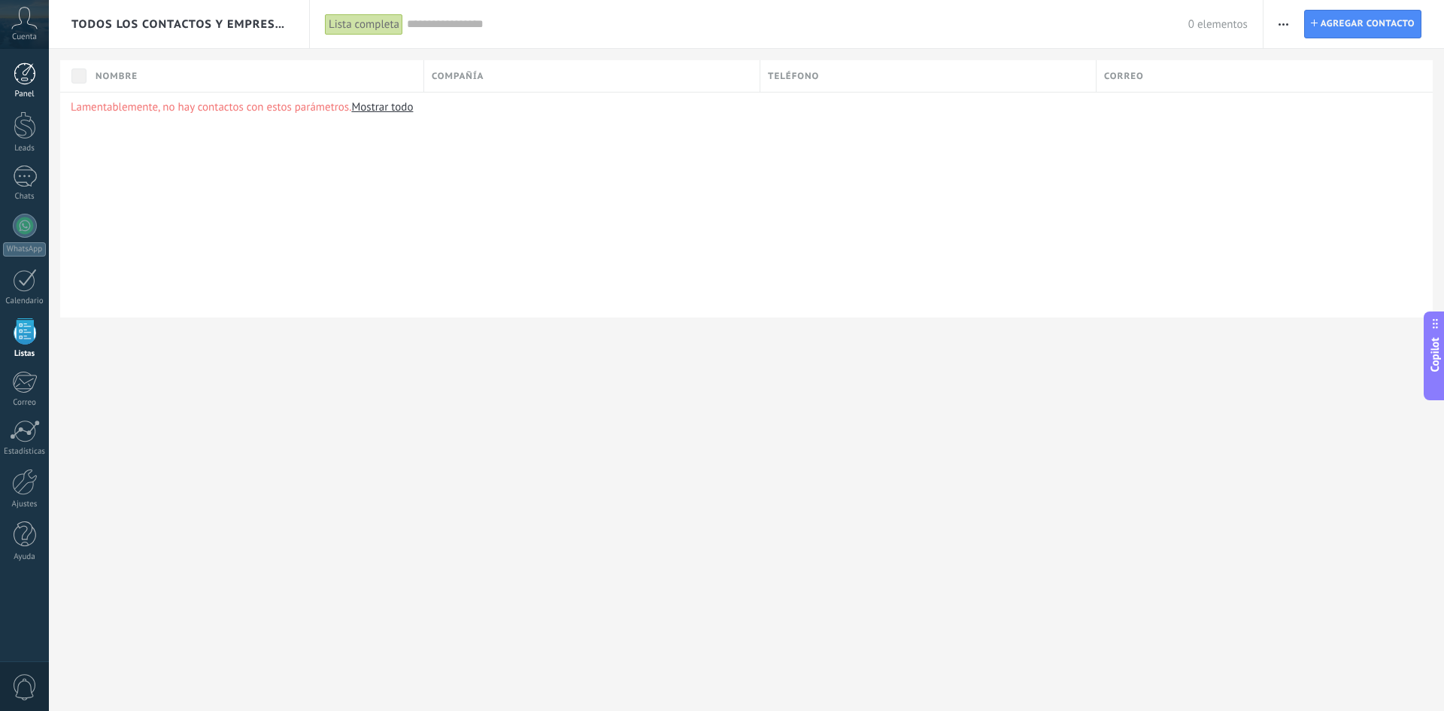
click at [23, 83] on div at bounding box center [25, 73] width 23 height 23
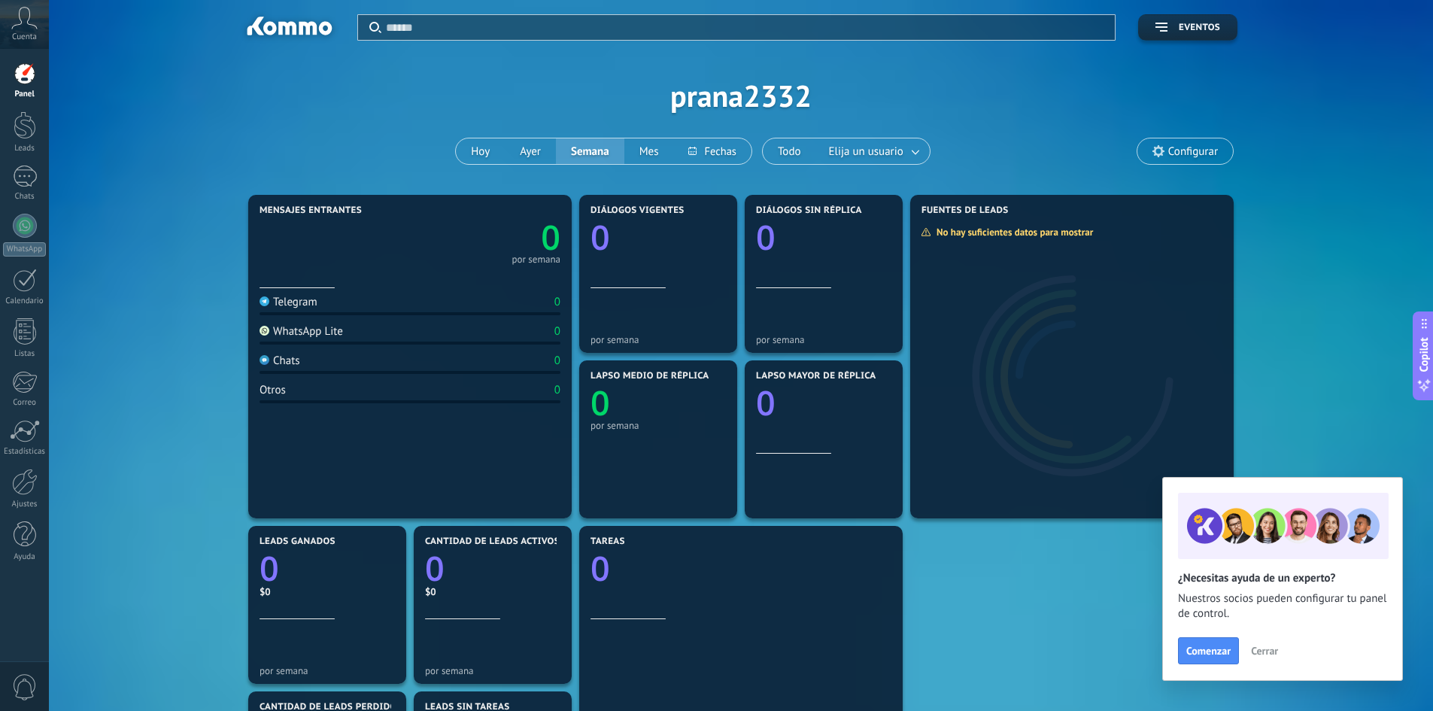
click at [14, 14] on icon at bounding box center [24, 18] width 26 height 23
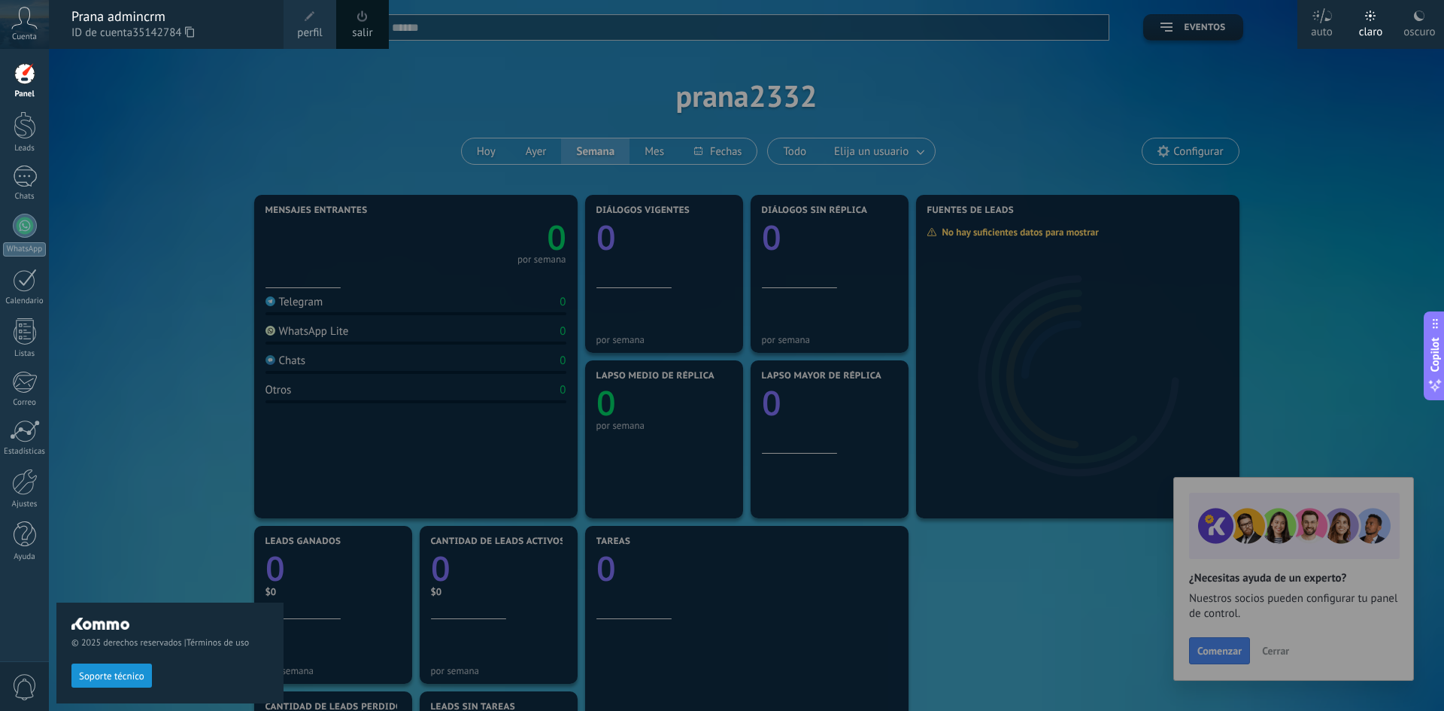
click at [317, 17] on span at bounding box center [310, 16] width 17 height 17
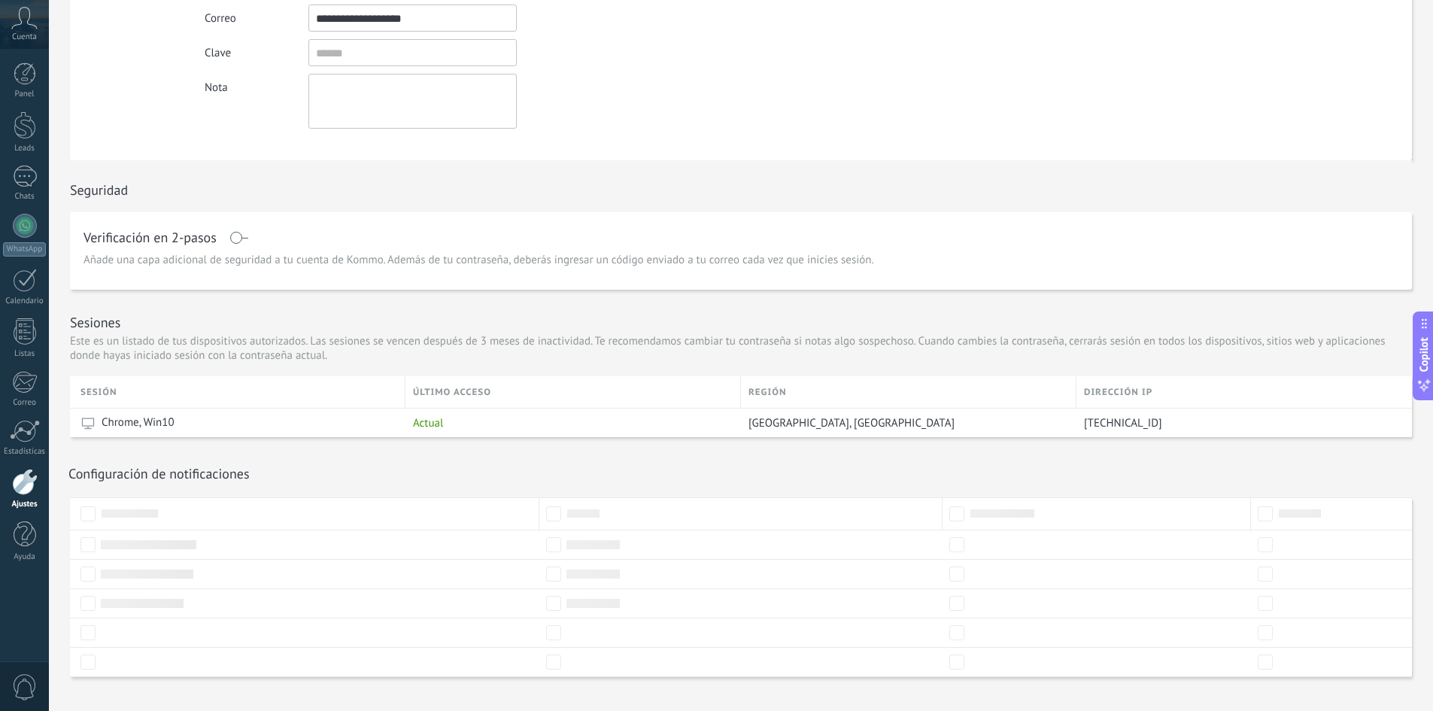
scroll to position [224, 0]
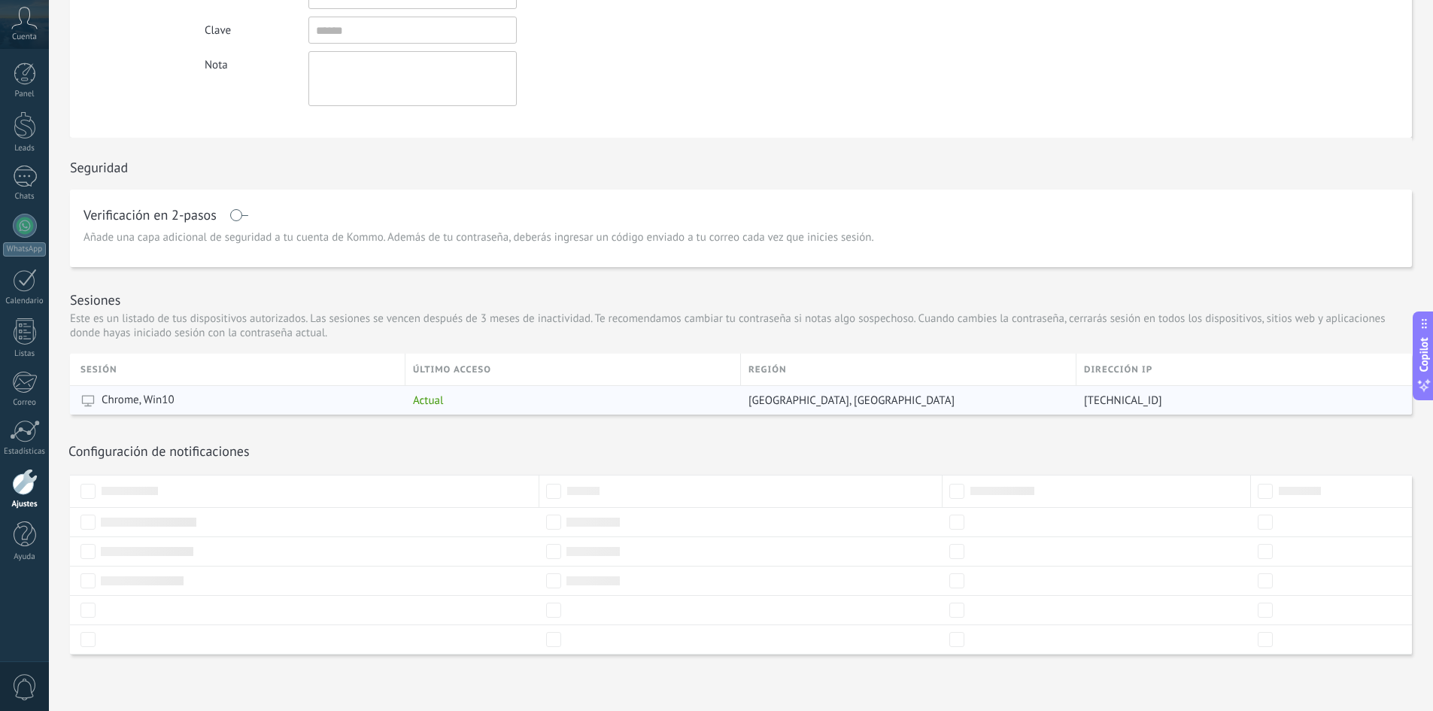
click at [1197, 408] on div "95.173.216.111" at bounding box center [1238, 400] width 324 height 29
click at [235, 391] on div "Chrome, Win10" at bounding box center [238, 400] width 317 height 29
click at [472, 405] on div "Actual" at bounding box center [569, 400] width 328 height 29
click at [766, 405] on span "Dallas, United States" at bounding box center [851, 400] width 206 height 14
click at [848, 399] on div "Dallas, United States" at bounding box center [905, 400] width 328 height 29
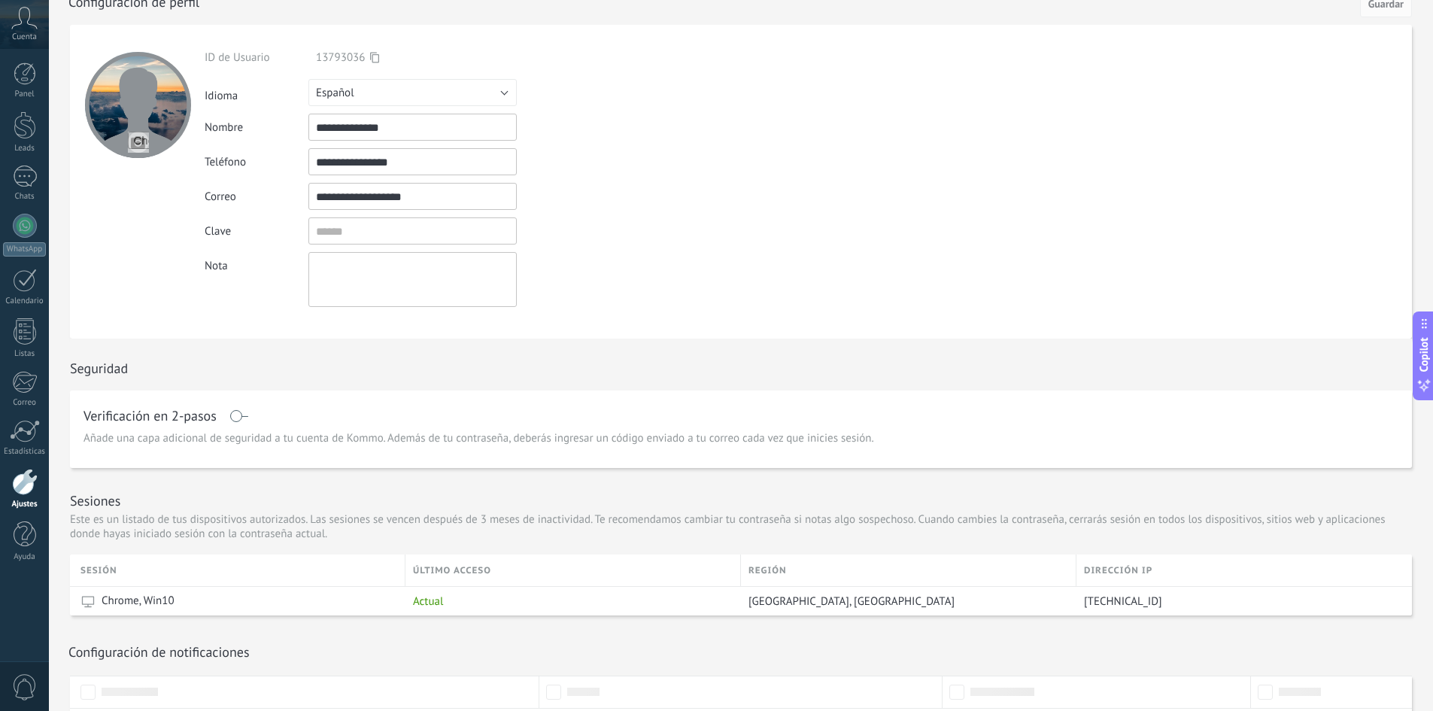
scroll to position [0, 0]
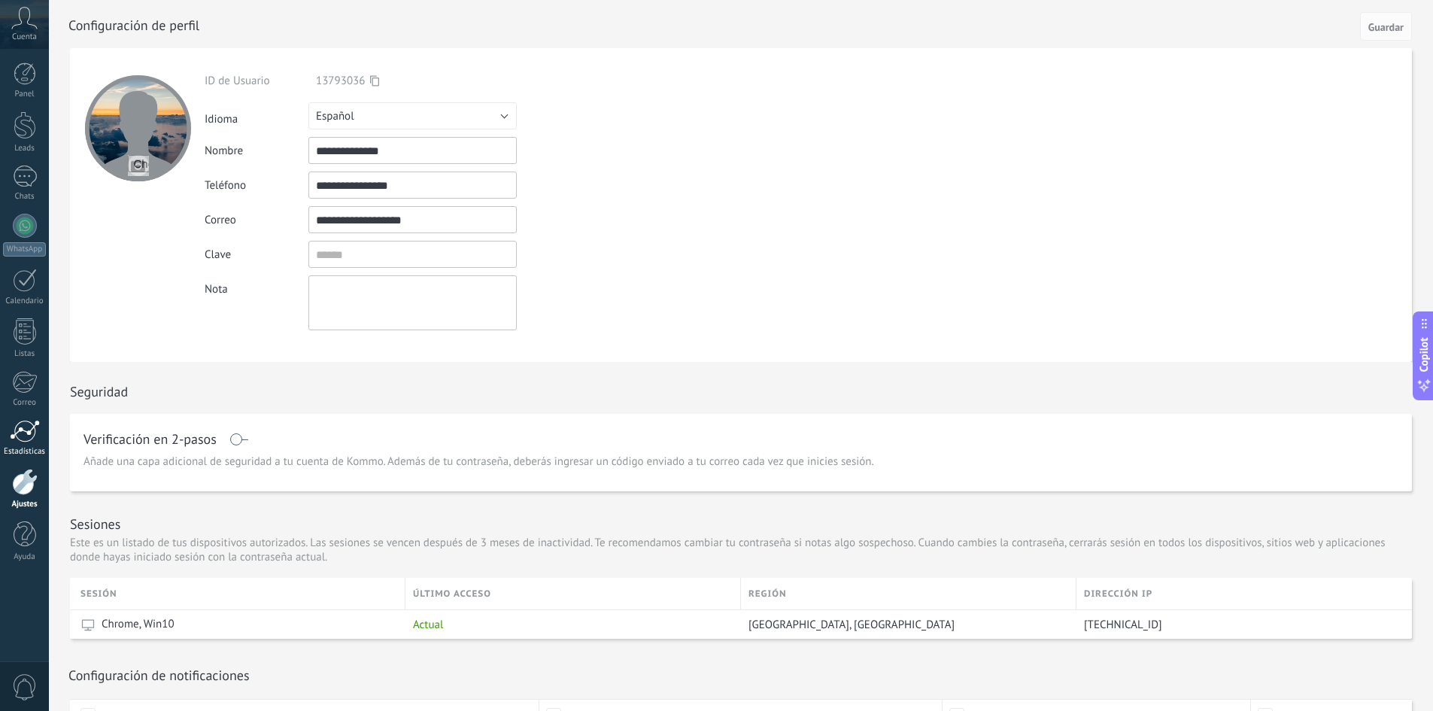
click at [26, 441] on div at bounding box center [25, 431] width 30 height 23
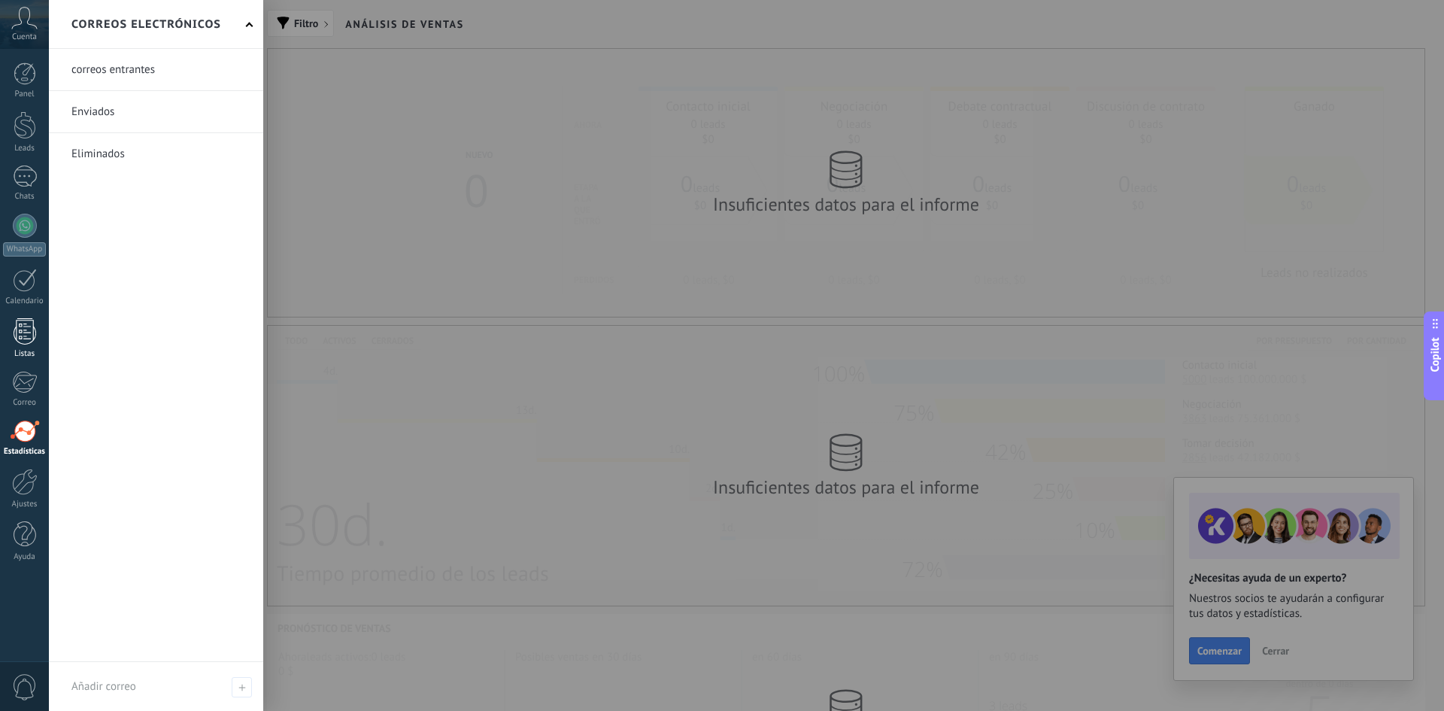
click at [28, 326] on div at bounding box center [25, 331] width 23 height 26
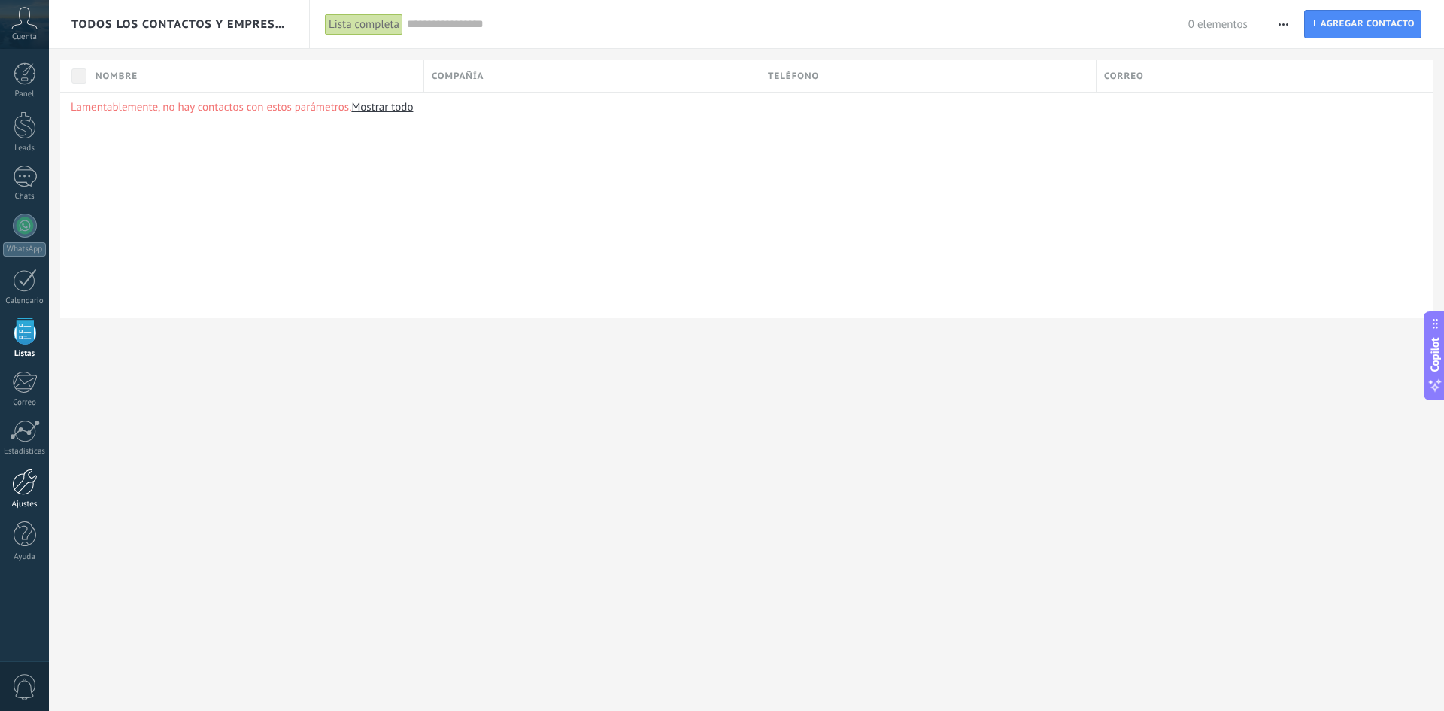
click at [36, 491] on div at bounding box center [25, 482] width 26 height 26
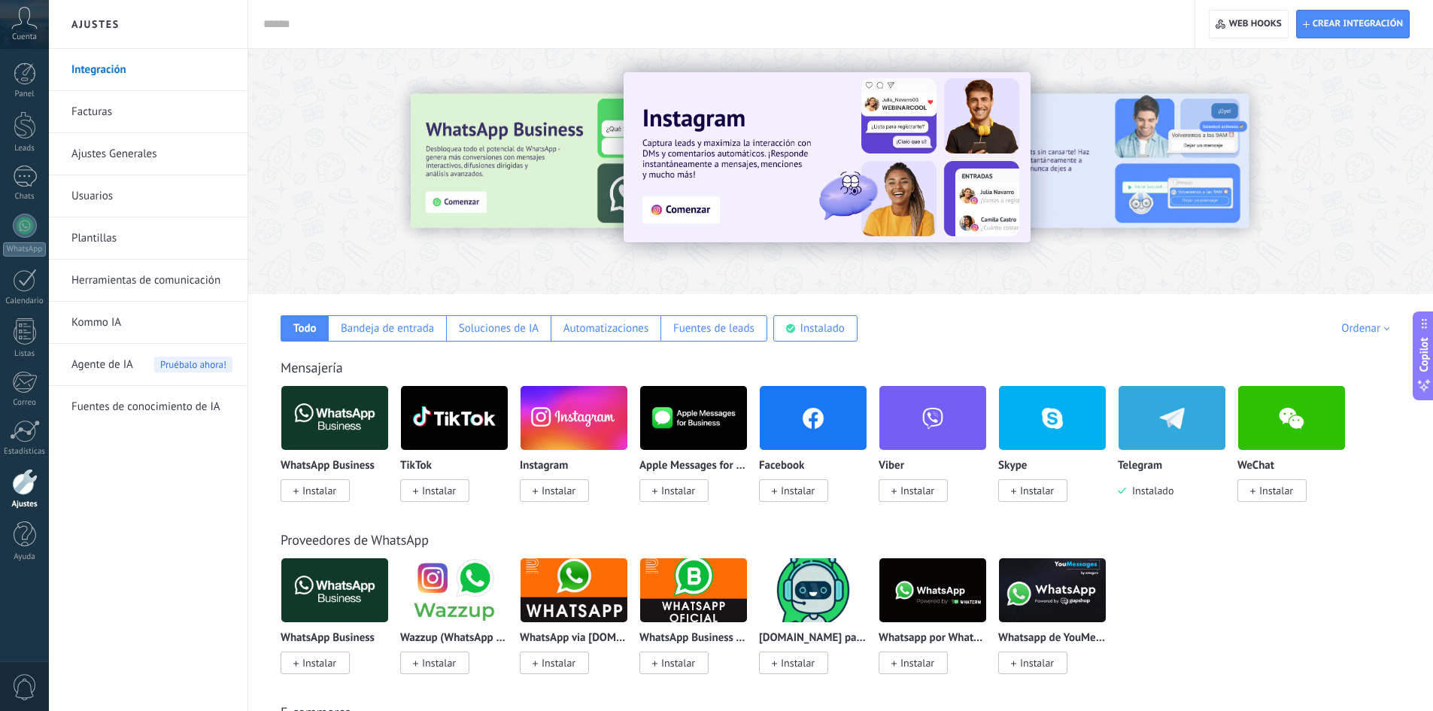
click at [107, 114] on link "Facturas" at bounding box center [151, 112] width 161 height 42
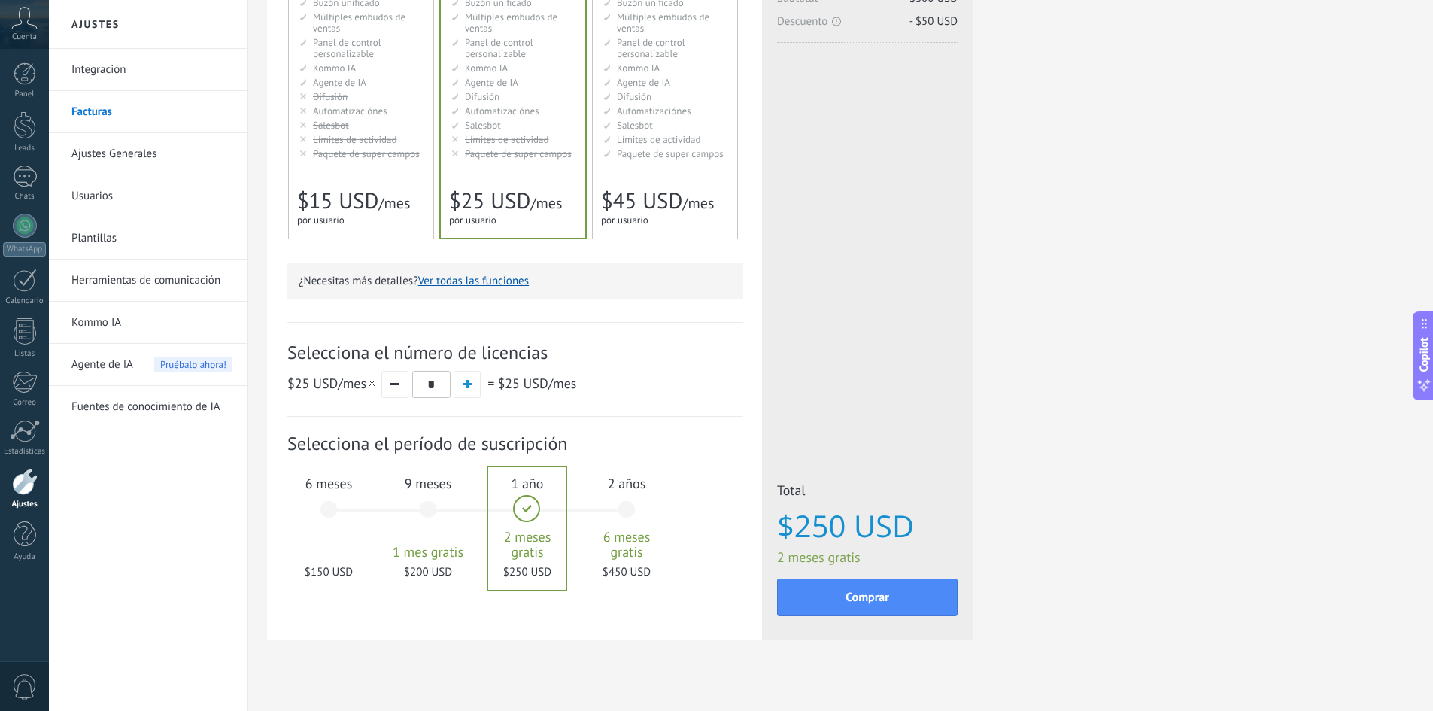
scroll to position [250, 0]
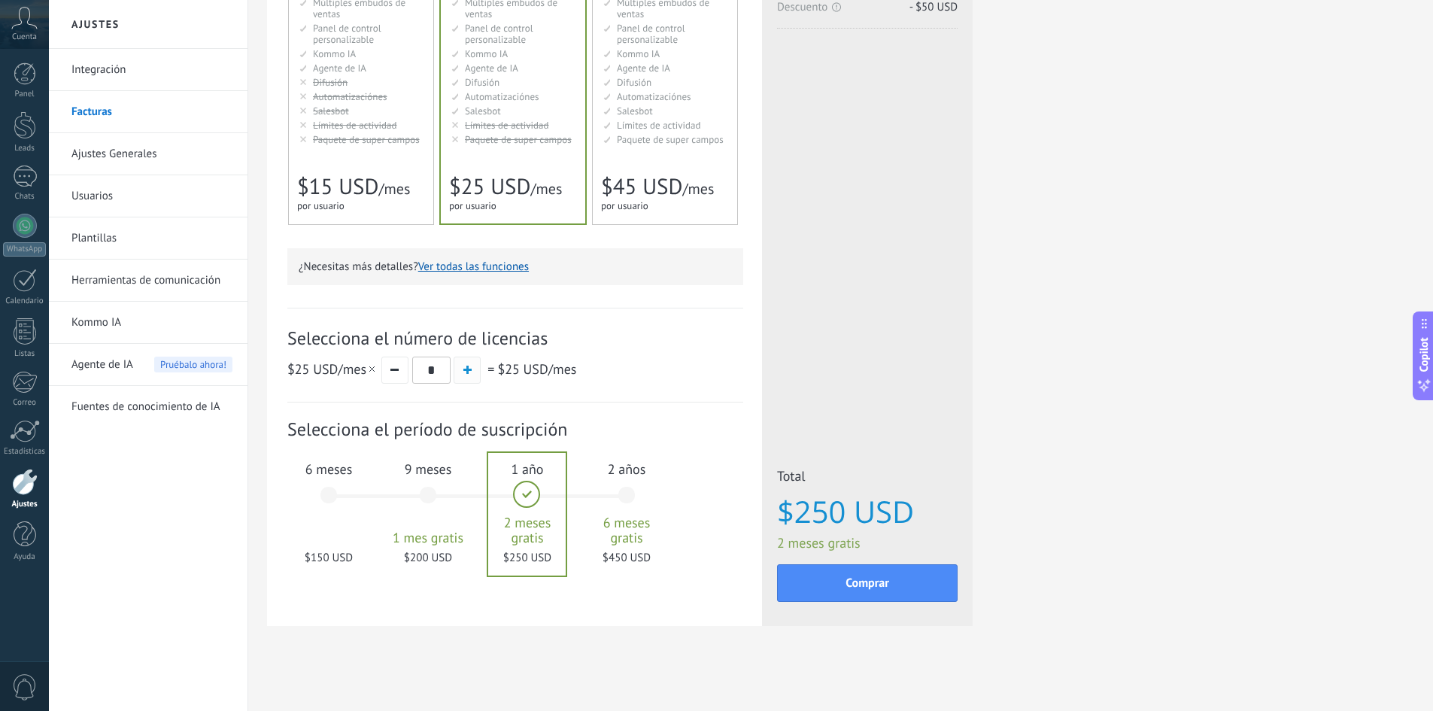
click at [466, 374] on span "button" at bounding box center [467, 370] width 8 height 8
type input "*"
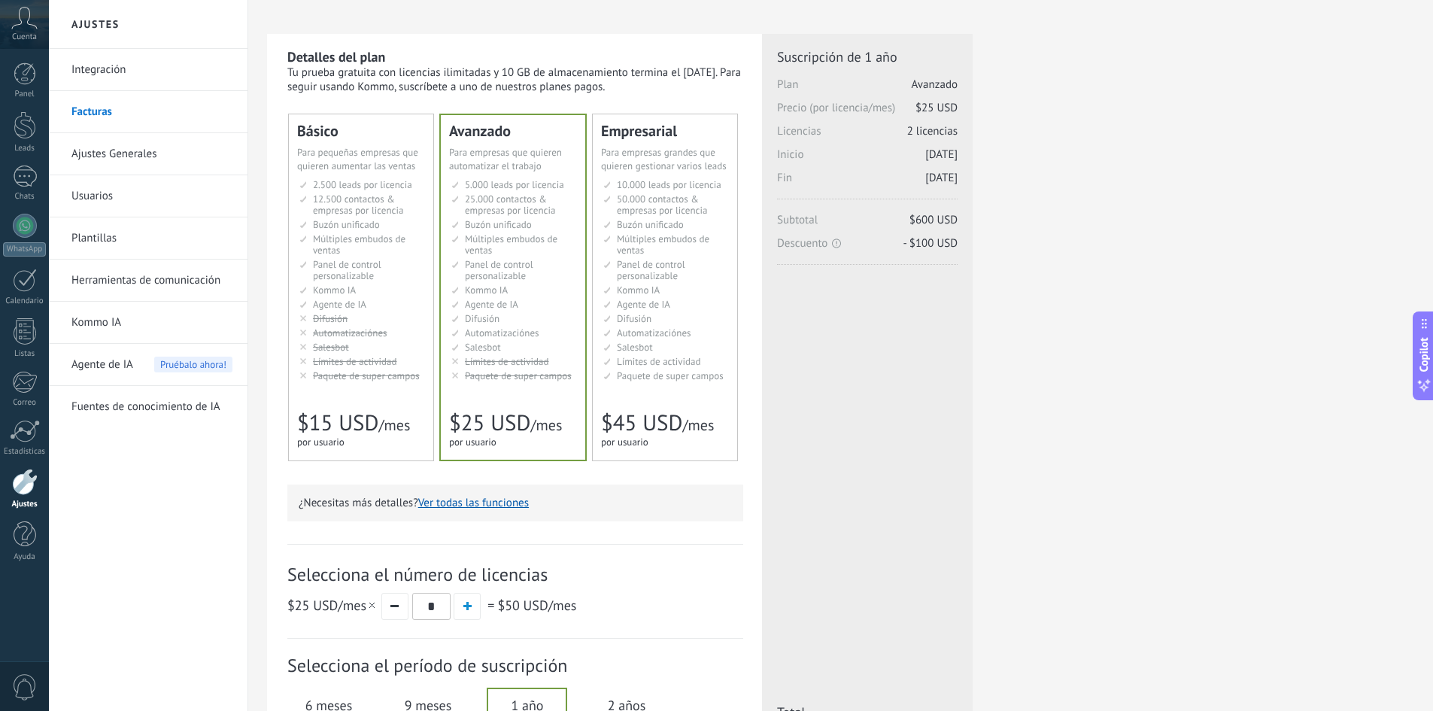
scroll to position [0, 0]
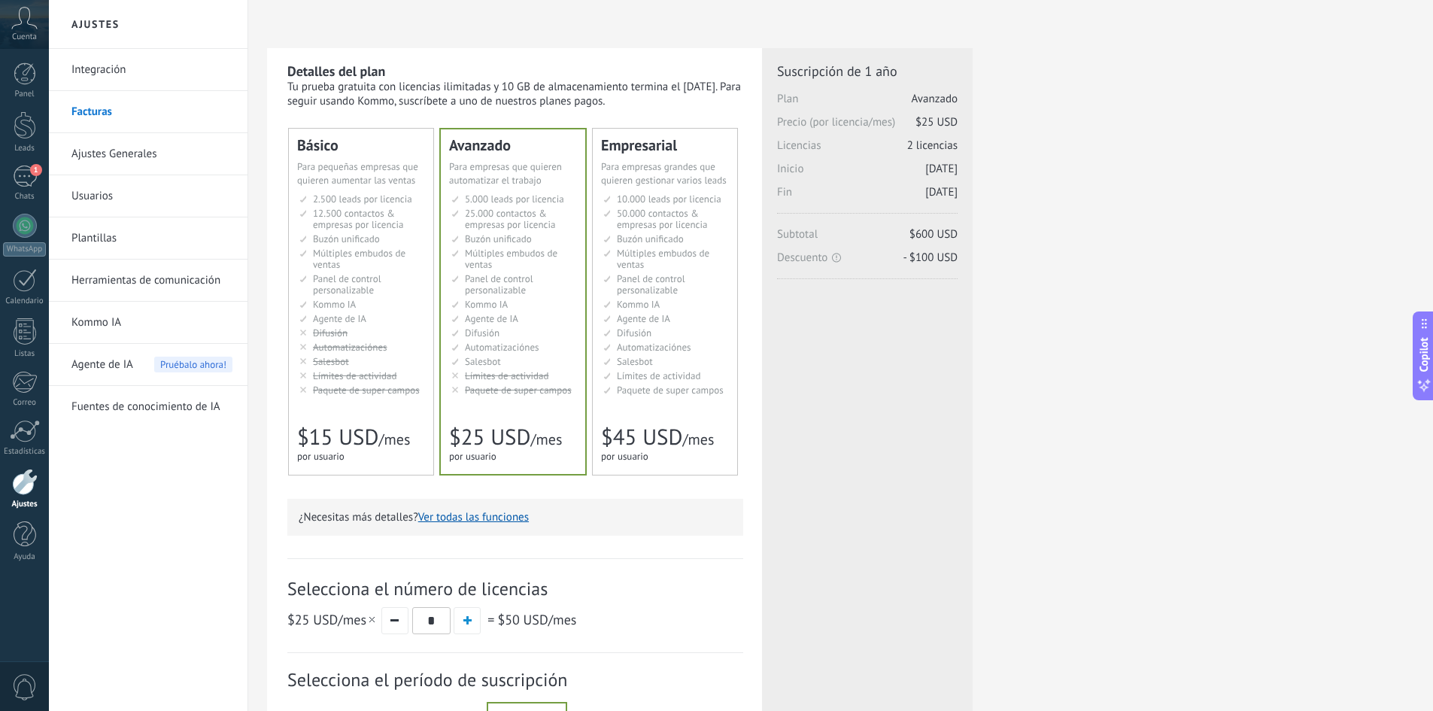
click at [344, 380] on span "Límites de actividad" at bounding box center [355, 375] width 84 height 13
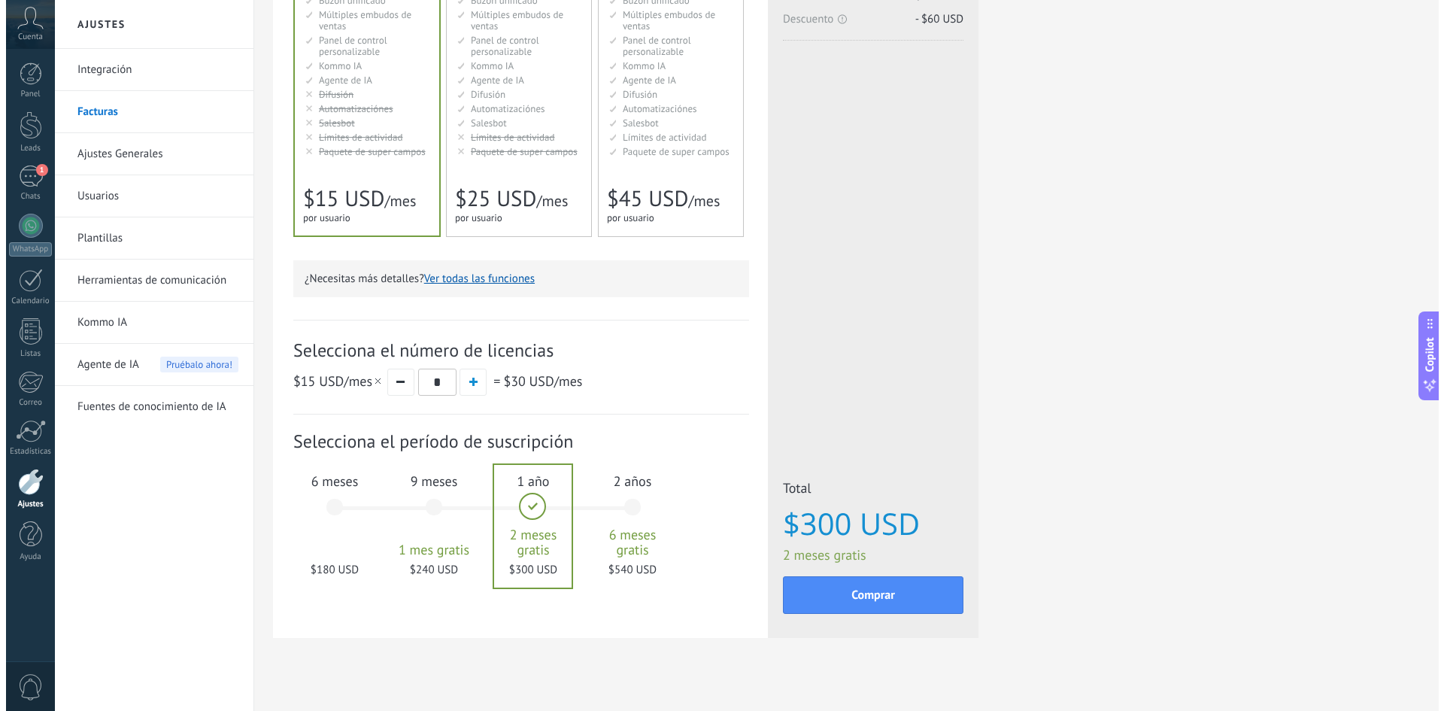
scroll to position [253, 0]
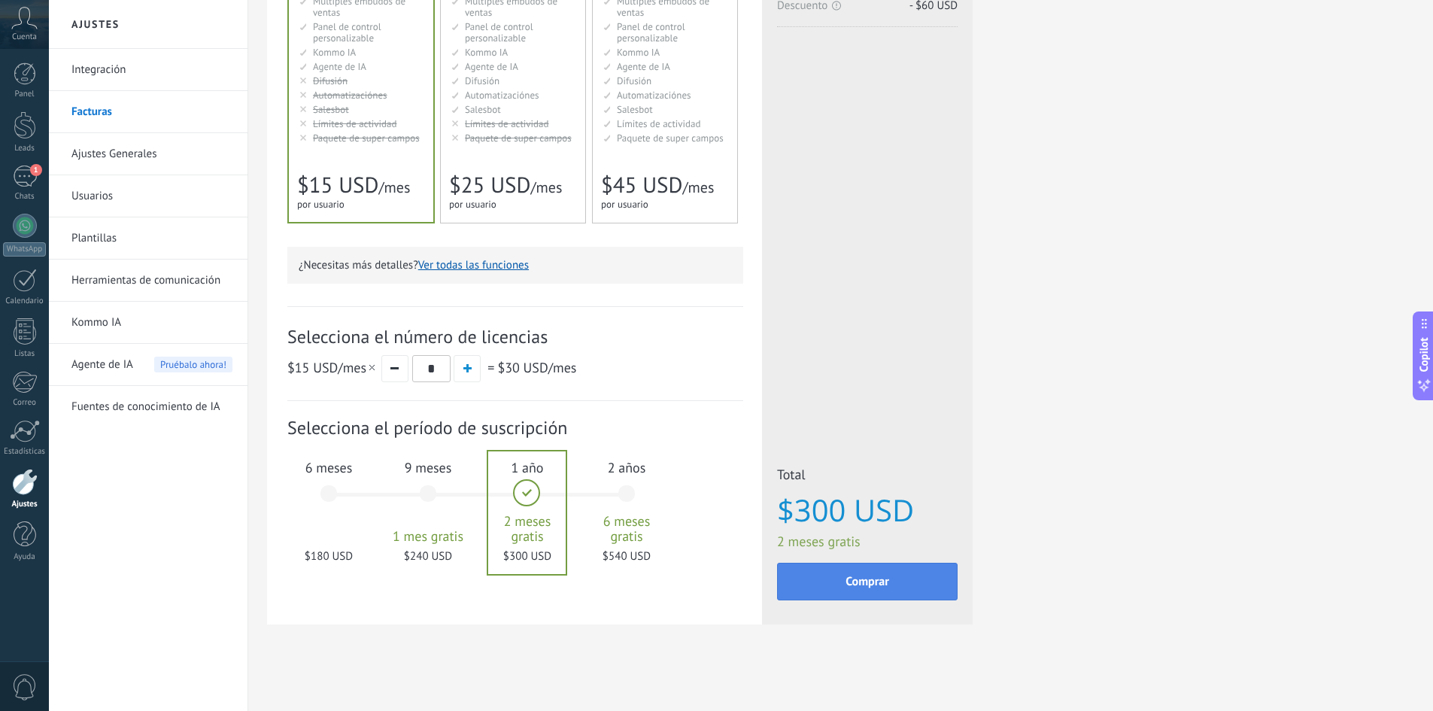
click at [856, 581] on span "Comprar" at bounding box center [867, 581] width 44 height 11
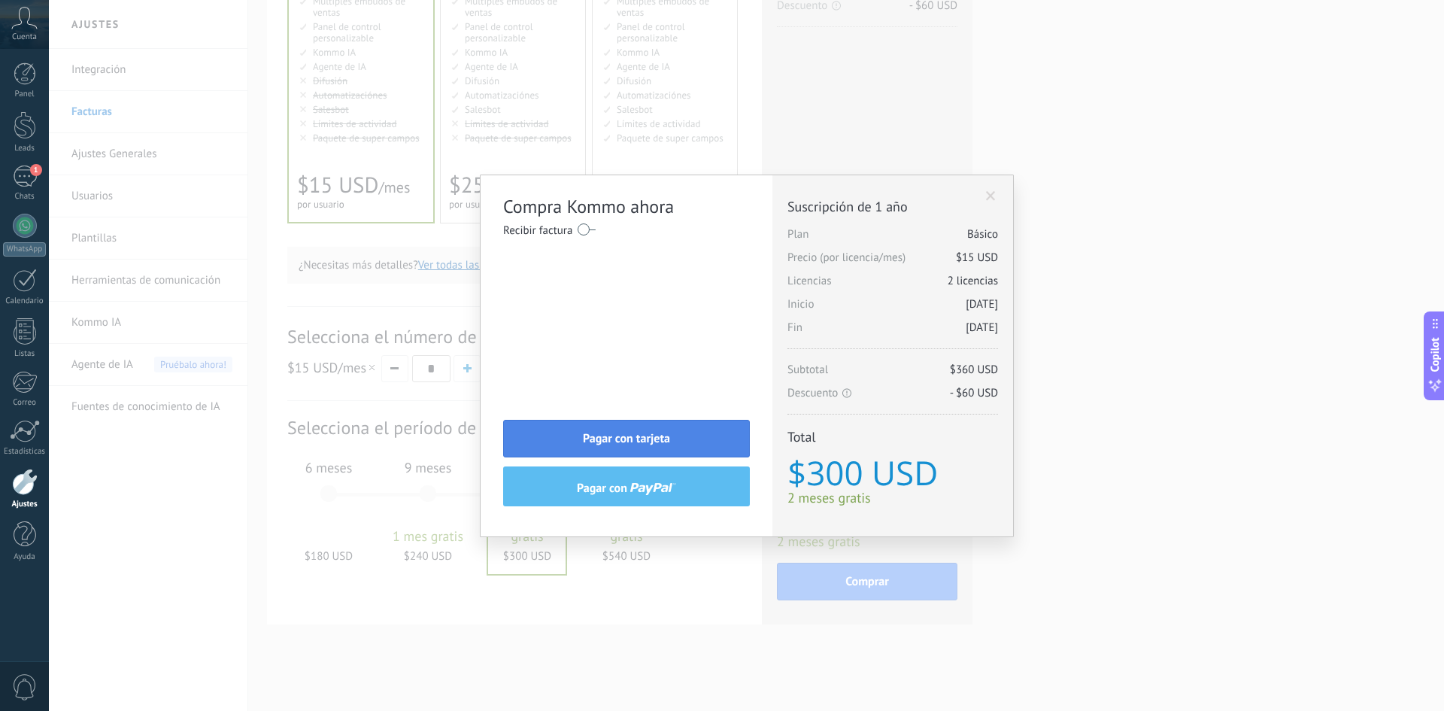
click at [678, 433] on button "Pagar con tarjeta" at bounding box center [626, 439] width 247 height 38
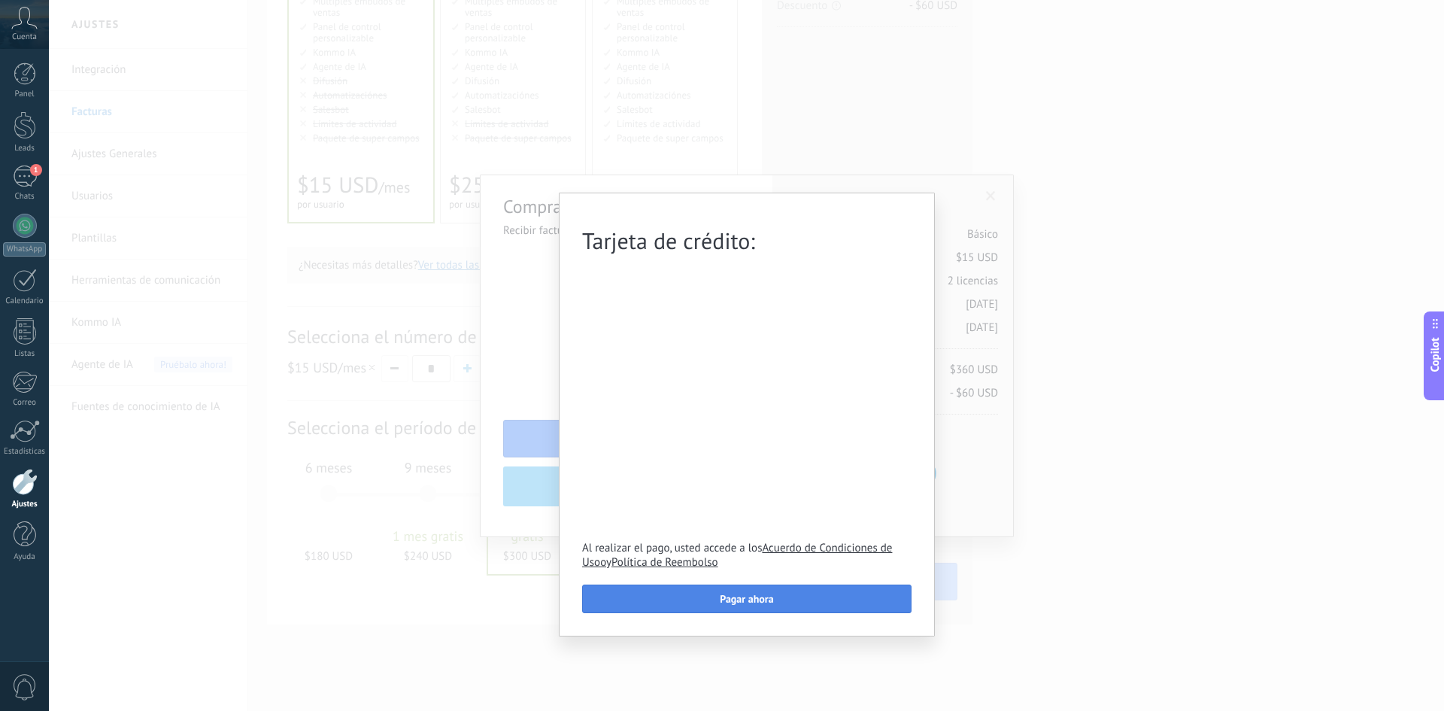
click at [753, 597] on span "Pagar ahora" at bounding box center [746, 598] width 53 height 11
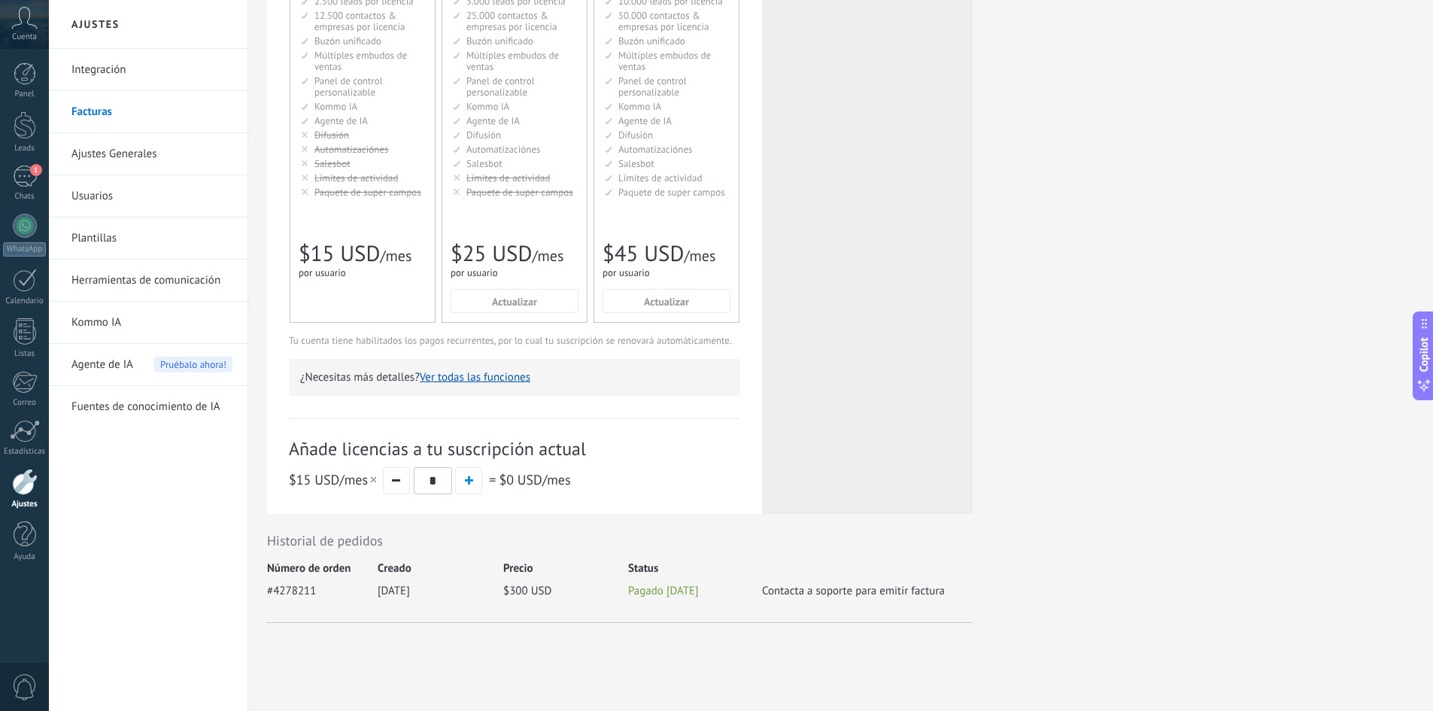
drag, startPoint x: 1031, startPoint y: 596, endPoint x: 989, endPoint y: 602, distance: 42.5
click at [995, 602] on div "Detalles del plan Tu plan Básico con 2 licencias licencias se renovará automáti…" at bounding box center [840, 262] width 1147 height 800
drag, startPoint x: 602, startPoint y: 518, endPoint x: 581, endPoint y: 519, distance: 20.3
click at [590, 519] on div "Historial de pedidos Número de orden Creado Precio Status #4278211 [DATE] $300 …" at bounding box center [619, 569] width 705 height 111
click at [1009, 495] on div "Detalles del plan Tu plan Básico con 2 licencias licencias se renovará automáti…" at bounding box center [840, 262] width 1147 height 800
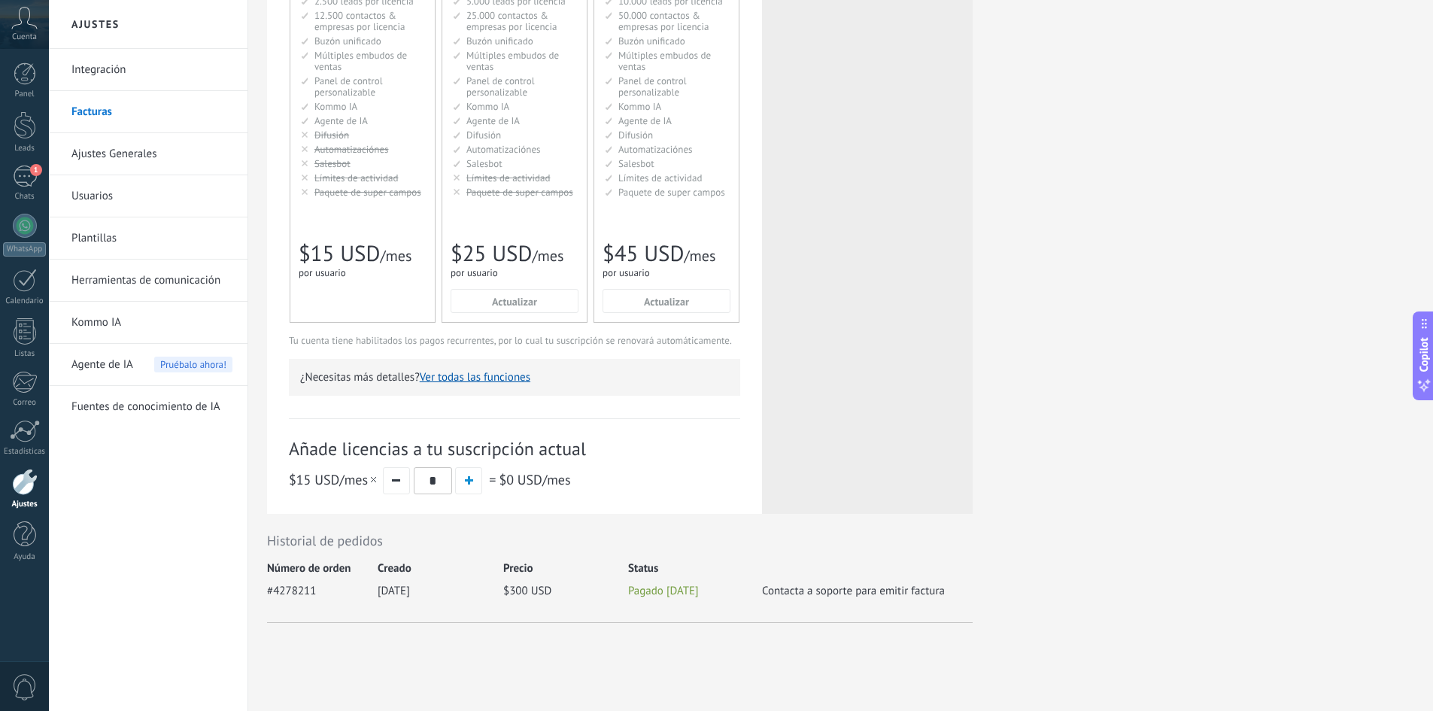
drag, startPoint x: 973, startPoint y: 480, endPoint x: 1128, endPoint y: 95, distance: 415.1
click at [1128, 95] on div "Detalles del plan Tu plan Básico con 2 licencias licencias se renovará automáti…" at bounding box center [840, 262] width 1147 height 800
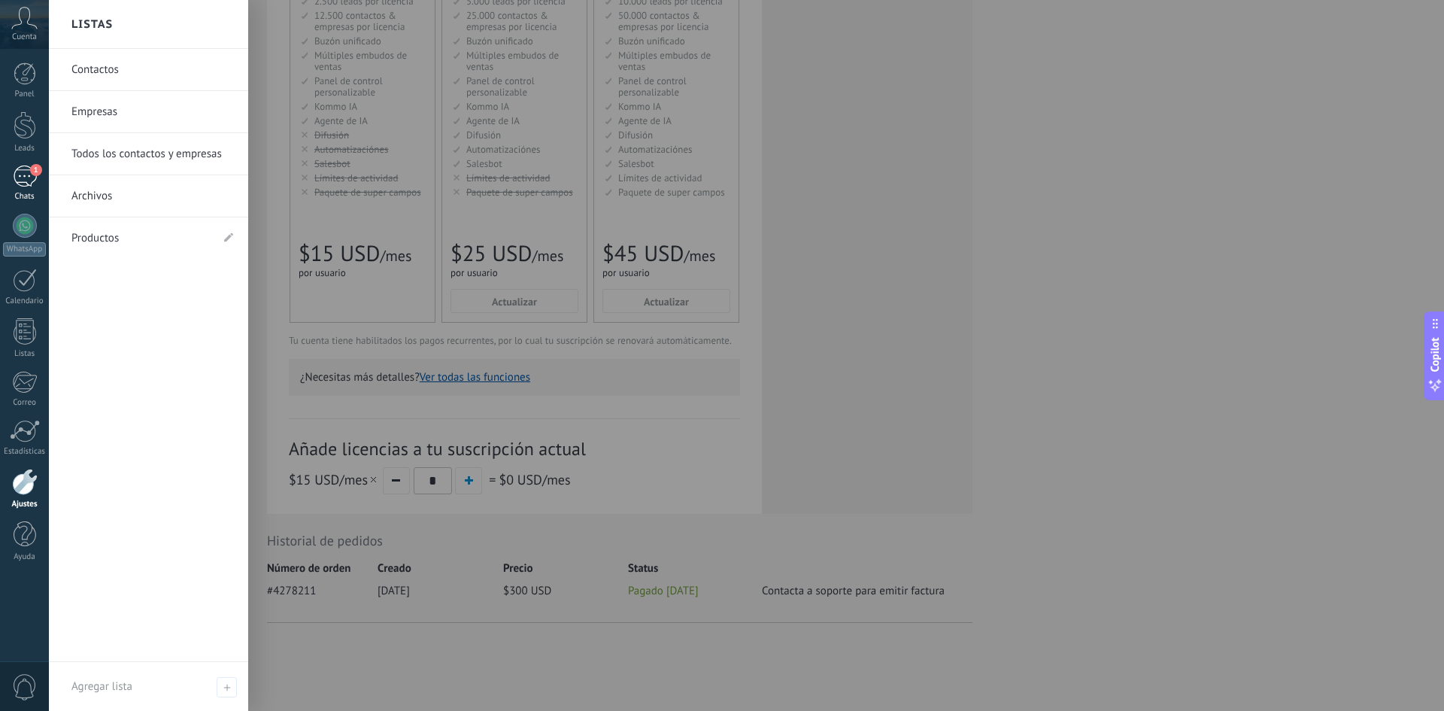
click at [24, 190] on link "1 Chats" at bounding box center [24, 183] width 49 height 36
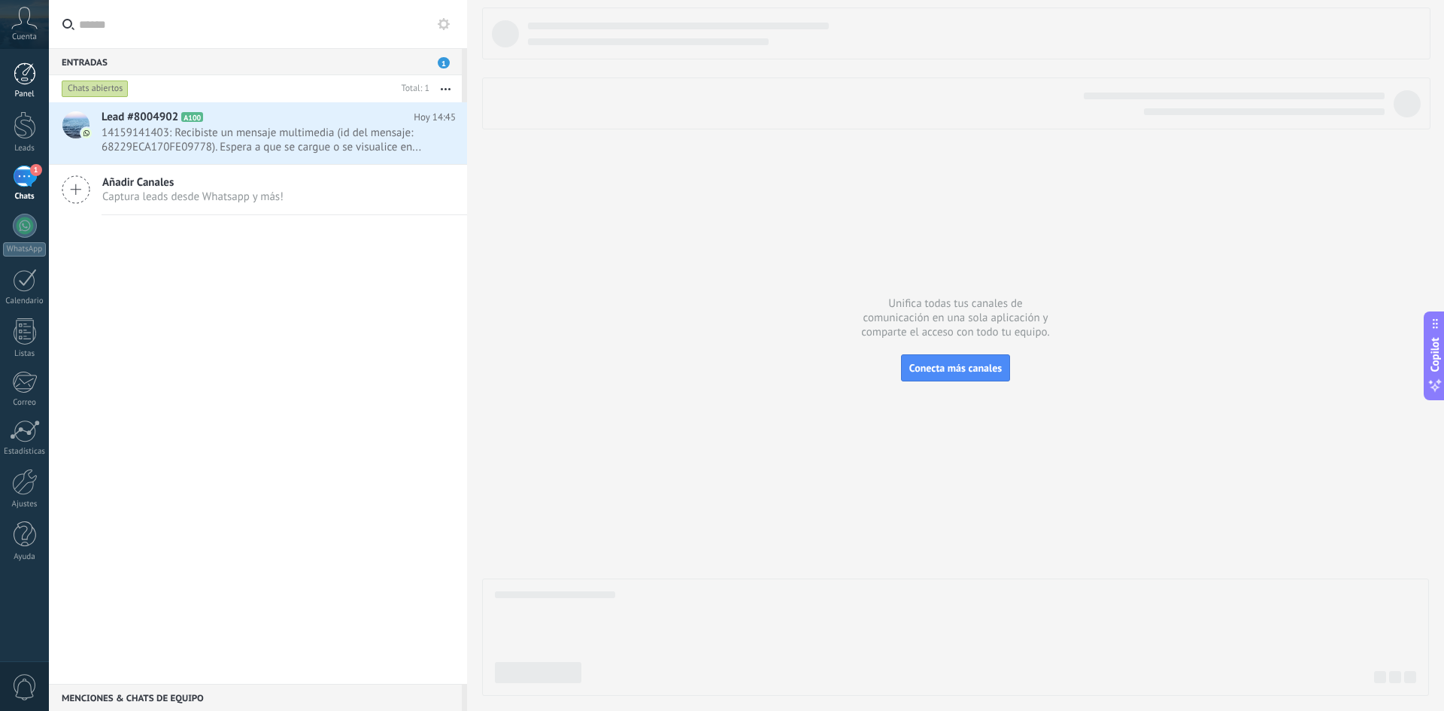
click at [29, 78] on div at bounding box center [25, 73] width 23 height 23
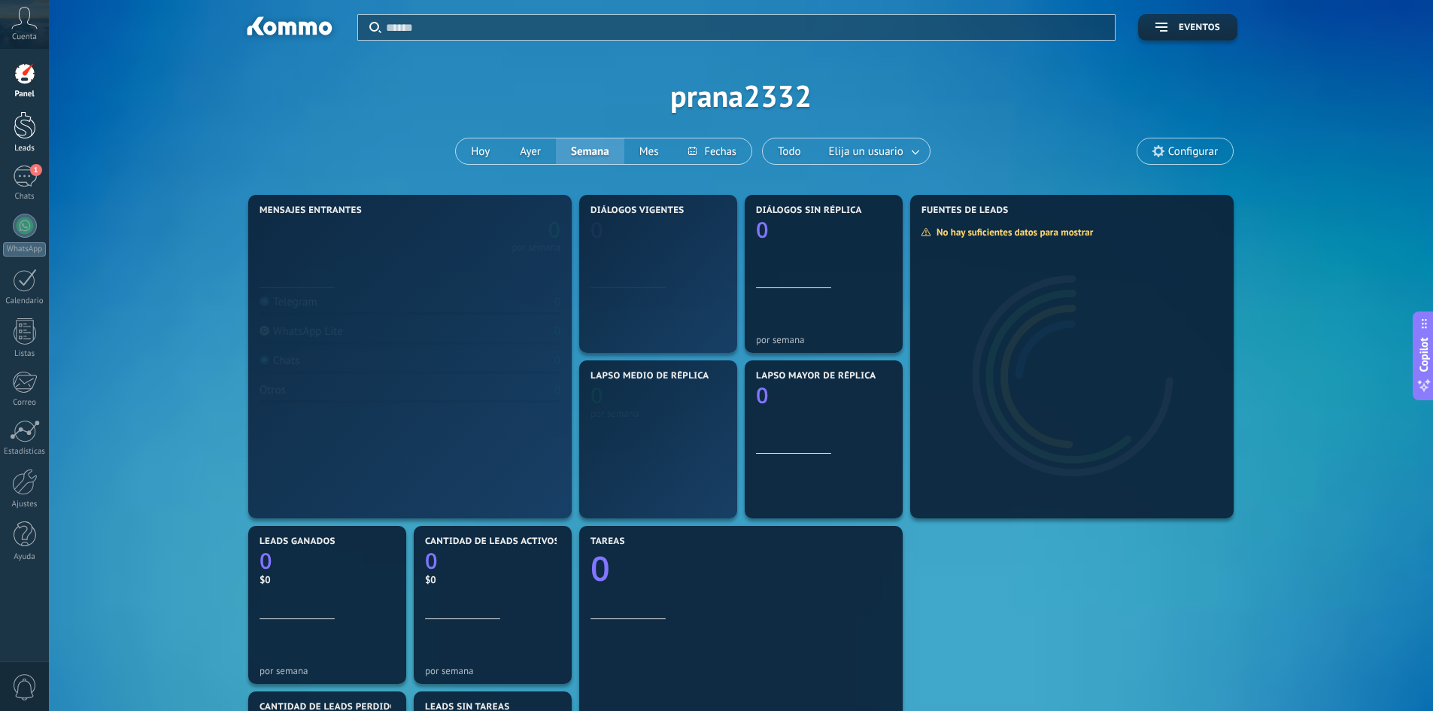
click at [29, 130] on div at bounding box center [25, 125] width 23 height 28
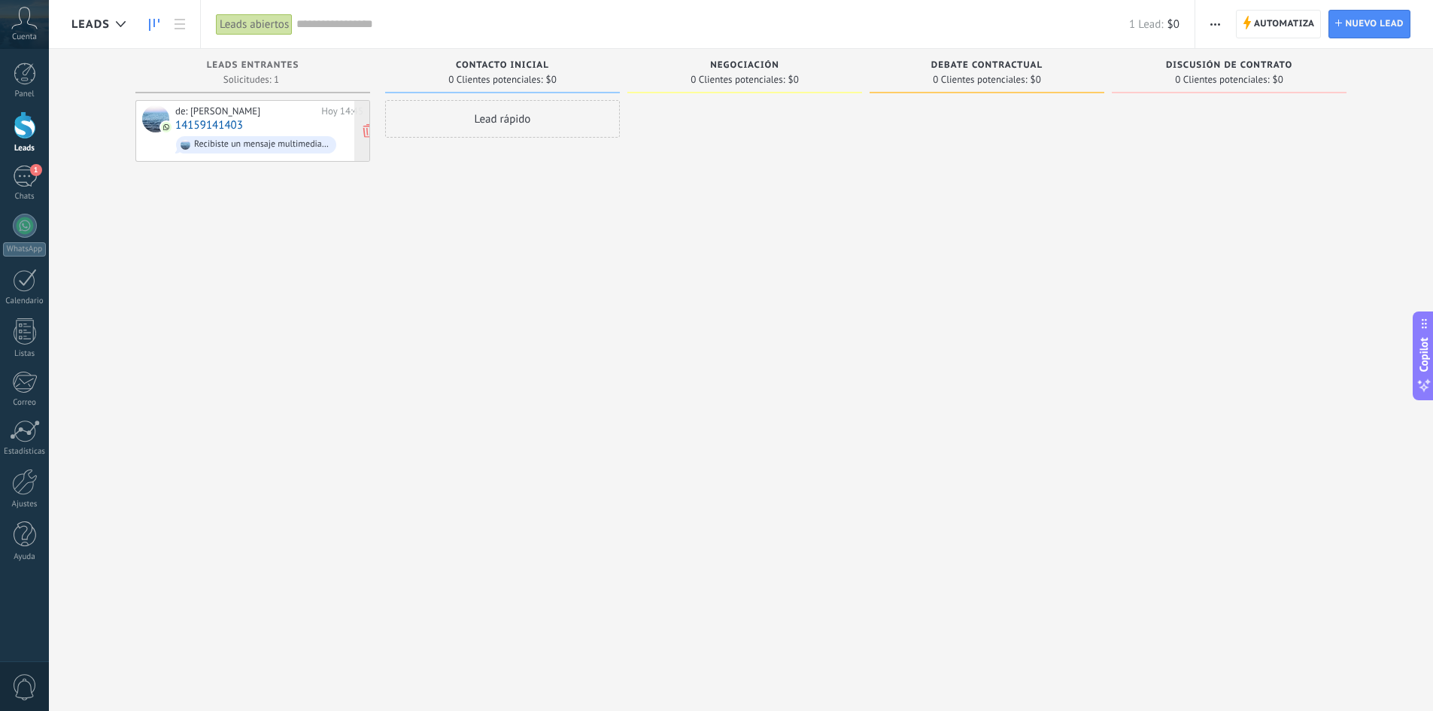
click at [256, 136] on div "Recibiste un mensaje multimedia (id del mensaje: 68229ECA170FE09778). Espera a …" at bounding box center [256, 144] width 160 height 17
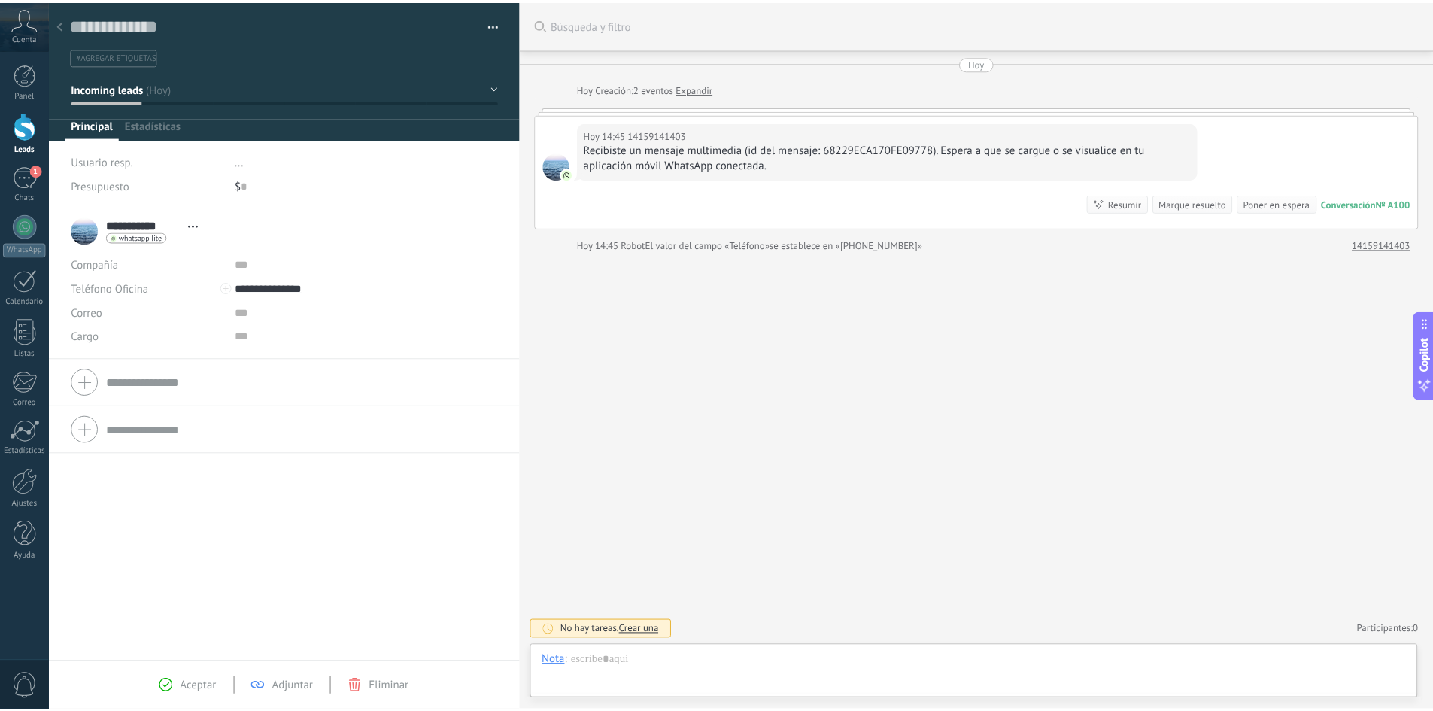
scroll to position [23, 0]
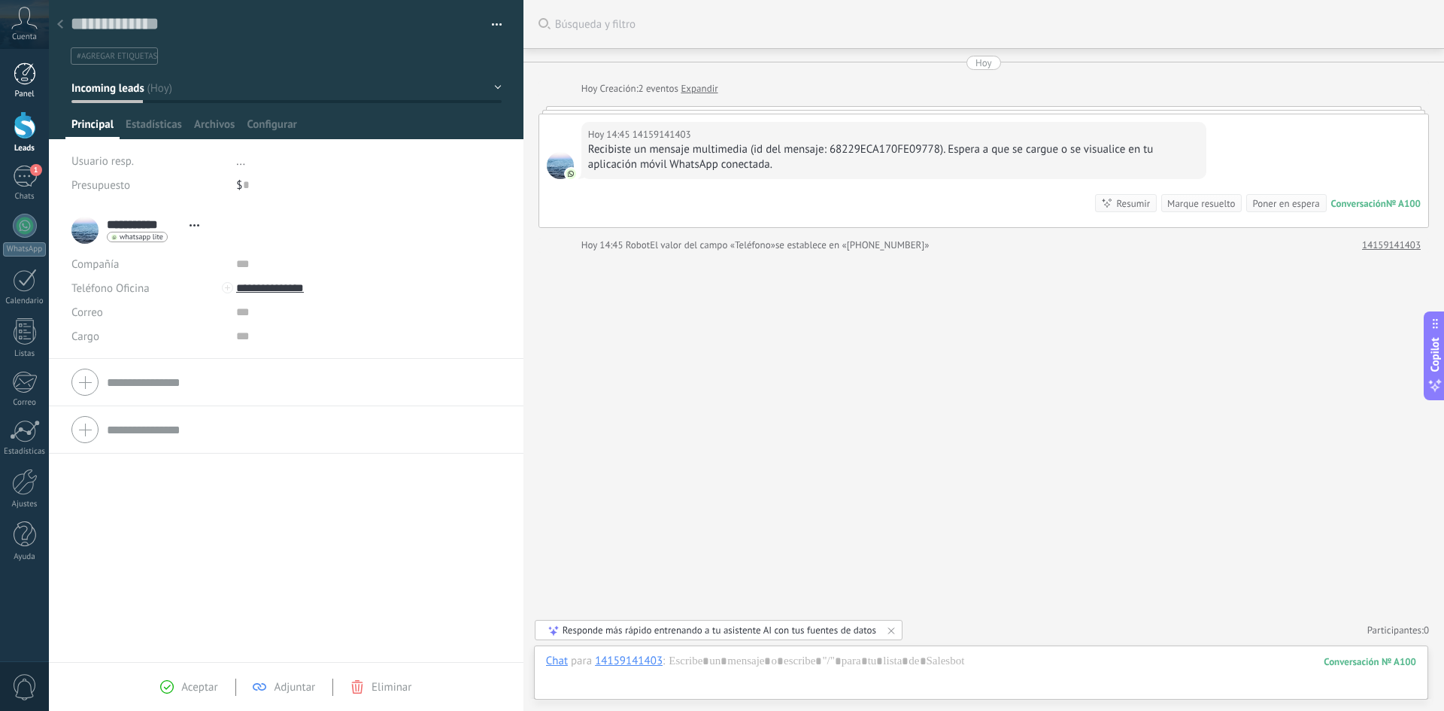
click at [33, 77] on div at bounding box center [25, 73] width 23 height 23
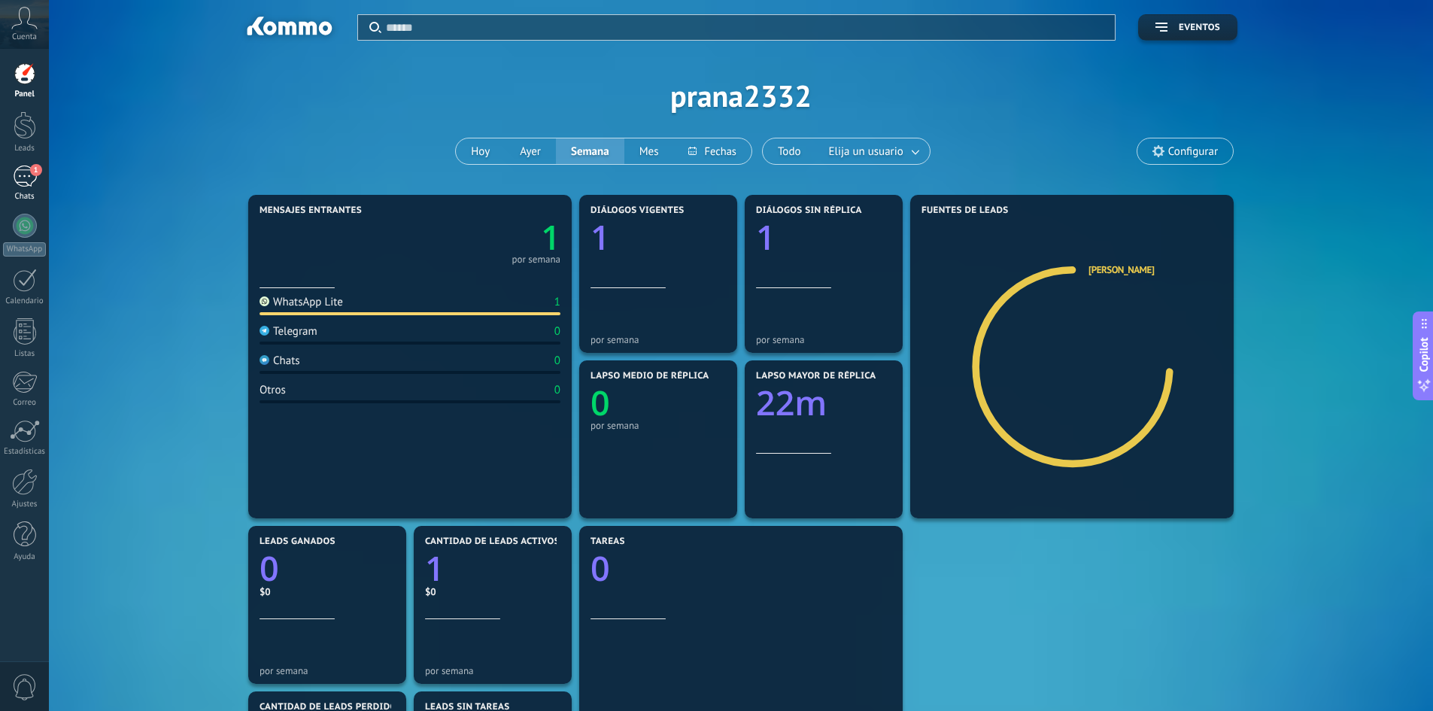
click at [29, 177] on div "1" at bounding box center [25, 176] width 24 height 22
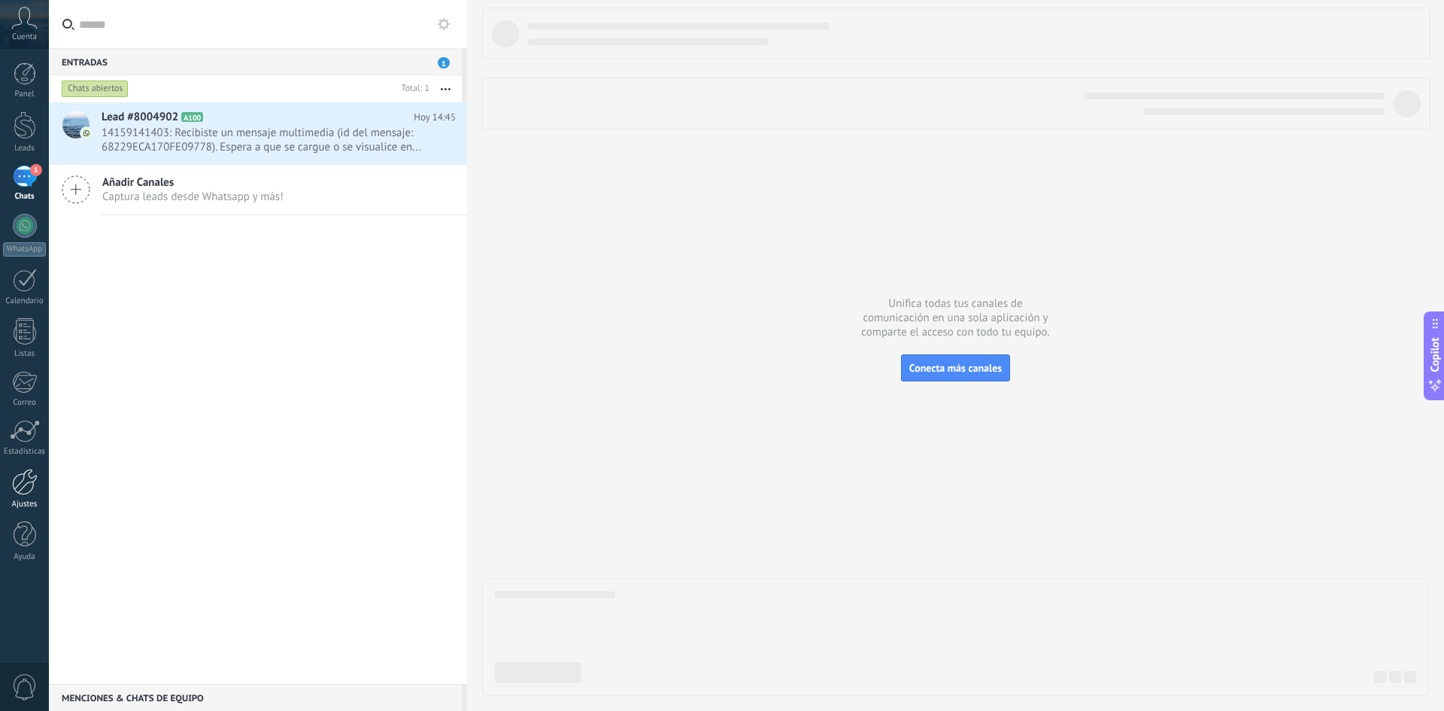
click at [29, 481] on div at bounding box center [25, 482] width 26 height 26
